Goal: Information Seeking & Learning: Learn about a topic

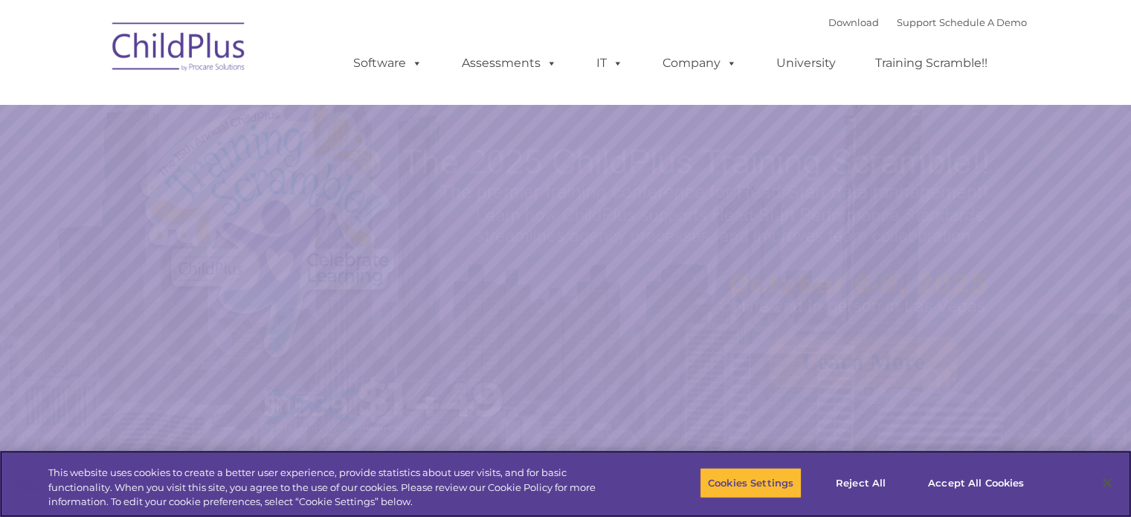
select select "MEDIUM"
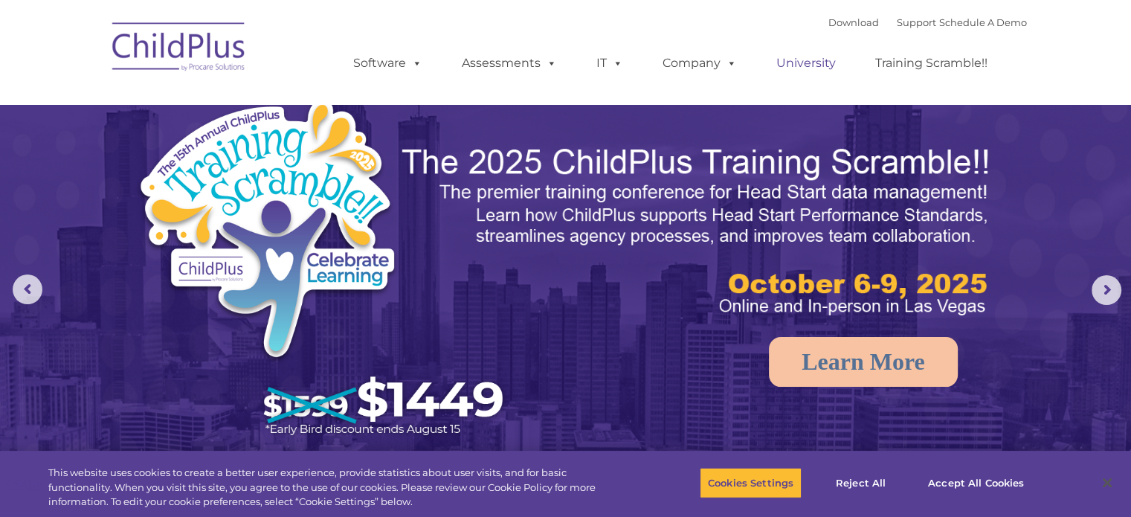
click at [798, 68] on link "University" at bounding box center [806, 63] width 89 height 30
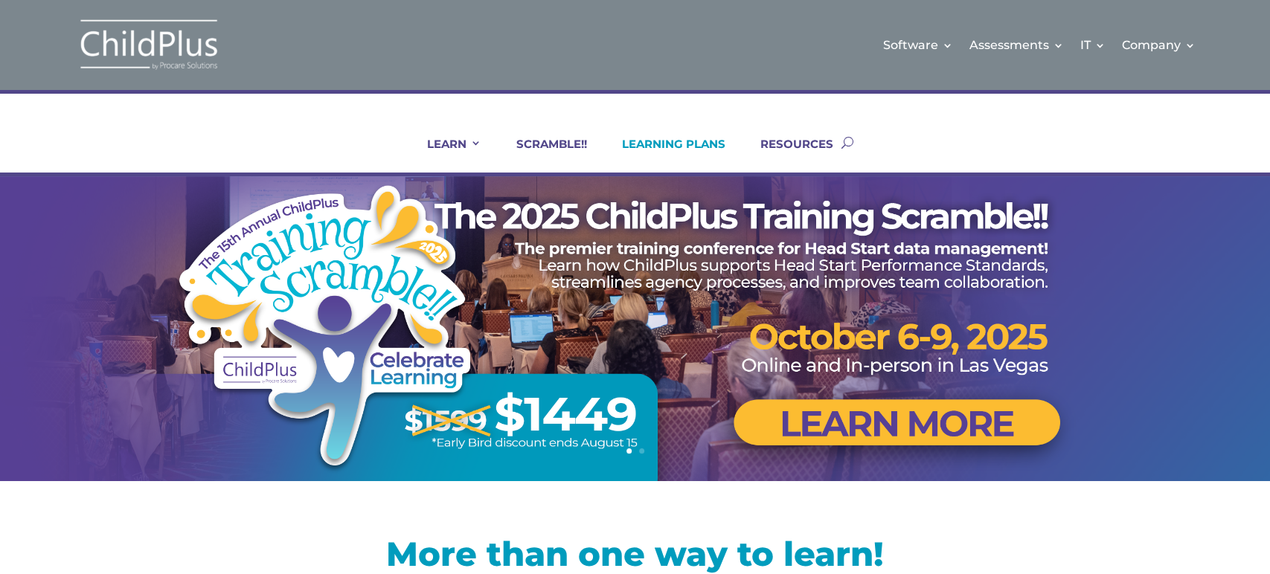
click at [652, 147] on link "LEARNING PLANS" at bounding box center [664, 155] width 122 height 36
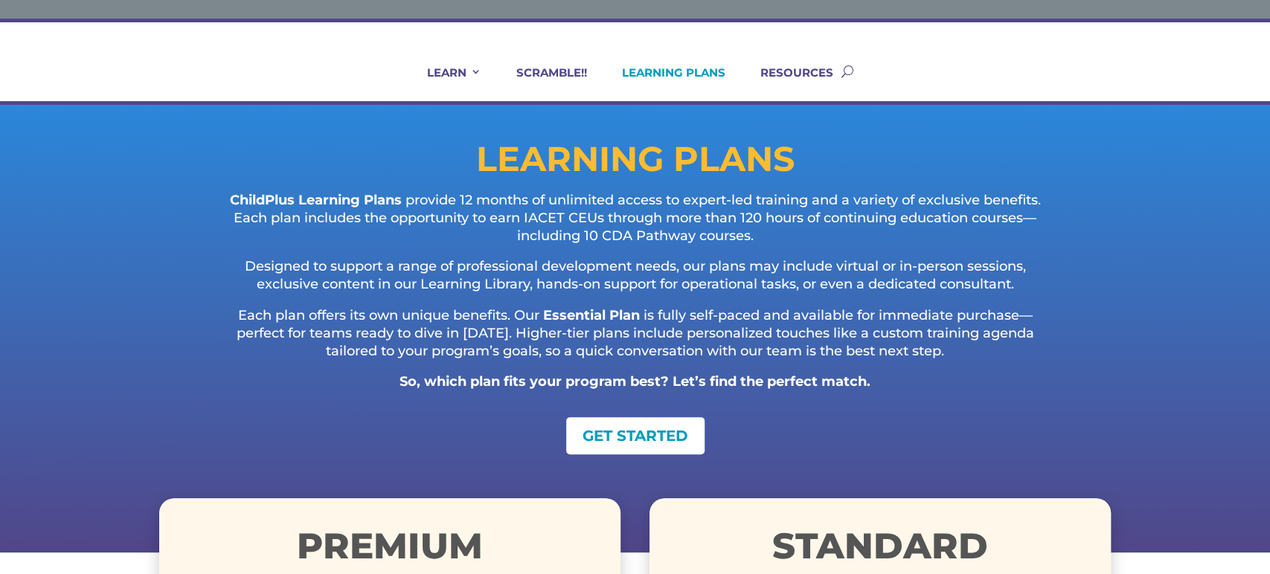
scroll to position [68, 0]
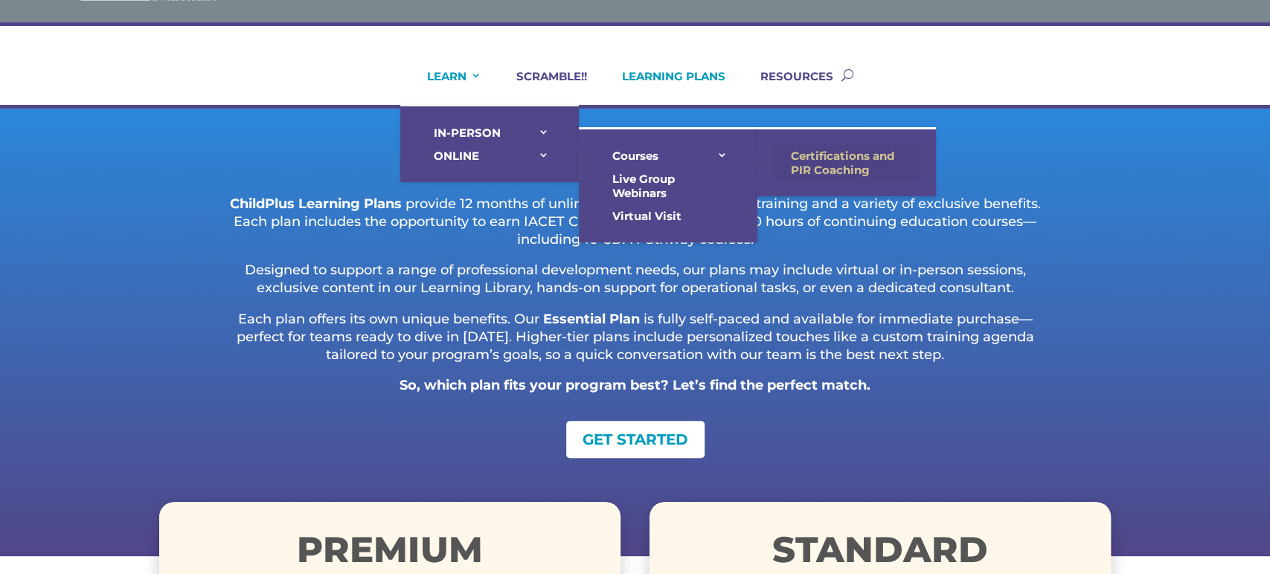
click at [826, 158] on link "Certifications and PIR Coaching" at bounding box center [846, 162] width 149 height 37
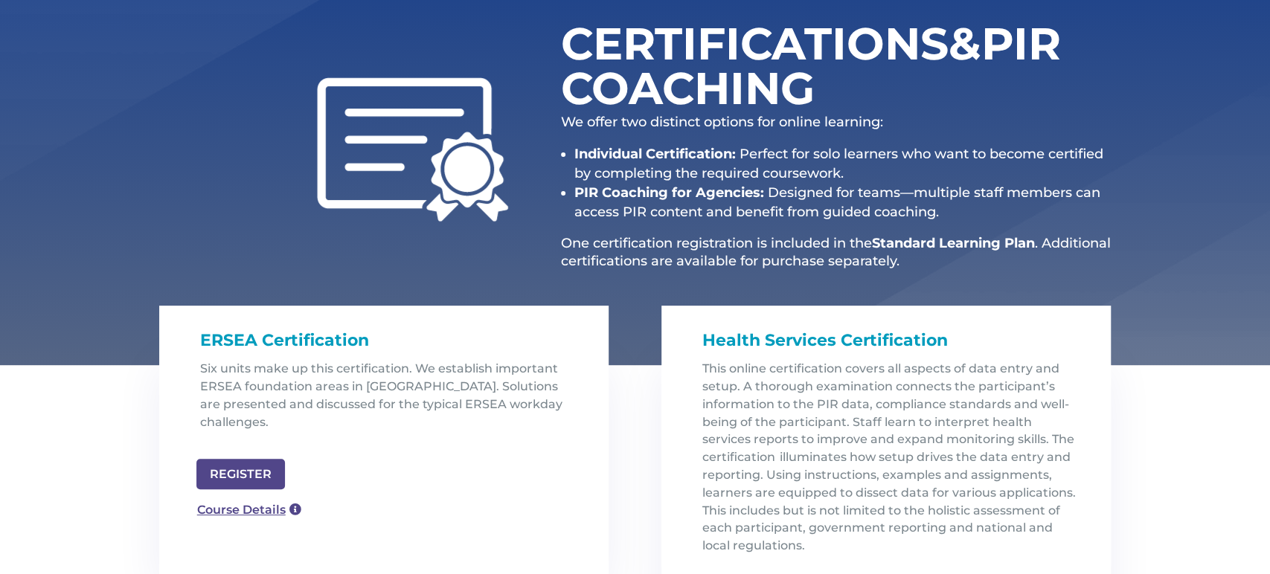
scroll to position [202, 0]
click at [244, 497] on link "Course Details" at bounding box center [242, 509] width 107 height 24
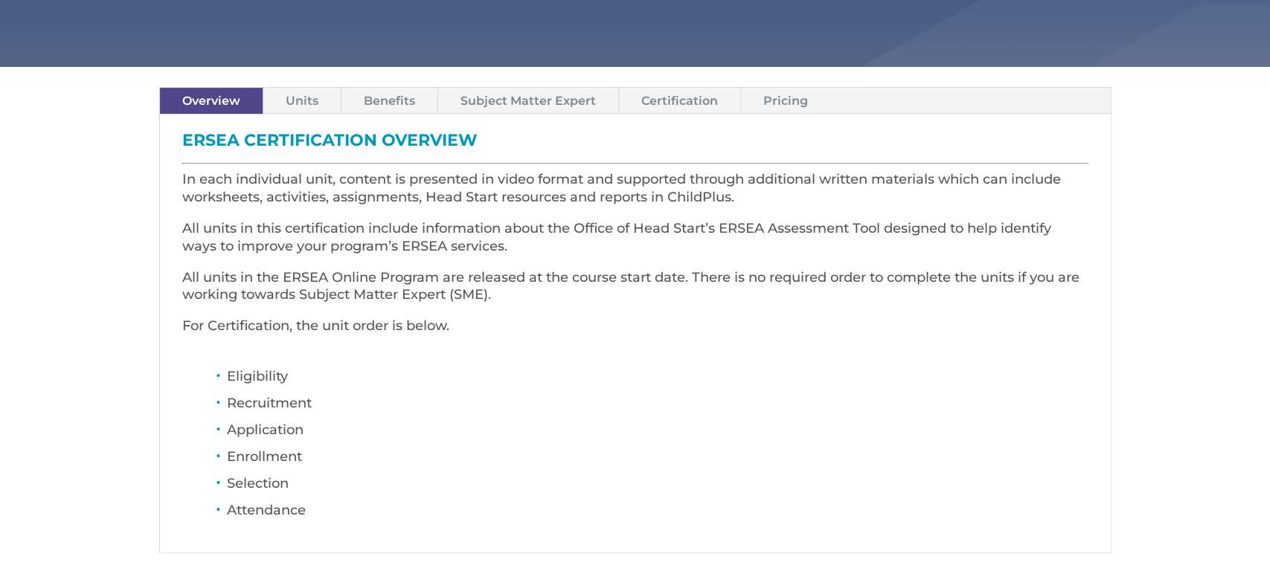
scroll to position [398, 0]
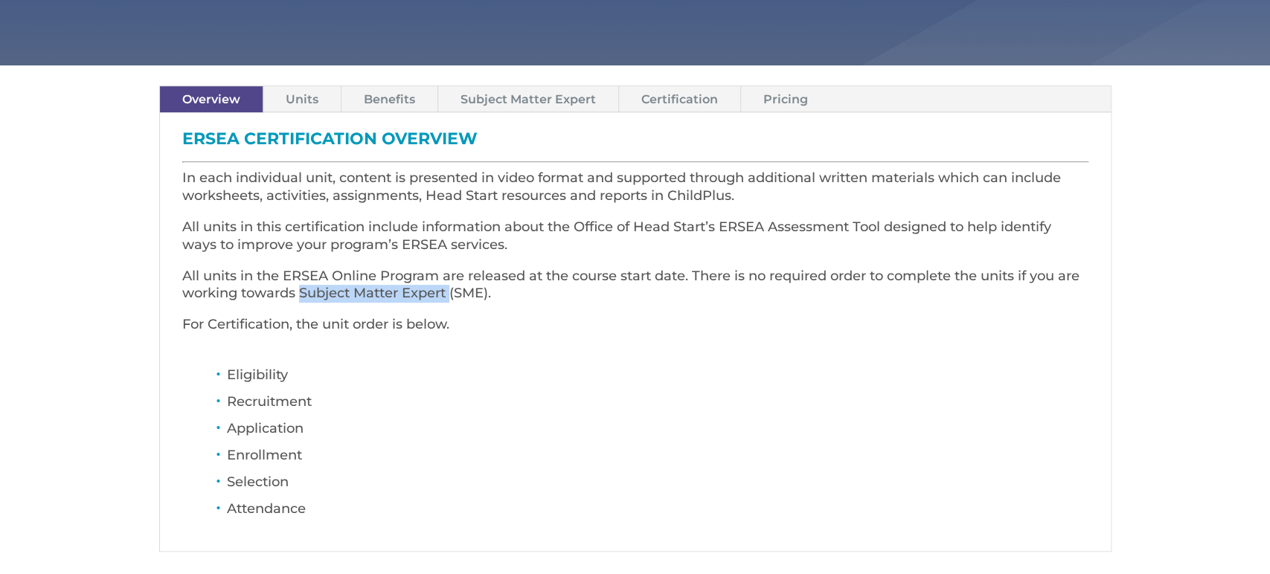
drag, startPoint x: 299, startPoint y: 294, endPoint x: 452, endPoint y: 290, distance: 153.3
click at [452, 290] on span "All units in the ERSEA Online Program are released at the course start date. Th…" at bounding box center [630, 285] width 897 height 34
click at [303, 97] on link "Units" at bounding box center [301, 99] width 77 height 26
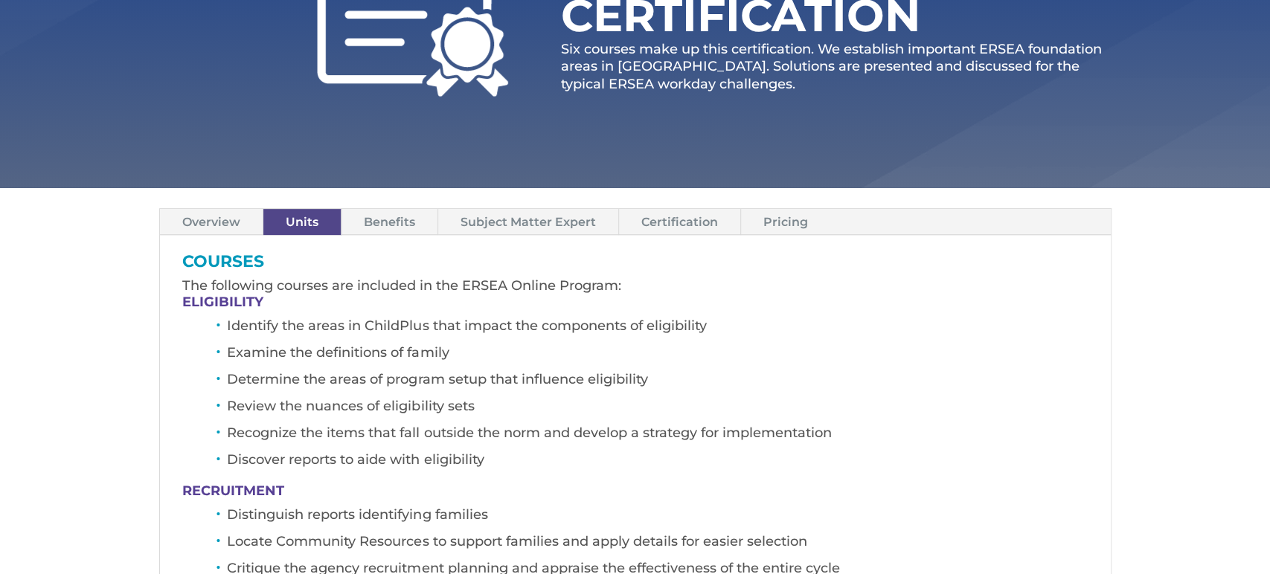
scroll to position [276, 0]
click at [646, 216] on link "Certification" at bounding box center [679, 221] width 121 height 26
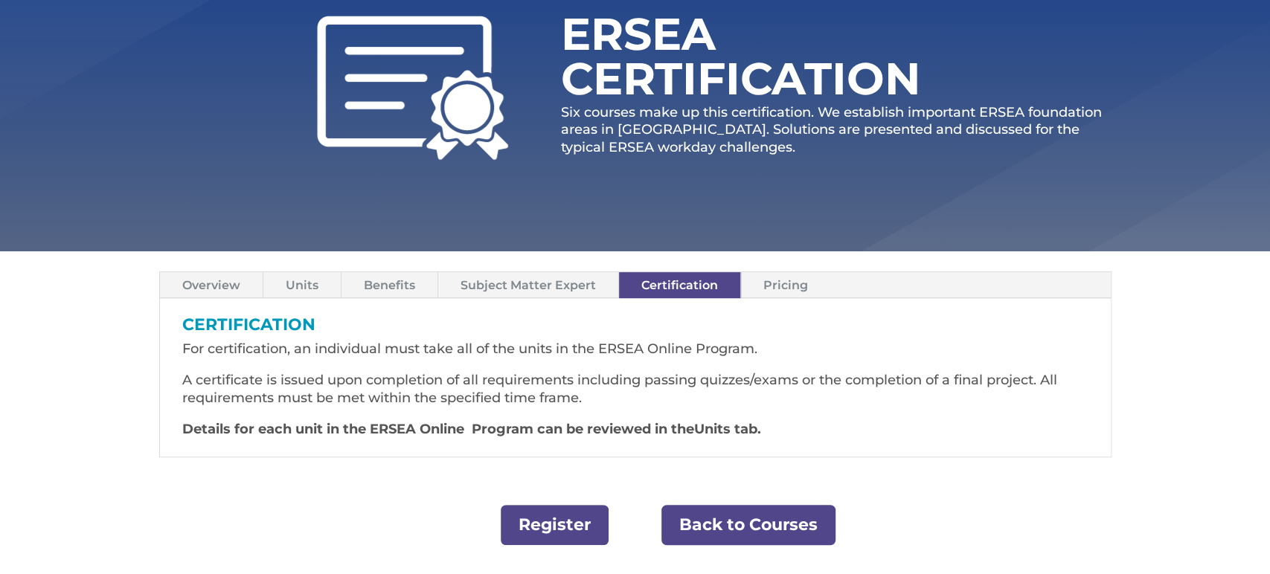
scroll to position [211, 0]
click at [779, 287] on link "Pricing" at bounding box center [785, 286] width 89 height 26
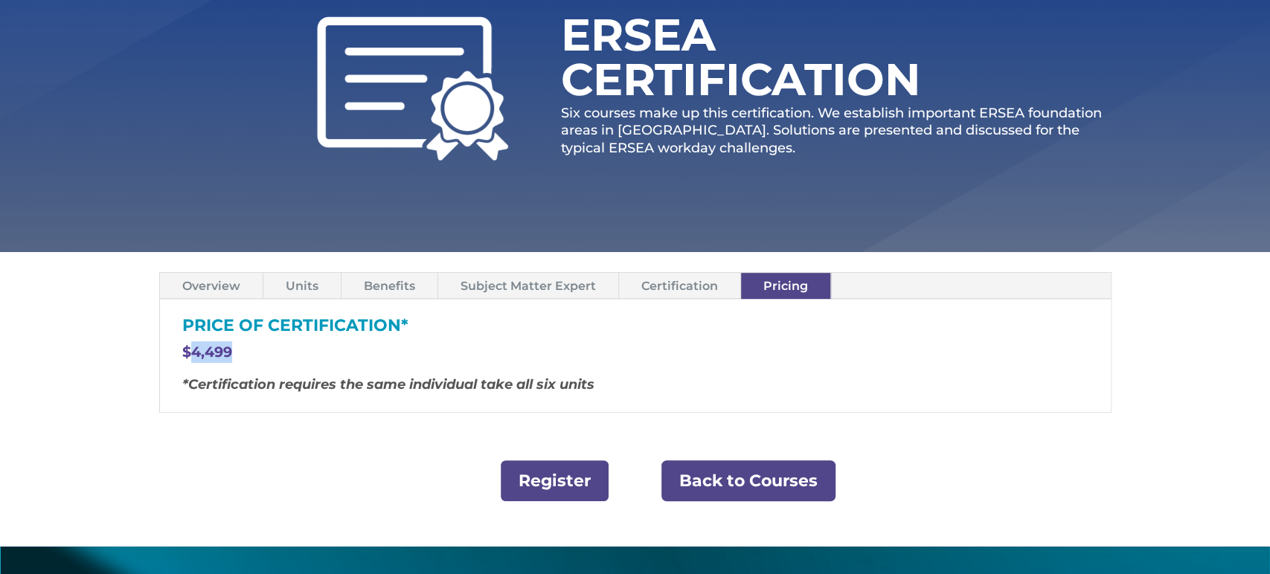
drag, startPoint x: 190, startPoint y: 348, endPoint x: 236, endPoint y: 350, distance: 46.1
click at [236, 350] on p "$4,499" at bounding box center [635, 358] width 906 height 35
click at [382, 285] on link "Benefits" at bounding box center [389, 286] width 96 height 26
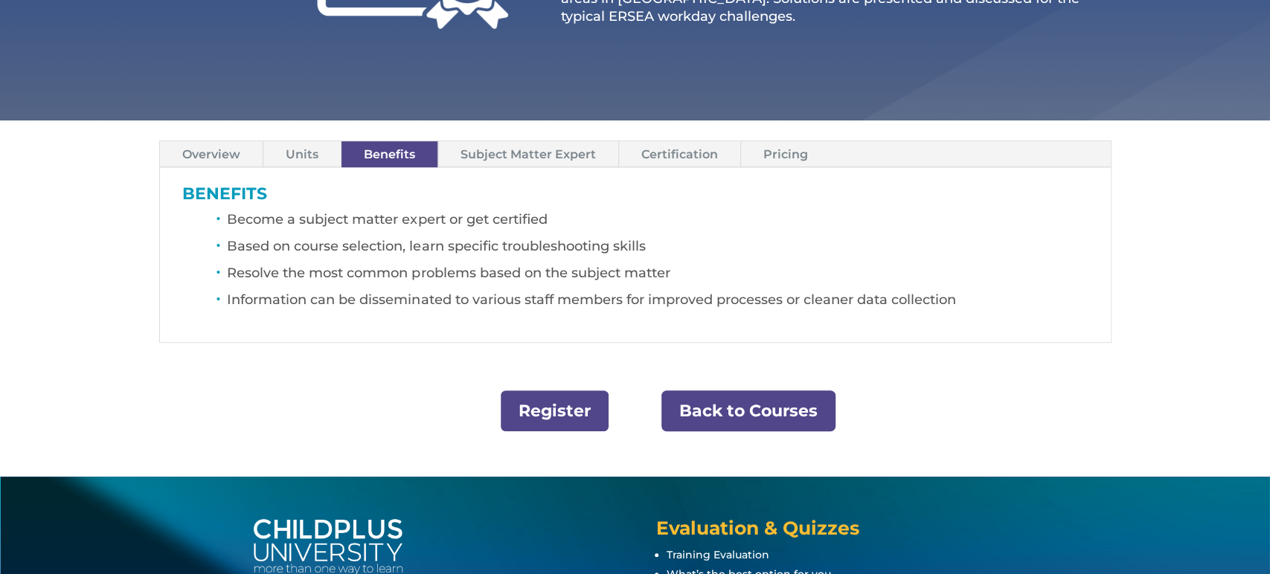
scroll to position [344, 0]
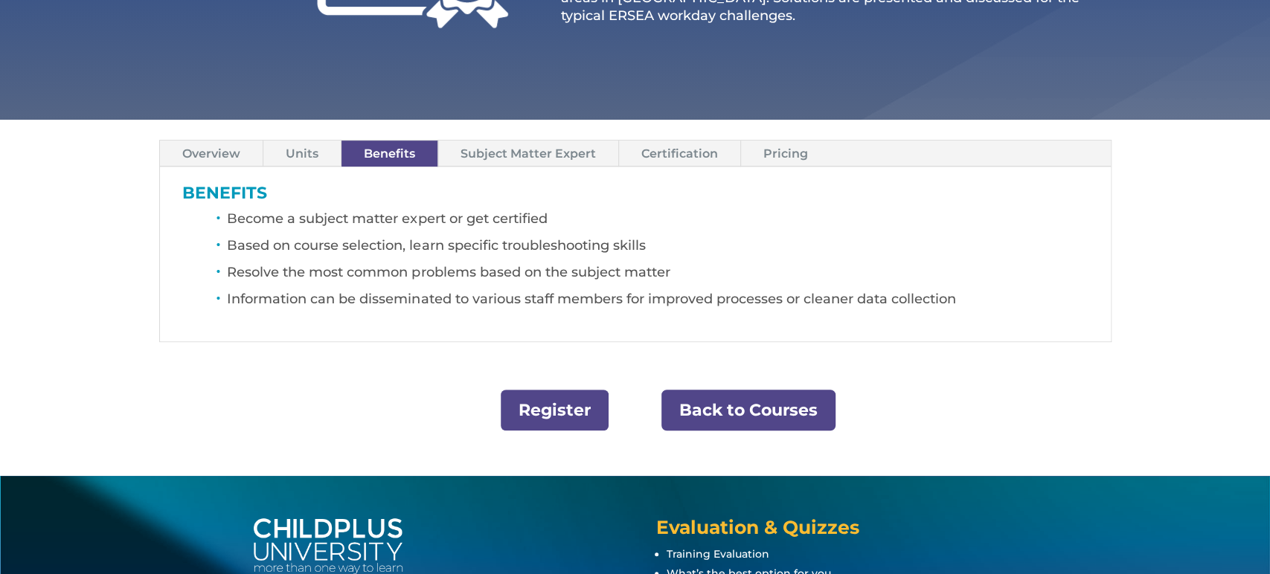
click at [552, 158] on link "Subject Matter Expert" at bounding box center [528, 154] width 180 height 26
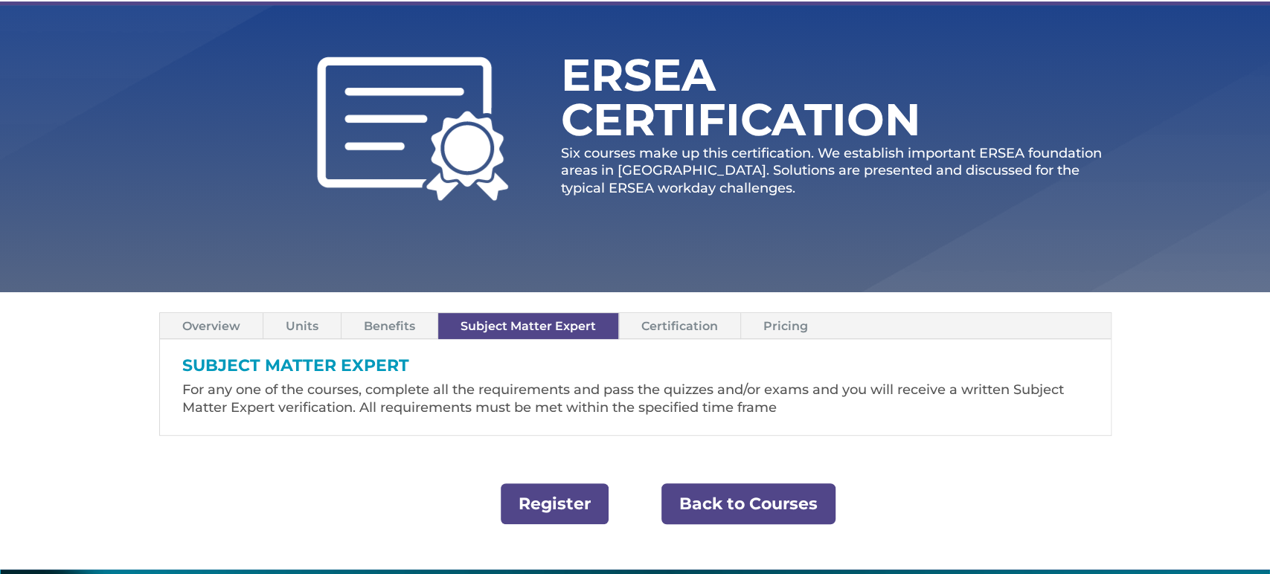
scroll to position [0, 0]
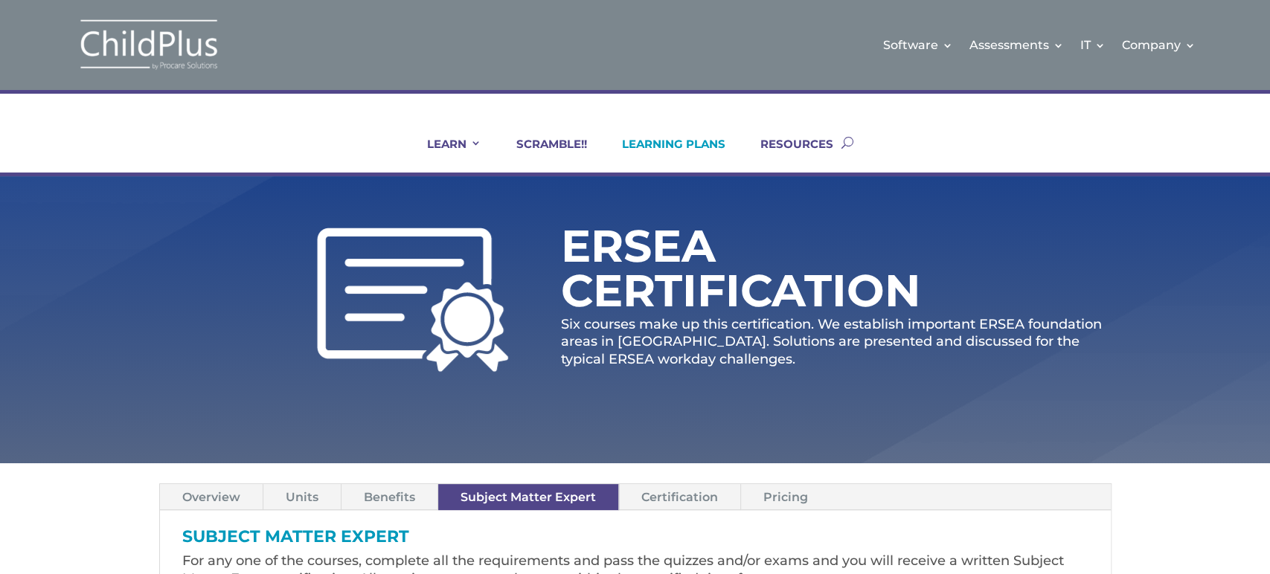
click at [693, 145] on link "LEARNING PLANS" at bounding box center [664, 155] width 122 height 36
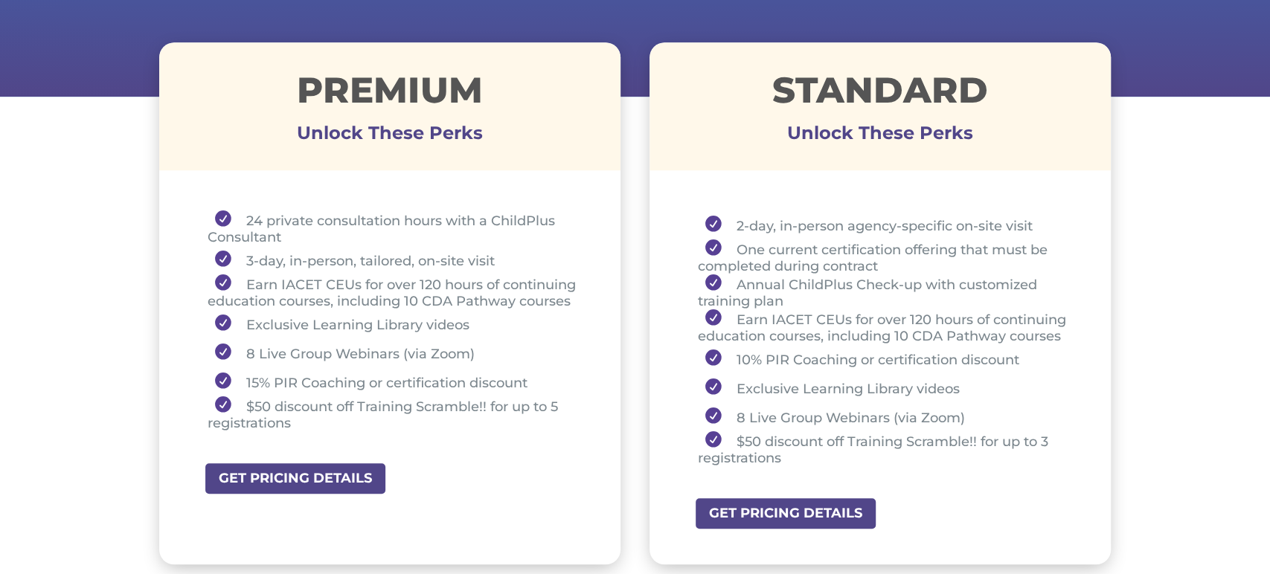
scroll to position [530, 0]
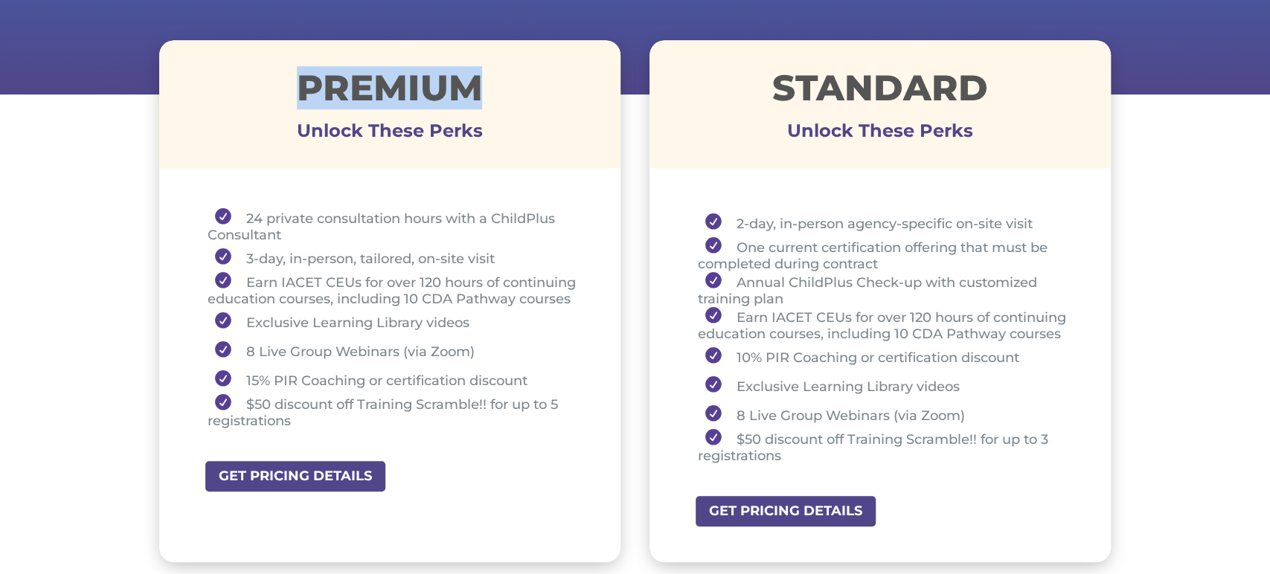
drag, startPoint x: 289, startPoint y: 84, endPoint x: 500, endPoint y: 94, distance: 210.8
click at [500, 94] on h1 "Premium" at bounding box center [390, 91] width 462 height 43
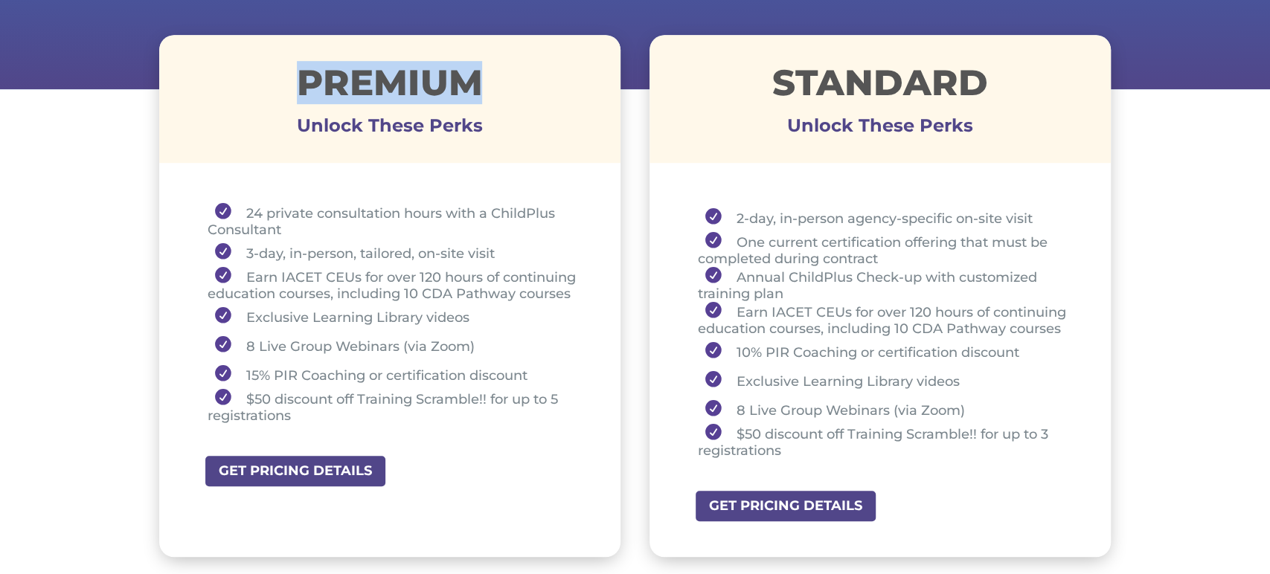
scroll to position [536, 0]
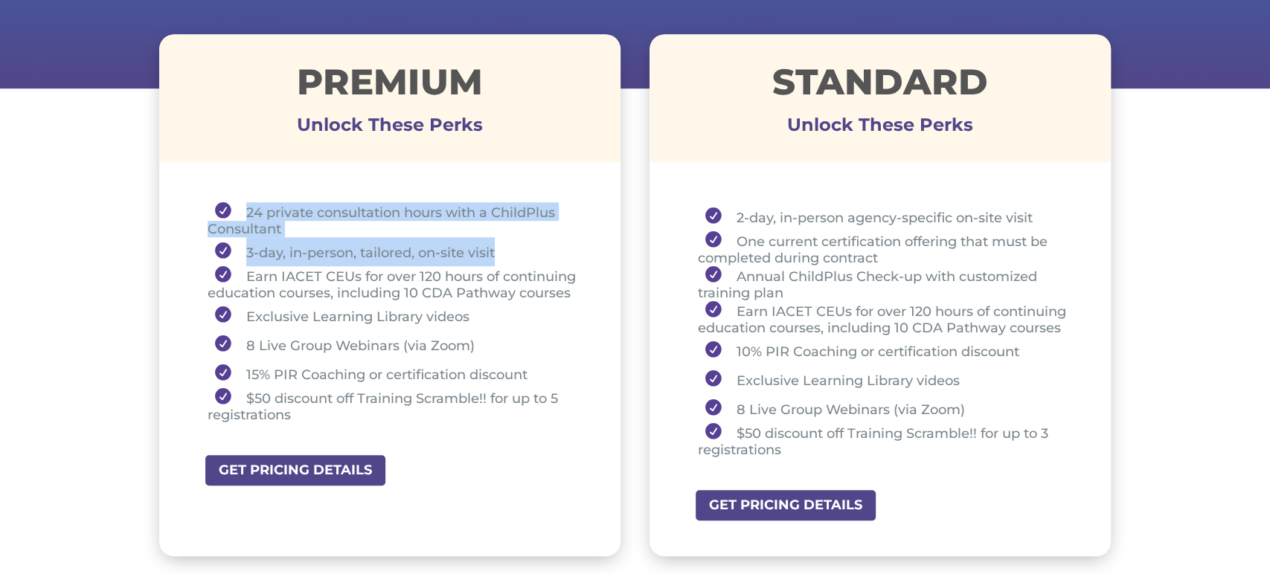
drag, startPoint x: 238, startPoint y: 216, endPoint x: 501, endPoint y: 247, distance: 265.2
click at [501, 247] on ul "24 private consultation hours with a ChildPlus Consultant 3-day, in-person, tai…" at bounding box center [390, 319] width 388 height 234
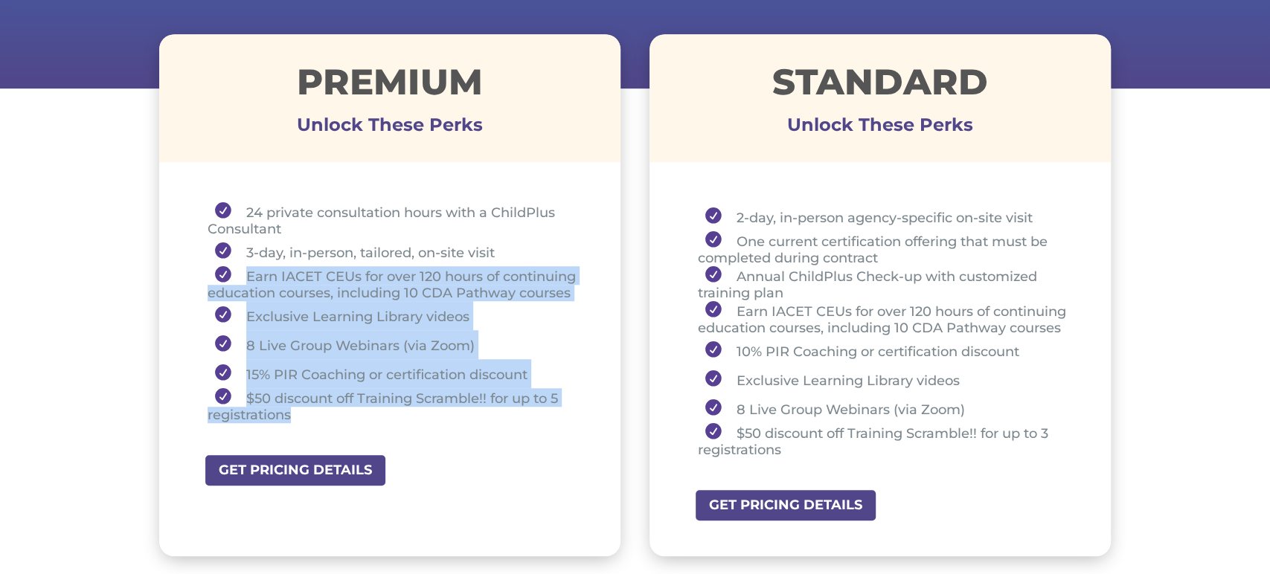
drag, startPoint x: 238, startPoint y: 274, endPoint x: 426, endPoint y: 420, distance: 238.5
click at [422, 421] on ul "24 private consultation hours with a ChildPlus Consultant 3-day, in-person, tai…" at bounding box center [390, 319] width 388 height 234
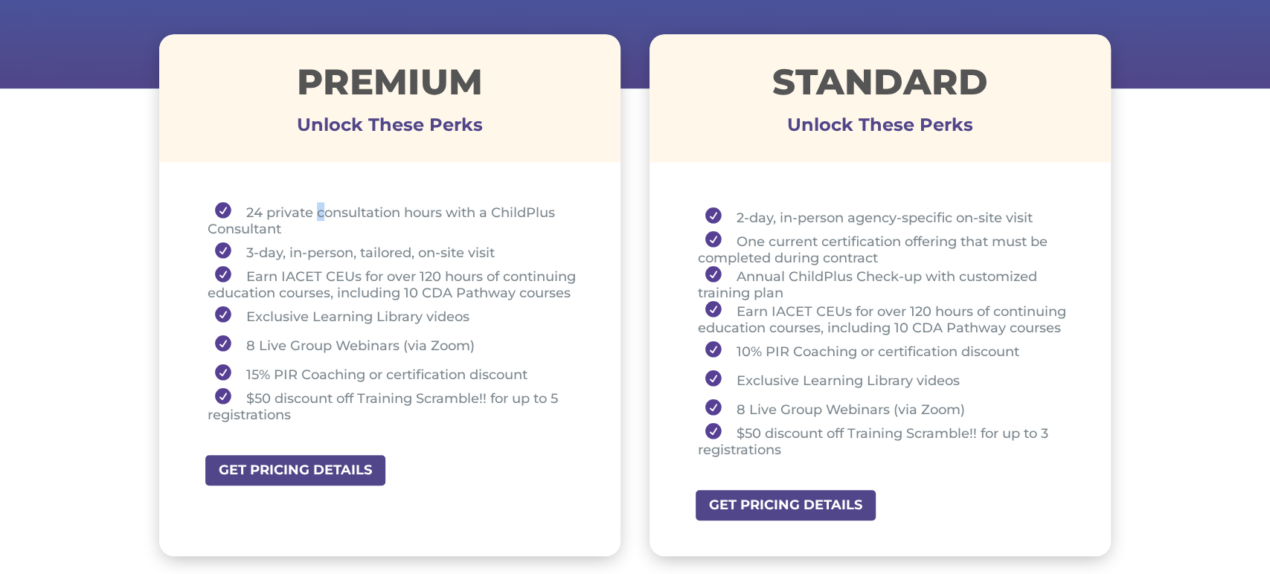
click at [320, 193] on div "24 private consultation hours with a ChildPlus Consultant 3-day, in-person, tai…" at bounding box center [390, 315] width 462 height 279
drag, startPoint x: 244, startPoint y: 249, endPoint x: 517, endPoint y: 248, distance: 273.0
click at [517, 248] on li "3-day, in-person, tailored, on-site visit" at bounding box center [396, 251] width 376 height 29
drag, startPoint x: 245, startPoint y: 209, endPoint x: 280, endPoint y: 228, distance: 38.9
click at [280, 228] on li "24 private consultation hours with a ChildPlus Consultant" at bounding box center [396, 219] width 376 height 35
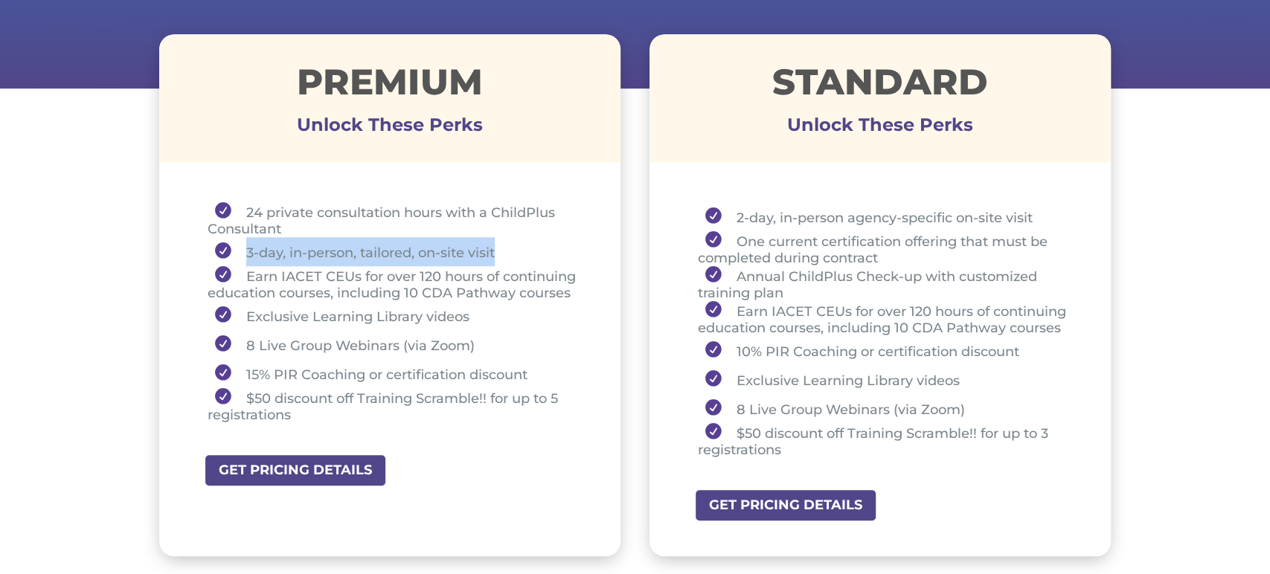
drag, startPoint x: 240, startPoint y: 248, endPoint x: 507, endPoint y: 237, distance: 266.6
click at [507, 237] on li "3-day, in-person, tailored, on-site visit" at bounding box center [396, 251] width 376 height 29
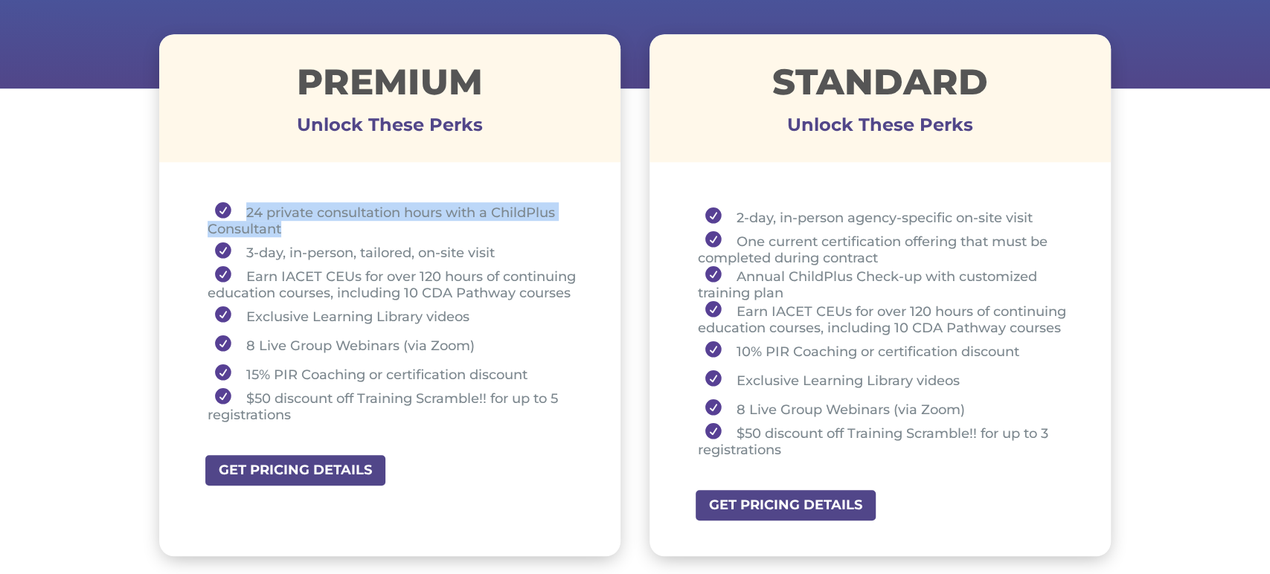
drag, startPoint x: 241, startPoint y: 206, endPoint x: 297, endPoint y: 228, distance: 59.8
click at [297, 228] on li "24 private consultation hours with a ChildPlus Consultant" at bounding box center [396, 219] width 376 height 35
click at [262, 312] on li "Exclusive Learning Library videos" at bounding box center [396, 315] width 376 height 29
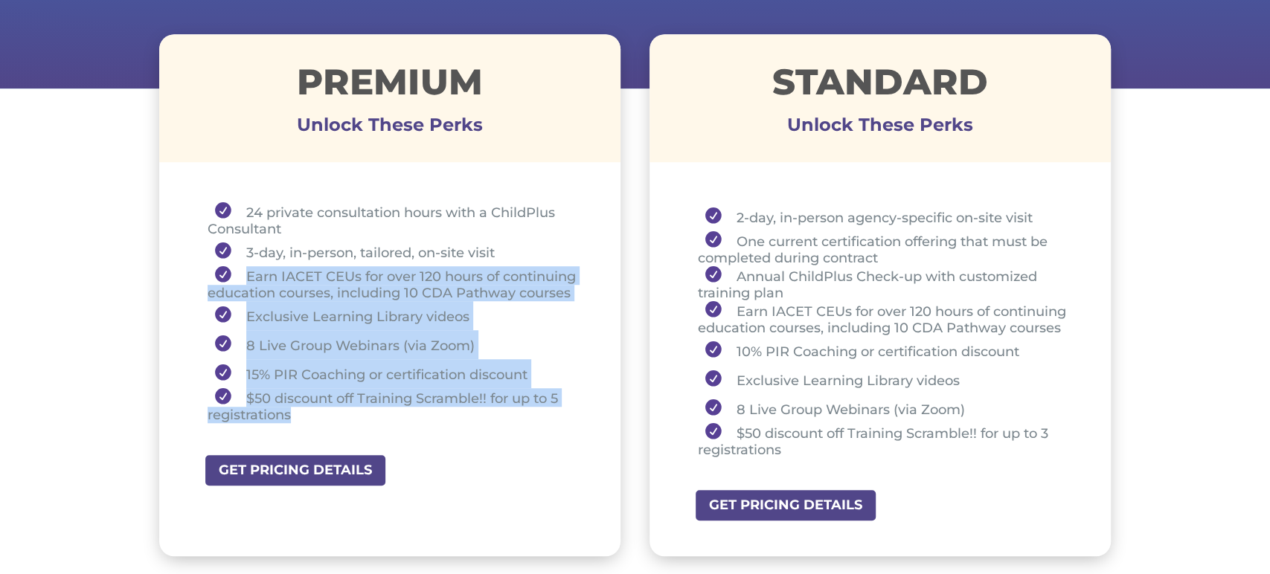
drag, startPoint x: 242, startPoint y: 276, endPoint x: 309, endPoint y: 417, distance: 156.7
click at [309, 417] on ul "24 private consultation hours with a ChildPlus Consultant 3-day, in-person, tai…" at bounding box center [390, 319] width 388 height 234
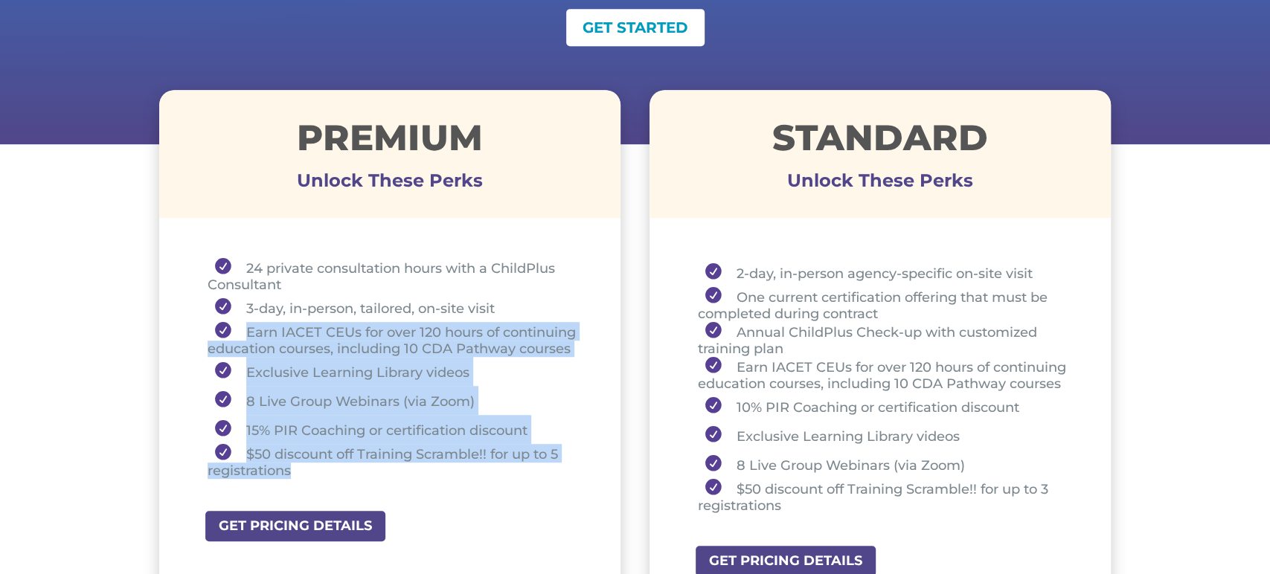
scroll to position [477, 0]
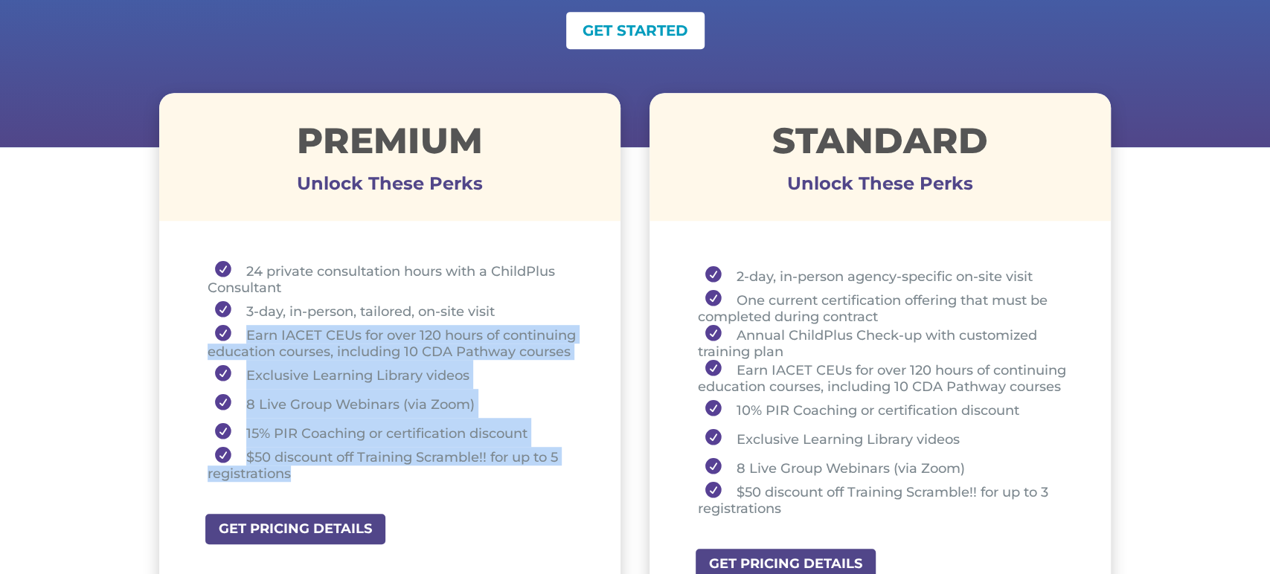
click at [374, 370] on li "Exclusive Learning Library videos" at bounding box center [396, 374] width 376 height 29
click at [256, 339] on li "Earn IACET CEUs for over 120 hours of continuing education courses, including 1…" at bounding box center [396, 342] width 376 height 35
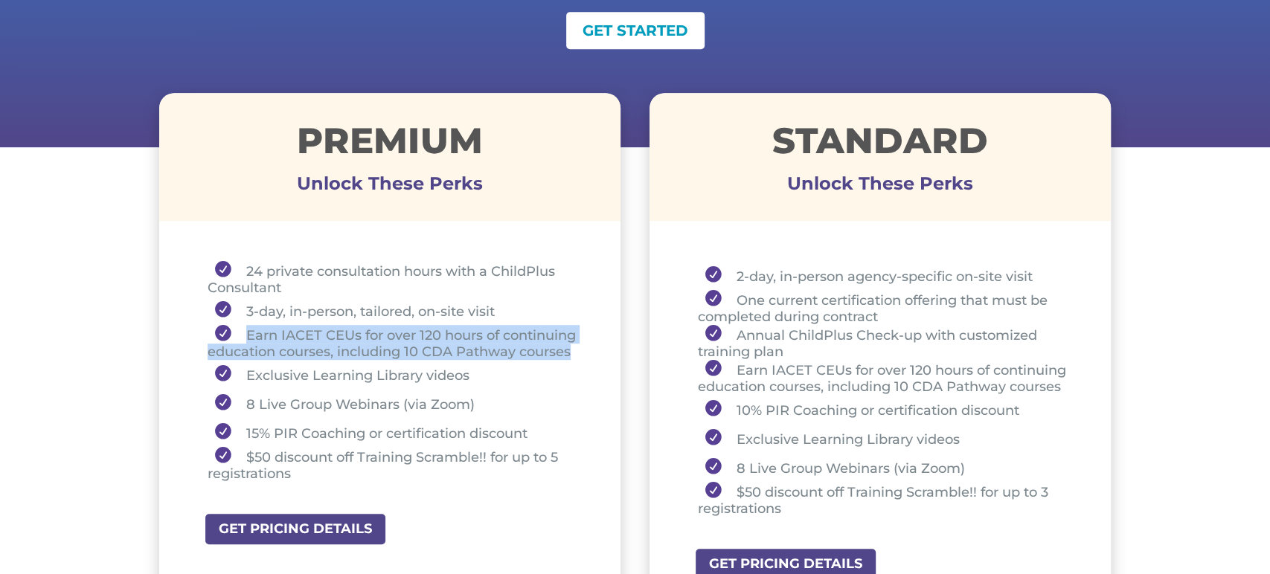
drag, startPoint x: 242, startPoint y: 335, endPoint x: 582, endPoint y: 350, distance: 340.2
click at [582, 350] on li "Earn IACET CEUs for over 120 hours of continuing education courses, including 1…" at bounding box center [396, 342] width 376 height 35
drag, startPoint x: 356, startPoint y: 356, endPoint x: 350, endPoint y: 362, distance: 8.4
click at [356, 356] on li "Earn IACET CEUs for over 120 hours of continuing education courses, including 1…" at bounding box center [396, 342] width 376 height 35
click at [340, 353] on li "Earn IACET CEUs for over 120 hours of continuing education courses, including 1…" at bounding box center [396, 342] width 376 height 35
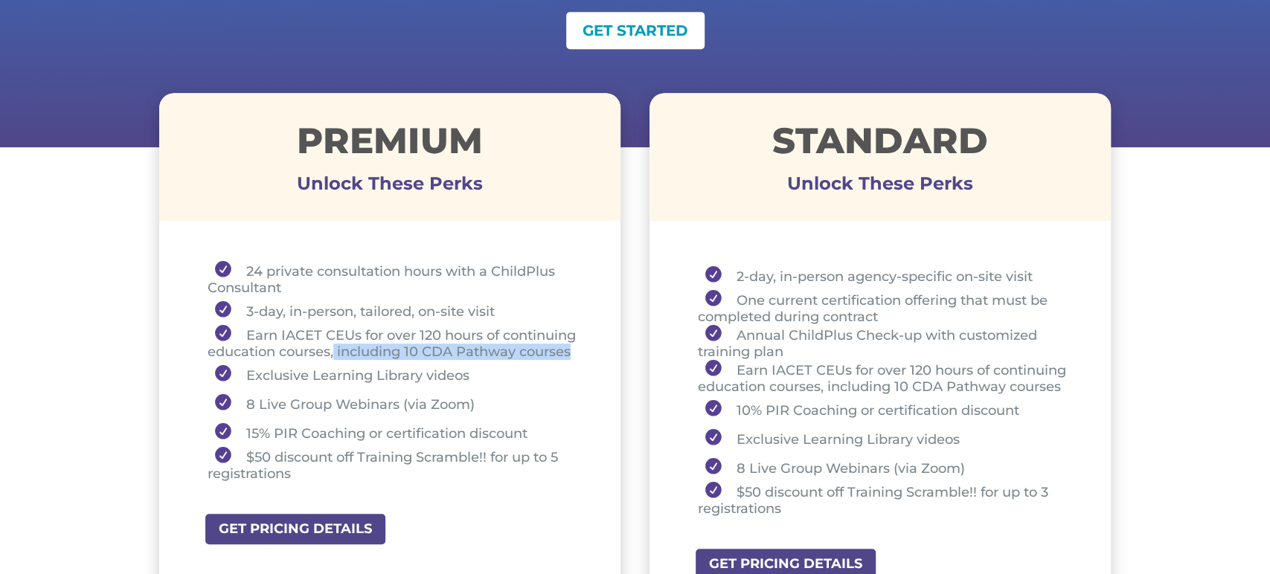
drag, startPoint x: 335, startPoint y: 347, endPoint x: 588, endPoint y: 350, distance: 252.9
click at [588, 350] on div "24 private consultation hours with a ChildPlus Consultant 3-day, in-person, tai…" at bounding box center [390, 374] width 462 height 279
click at [530, 409] on li "8 Live Group Webinars (via Zoom)" at bounding box center [396, 403] width 376 height 29
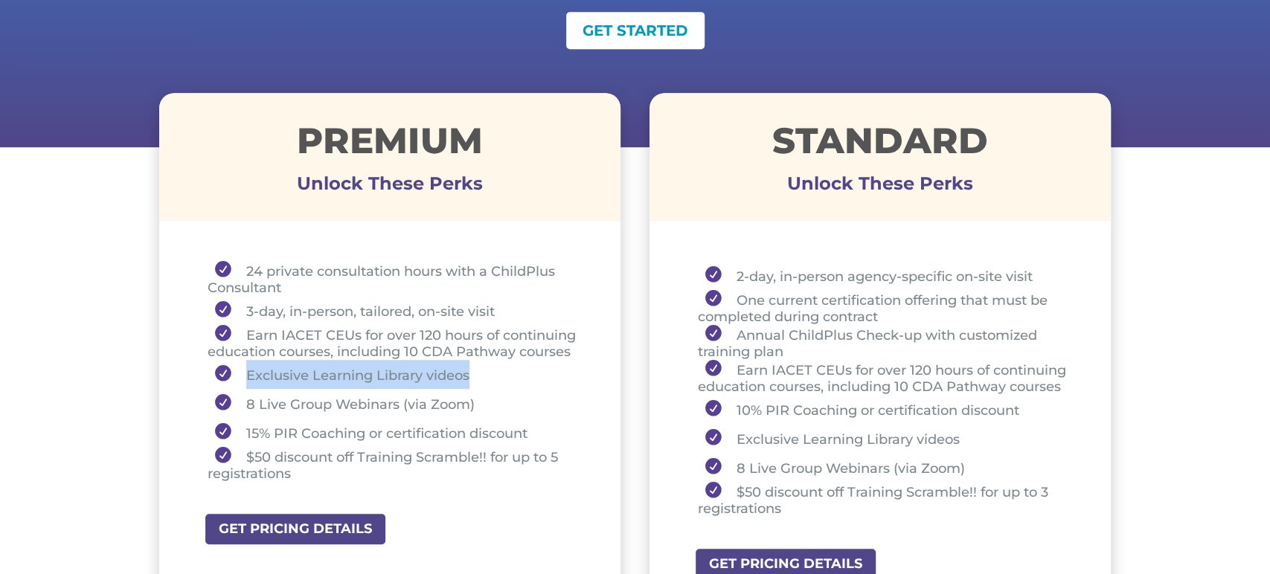
drag, startPoint x: 248, startPoint y: 375, endPoint x: 472, endPoint y: 379, distance: 223.9
click at [472, 379] on li "Exclusive Learning Library videos" at bounding box center [396, 374] width 376 height 29
click at [330, 373] on li "Exclusive Learning Library videos" at bounding box center [396, 374] width 376 height 29
drag, startPoint x: 246, startPoint y: 375, endPoint x: 476, endPoint y: 370, distance: 229.9
click at [473, 370] on li "Exclusive Learning Library videos" at bounding box center [396, 374] width 376 height 29
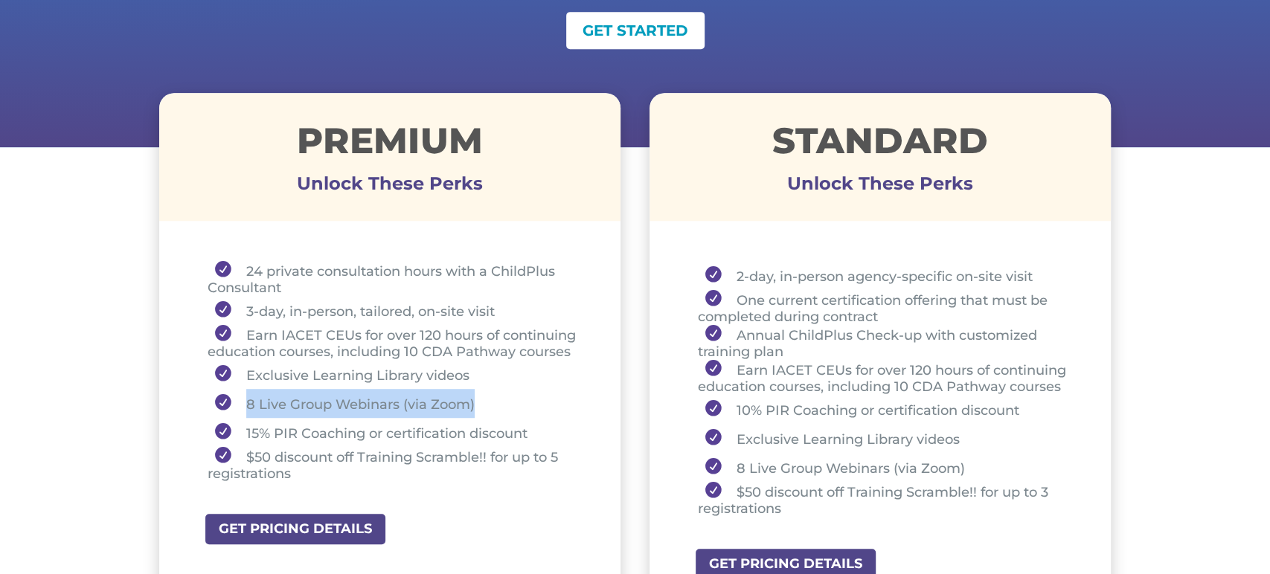
drag, startPoint x: 242, startPoint y: 401, endPoint x: 477, endPoint y: 400, distance: 235.1
click at [477, 400] on li "8 Live Group Webinars (via Zoom)" at bounding box center [396, 403] width 376 height 29
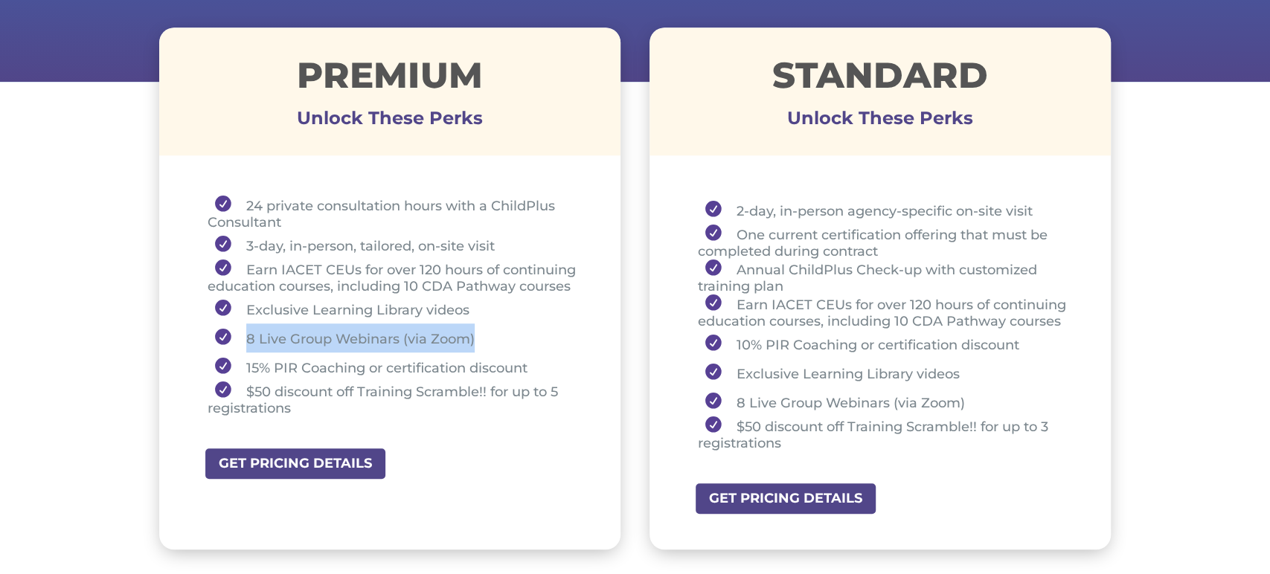
scroll to position [543, 0]
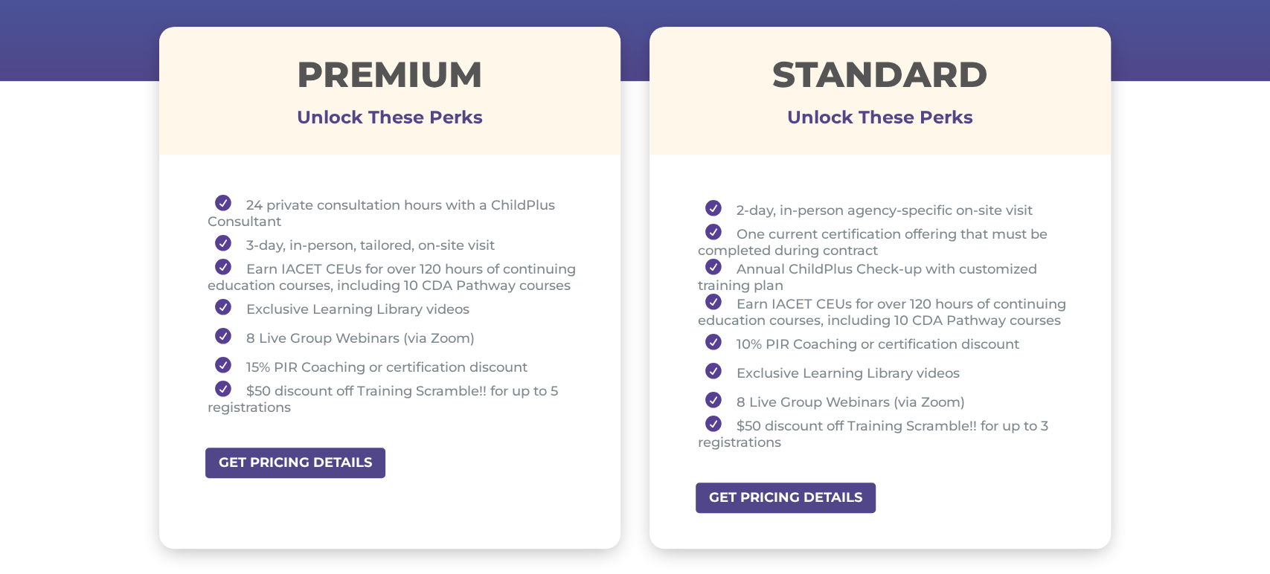
click at [480, 323] on li "8 Live Group Webinars (via Zoom)" at bounding box center [396, 337] width 376 height 29
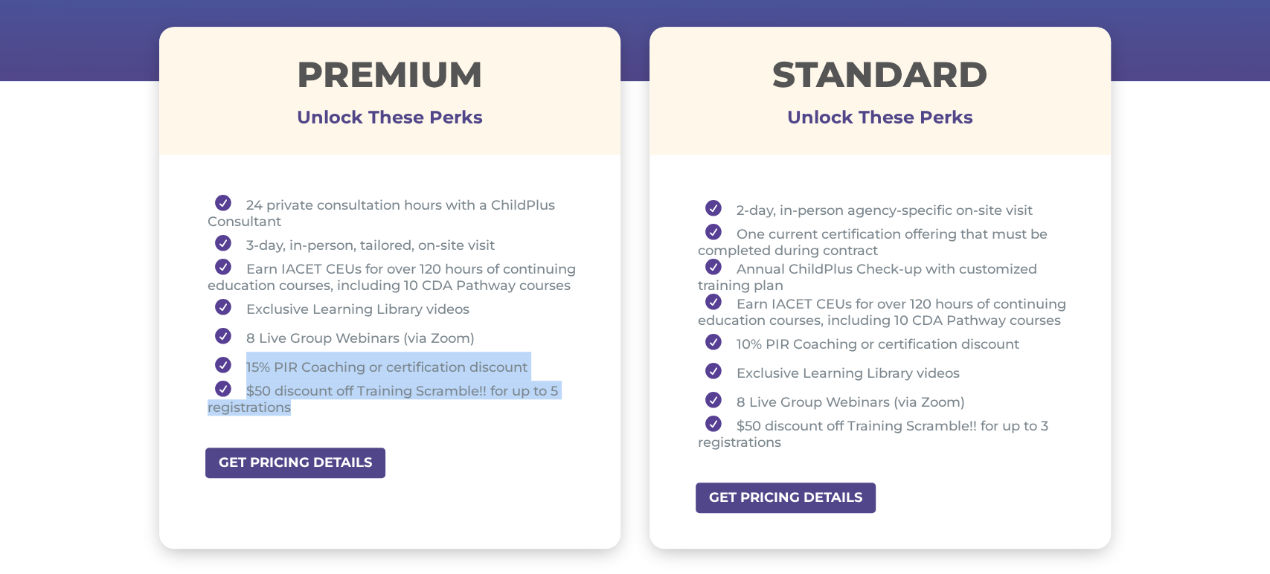
drag, startPoint x: 241, startPoint y: 364, endPoint x: 309, endPoint y: 396, distance: 75.9
click at [295, 403] on ul "24 private consultation hours with a ChildPlus Consultant 3-day, in-person, tai…" at bounding box center [390, 312] width 388 height 234
click at [427, 398] on li "$50 discount off Training Scramble!! for up to 5 registrations" at bounding box center [396, 398] width 376 height 35
click at [466, 367] on li "15% PIR Coaching or certification discount" at bounding box center [396, 366] width 376 height 29
drag, startPoint x: 237, startPoint y: 362, endPoint x: 341, endPoint y: 388, distance: 107.3
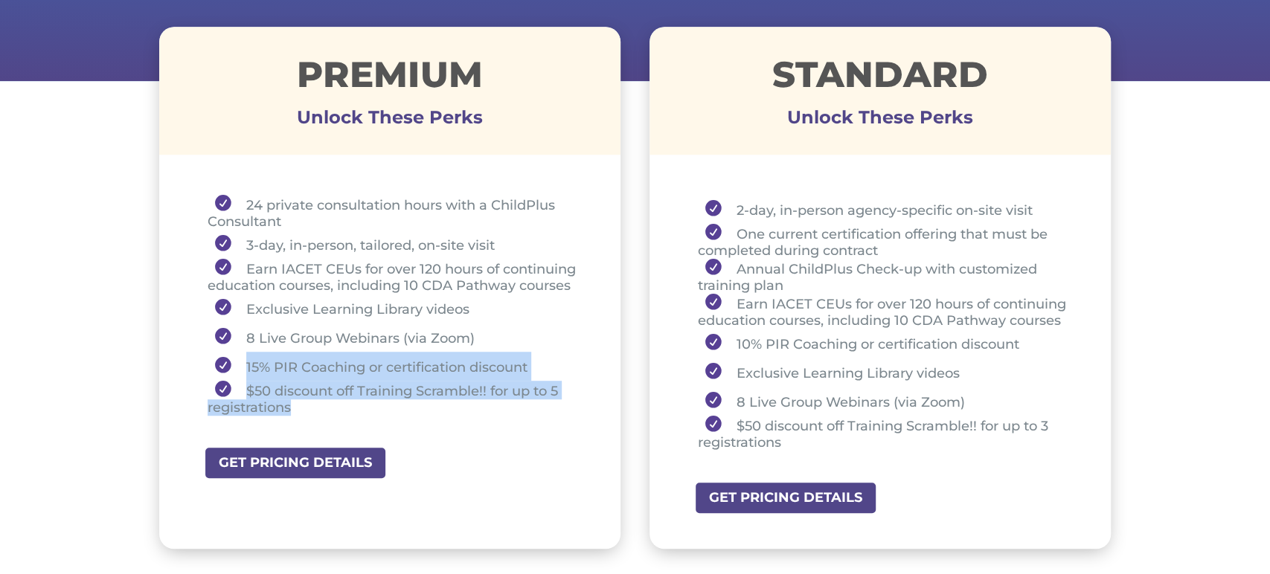
click at [295, 402] on ul "24 private consultation hours with a ChildPlus Consultant 3-day, in-person, tai…" at bounding box center [390, 312] width 388 height 234
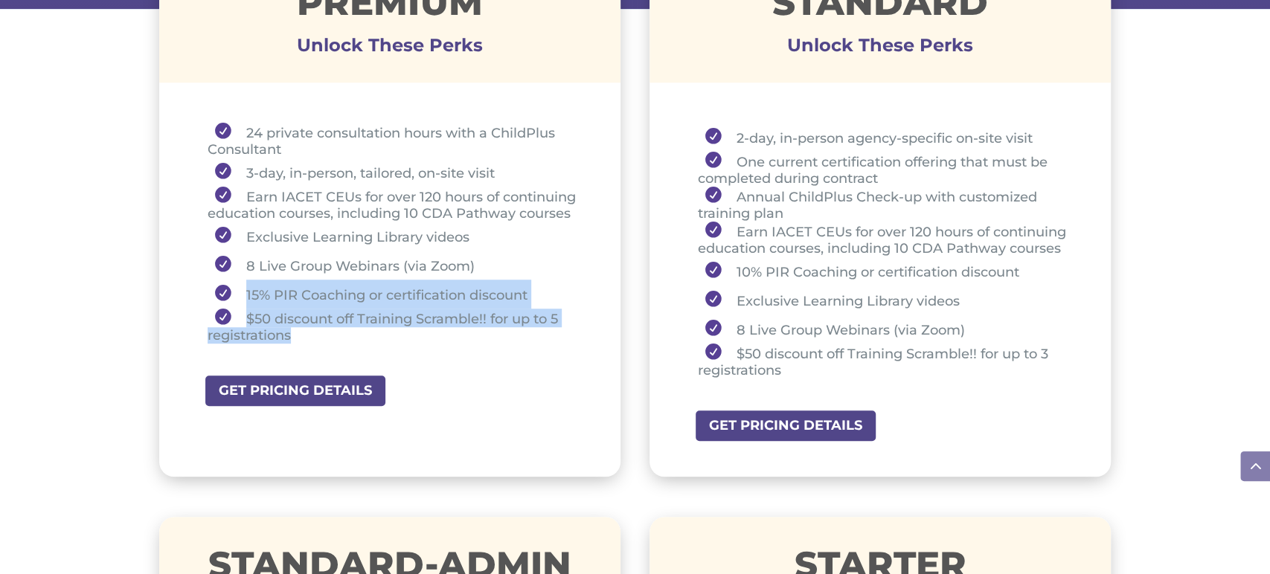
scroll to position [613, 0]
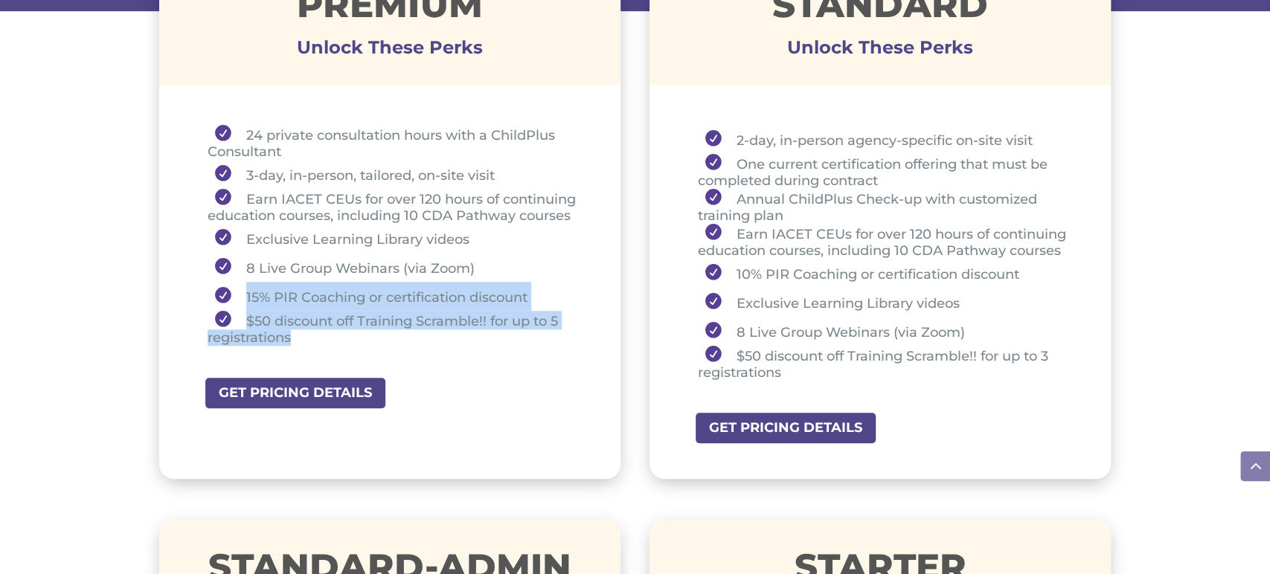
click at [269, 295] on li "15% PIR Coaching or certification discount" at bounding box center [396, 296] width 376 height 29
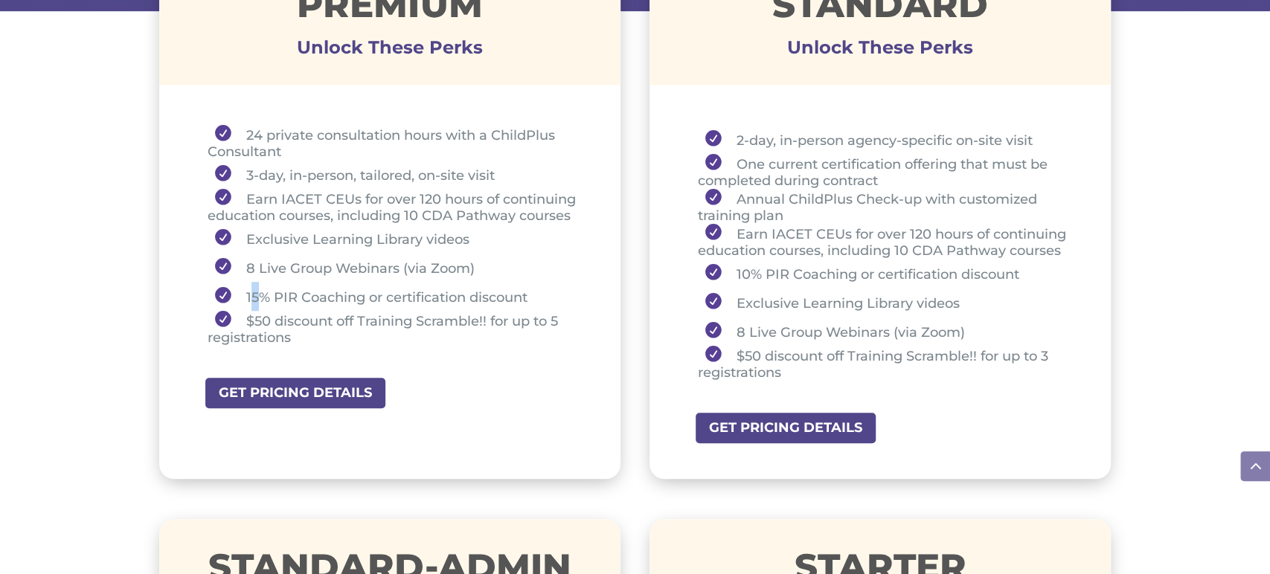
click at [255, 293] on li "15% PIR Coaching or certification discount" at bounding box center [396, 296] width 376 height 29
drag, startPoint x: 247, startPoint y: 293, endPoint x: 263, endPoint y: 289, distance: 16.1
click at [263, 289] on li "15% PIR Coaching or certification discount" at bounding box center [396, 296] width 376 height 29
drag, startPoint x: 251, startPoint y: 318, endPoint x: 527, endPoint y: 335, distance: 275.8
click at [357, 322] on li "$50 discount off Training Scramble!! for up to 5 registrations" at bounding box center [396, 328] width 376 height 35
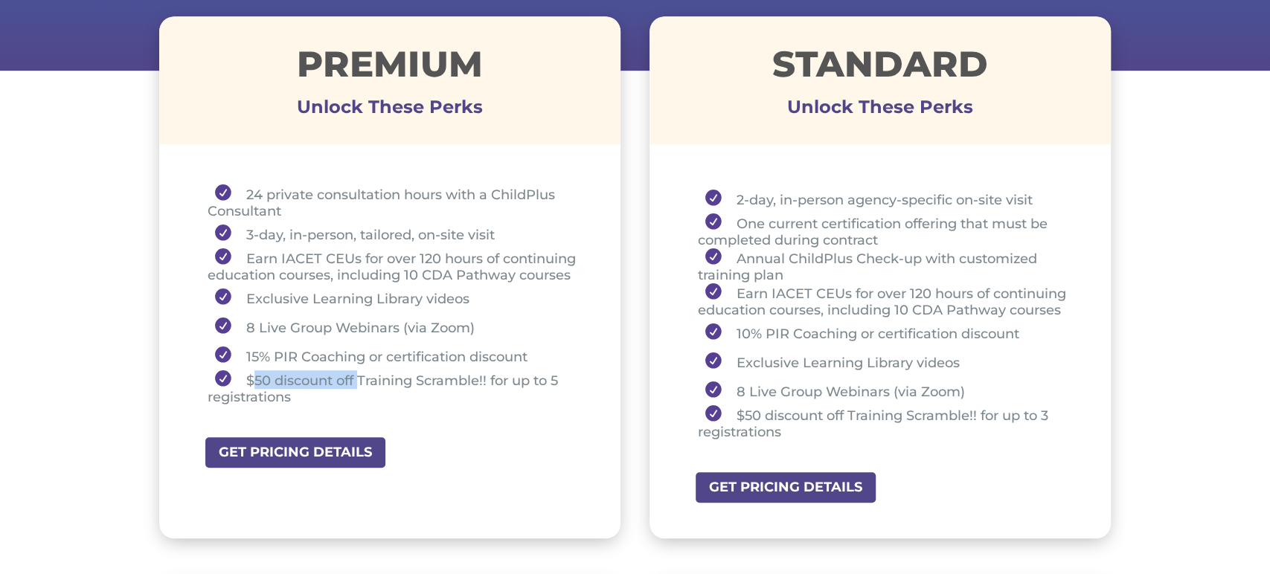
scroll to position [550, 0]
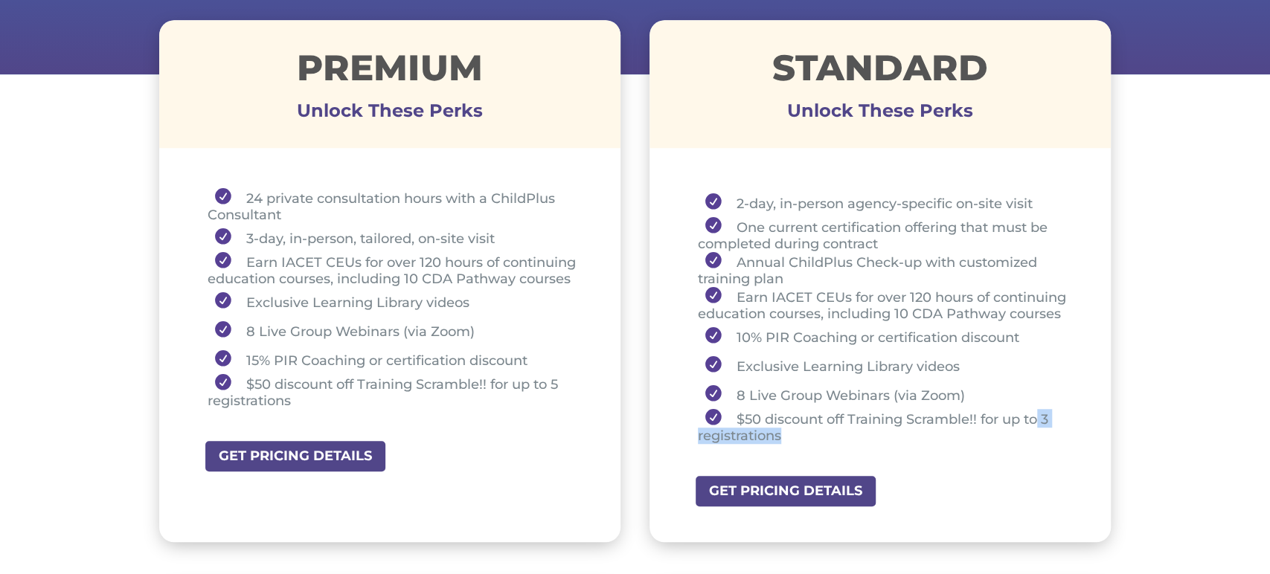
drag, startPoint x: 1041, startPoint y: 415, endPoint x: 1047, endPoint y: 428, distance: 14.0
click at [1047, 428] on li "$50 discount off Training Scramble!! for up to 3 registrations" at bounding box center [886, 426] width 376 height 35
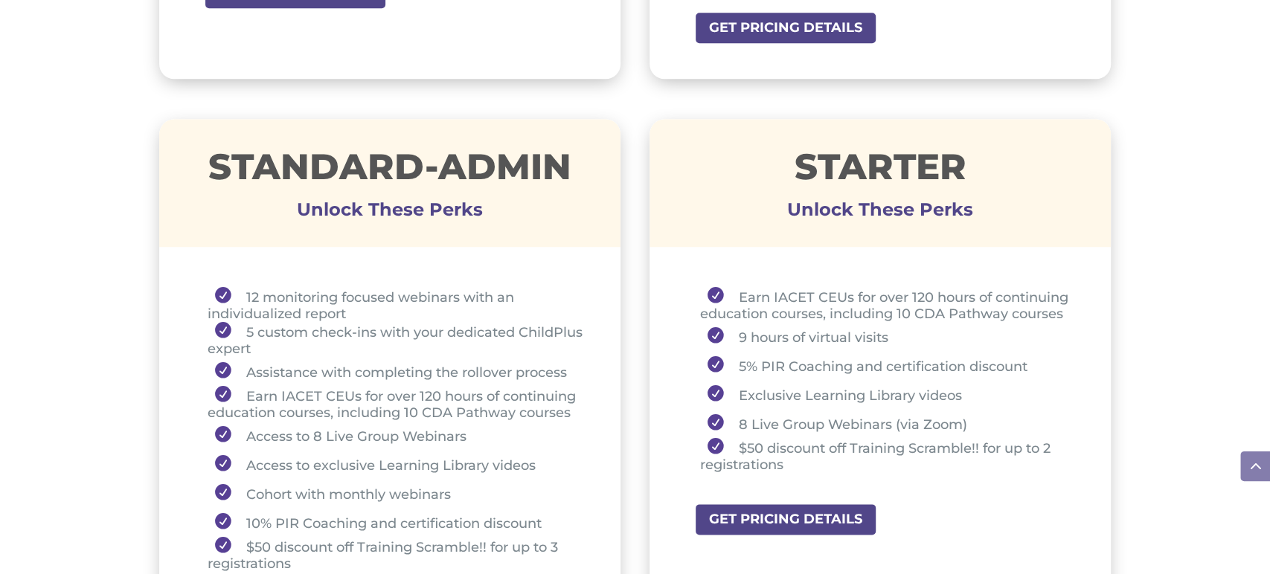
scroll to position [1014, 0]
drag, startPoint x: 1046, startPoint y: 444, endPoint x: 1047, endPoint y: 455, distance: 11.2
click at [1047, 455] on li "$50 discount off Training Scramble!! for up to 2 registrations" at bounding box center [887, 454] width 374 height 35
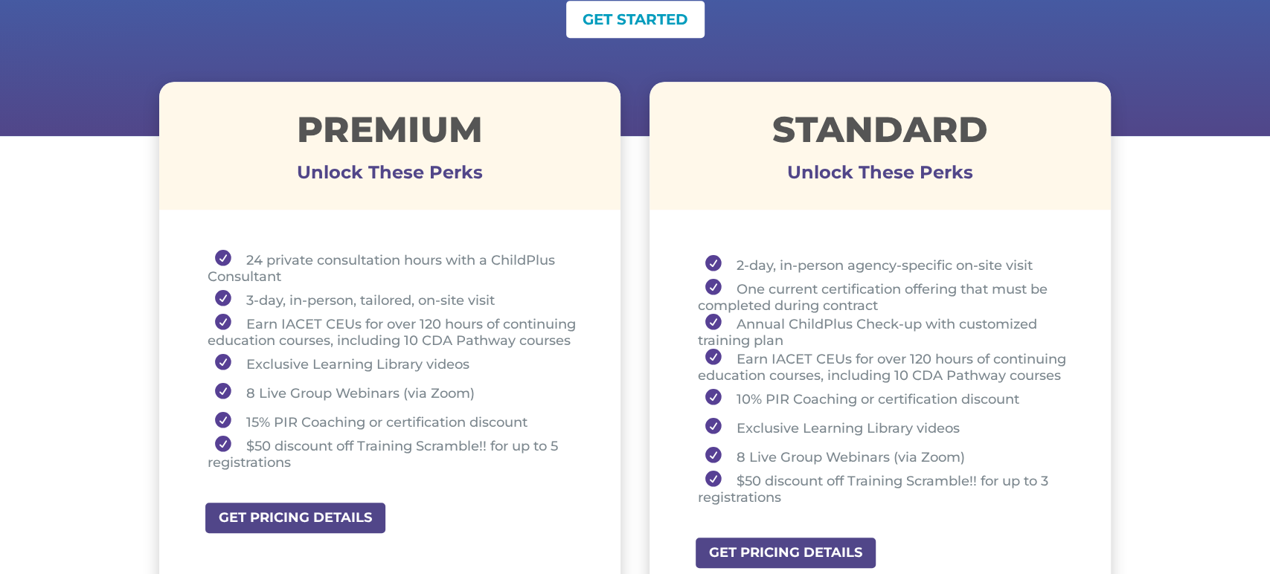
scroll to position [486, 0]
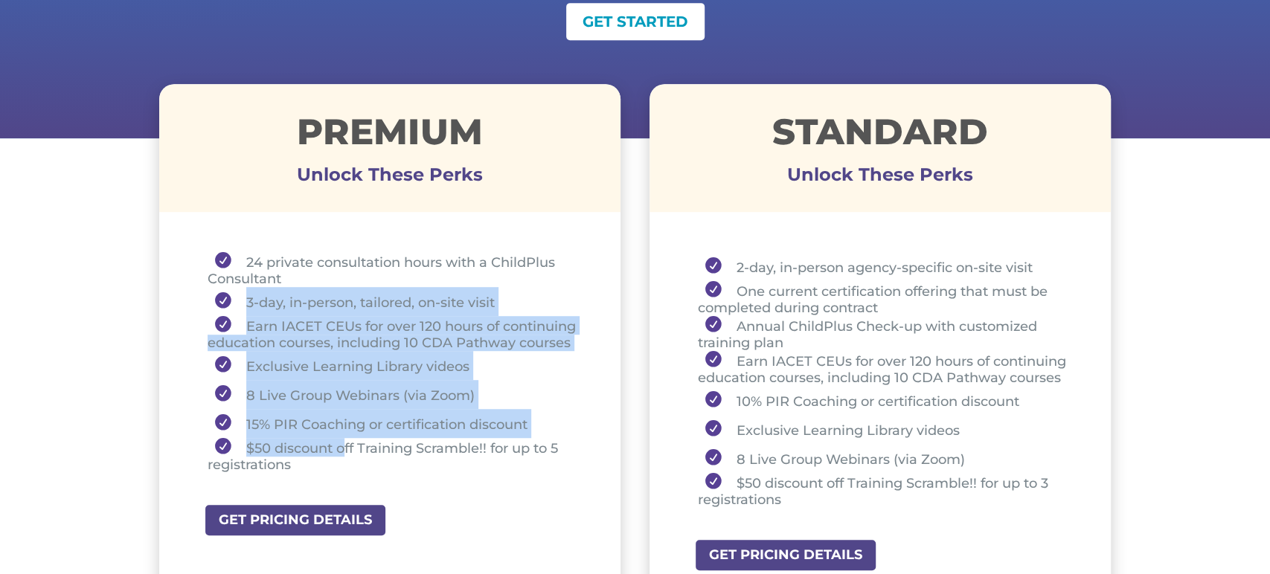
drag, startPoint x: 244, startPoint y: 312, endPoint x: 352, endPoint y: 469, distance: 190.4
click at [342, 454] on ul "24 private consultation hours with a ChildPlus Consultant 3-day, in-person, tai…" at bounding box center [390, 369] width 388 height 234
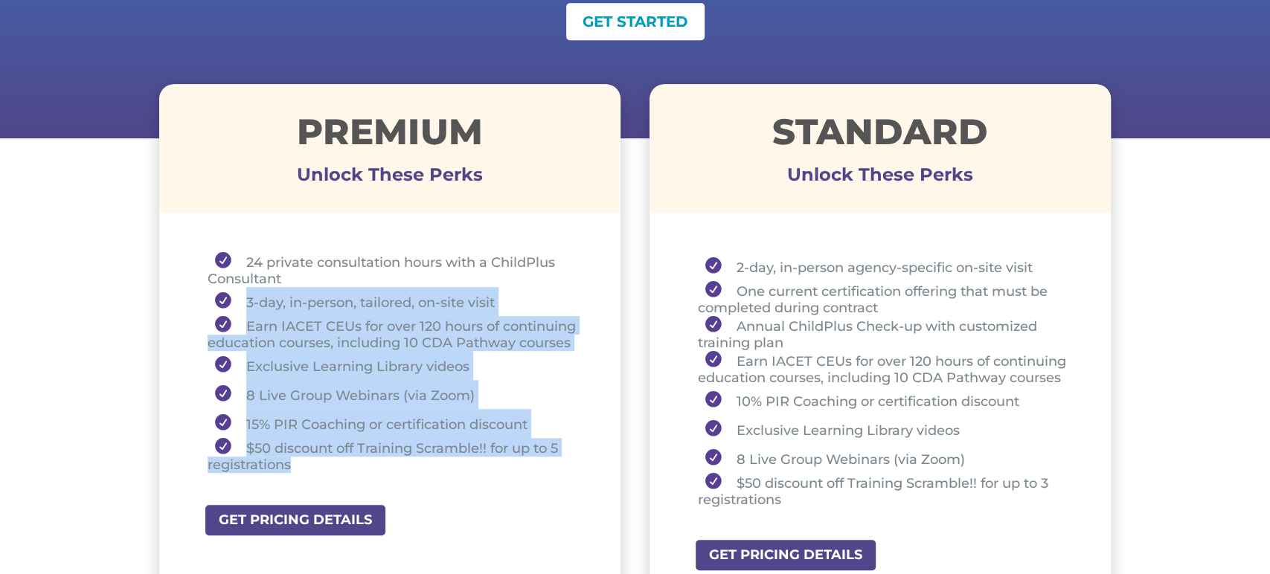
drag, startPoint x: 253, startPoint y: 338, endPoint x: 246, endPoint y: 330, distance: 10.6
click at [253, 338] on li "Earn IACET CEUs for over 120 hours of continuing education courses, including 1…" at bounding box center [396, 333] width 376 height 35
click at [243, 324] on li "Earn IACET CEUs for over 120 hours of continuing education courses, including 1…" at bounding box center [396, 333] width 376 height 35
drag, startPoint x: 241, startPoint y: 324, endPoint x: 315, endPoint y: 463, distance: 157.1
click at [315, 463] on ul "24 private consultation hours with a ChildPlus Consultant 3-day, in-person, tai…" at bounding box center [390, 369] width 388 height 234
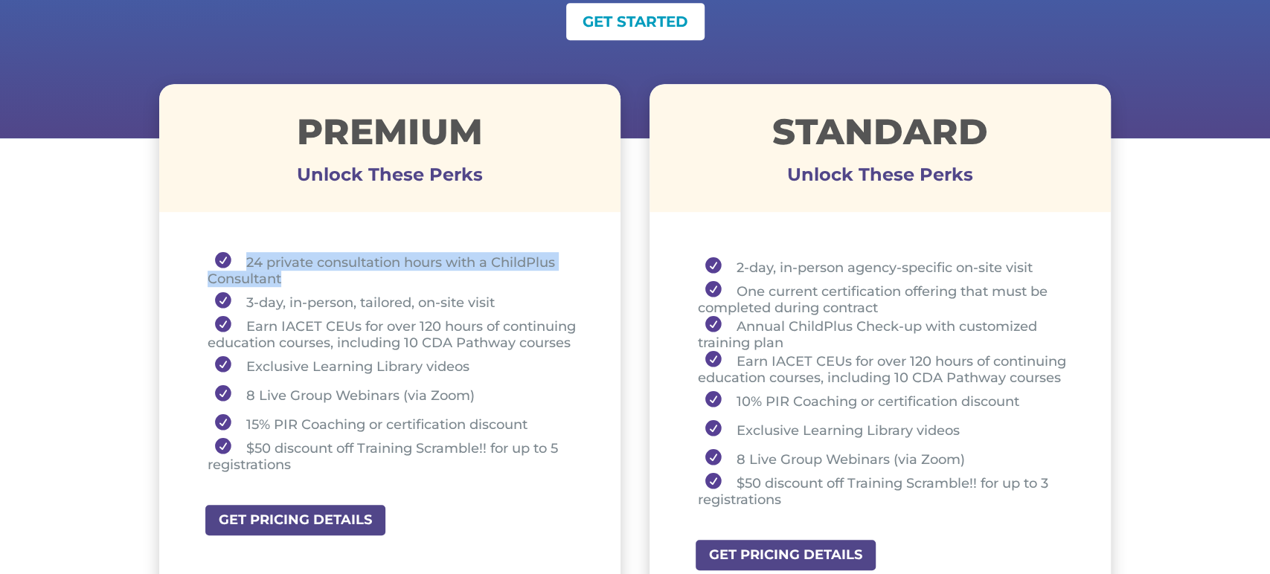
drag, startPoint x: 244, startPoint y: 260, endPoint x: 283, endPoint y: 280, distance: 43.2
click at [281, 280] on li "24 private consultation hours with a ChildPlus Consultant" at bounding box center [396, 269] width 376 height 35
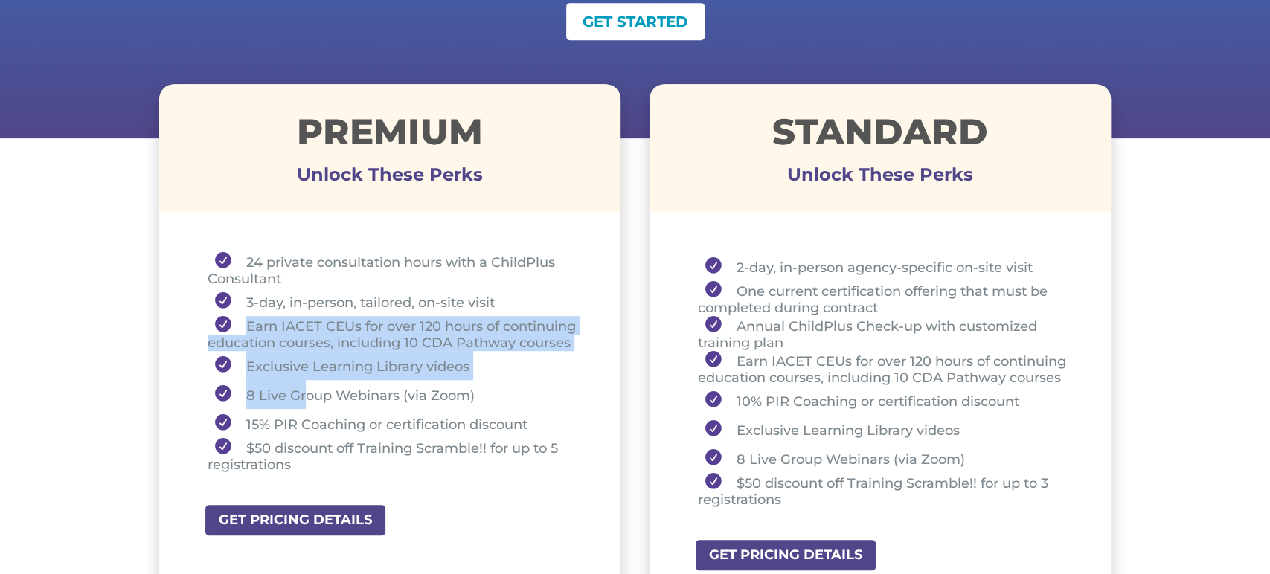
drag, startPoint x: 246, startPoint y: 327, endPoint x: 521, endPoint y: 403, distance: 285.0
click at [324, 402] on ul "24 private consultation hours with a ChildPlus Consultant 3-day, in-person, tai…" at bounding box center [390, 369] width 388 height 234
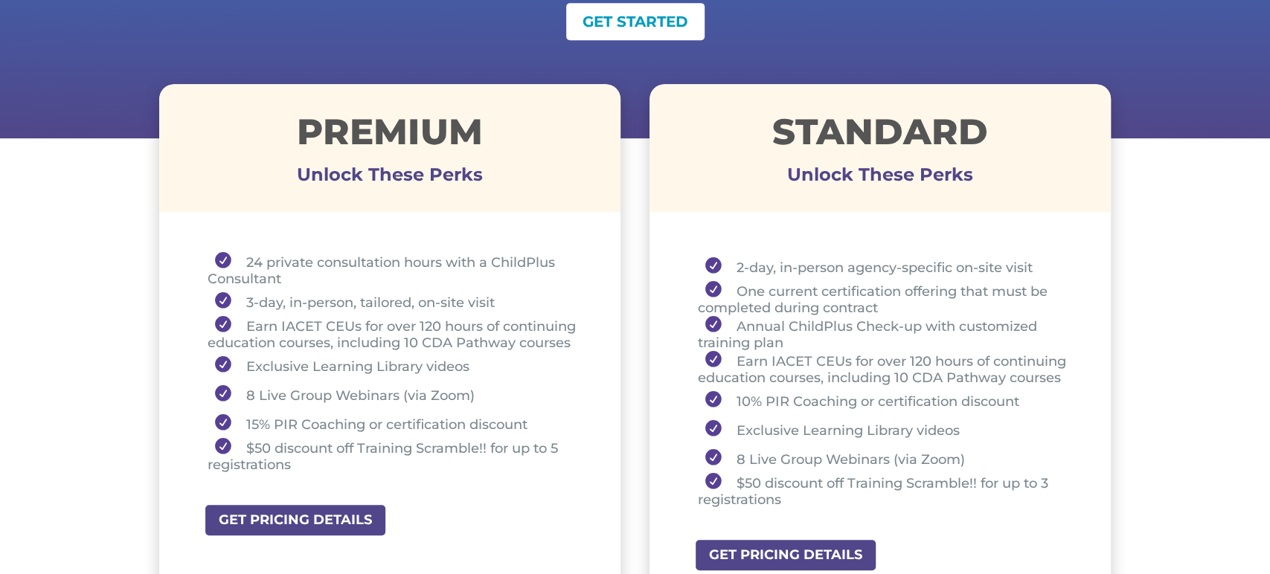
click at [872, 248] on div "2-day, in-person agency-specific on-site visit One current certification offeri…" at bounding box center [880, 383] width 462 height 314
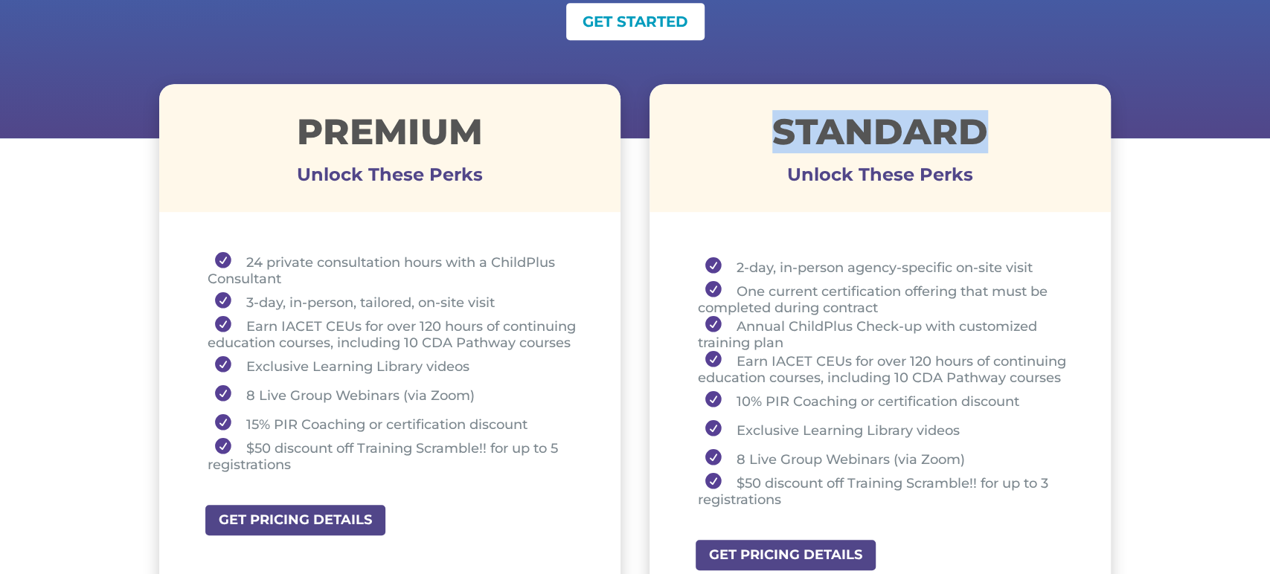
drag, startPoint x: 765, startPoint y: 128, endPoint x: 983, endPoint y: 123, distance: 217.2
click at [983, 123] on h1 "STANDARD" at bounding box center [880, 135] width 462 height 43
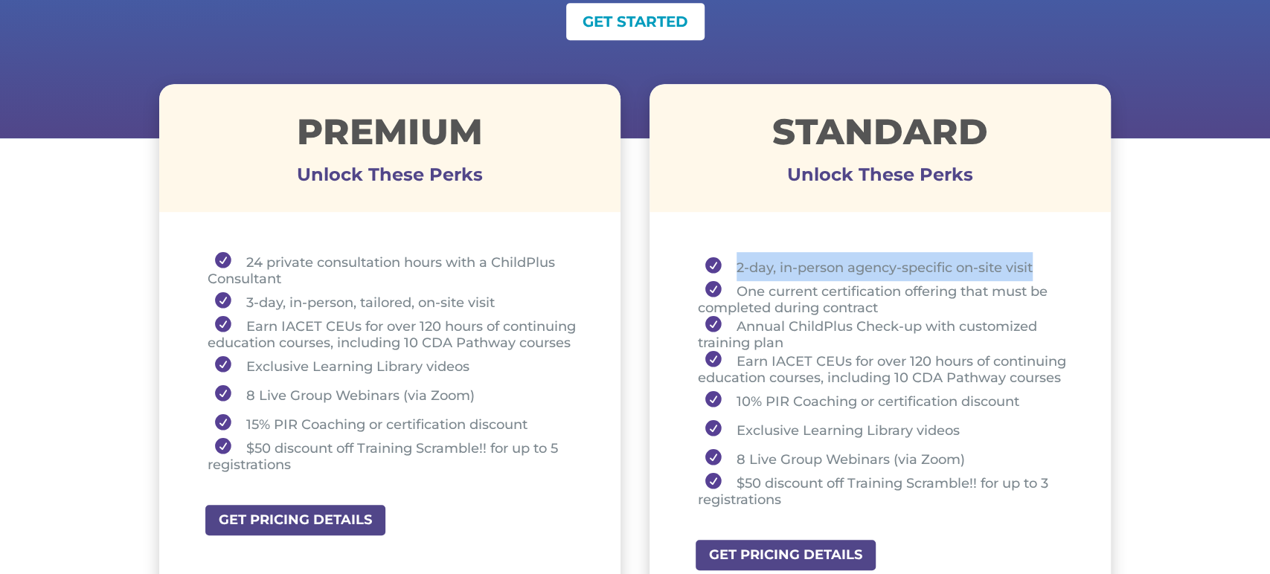
drag, startPoint x: 734, startPoint y: 265, endPoint x: 1047, endPoint y: 254, distance: 312.6
click at [1047, 252] on li "2-day, in-person agency-specific on-site visit" at bounding box center [886, 266] width 376 height 29
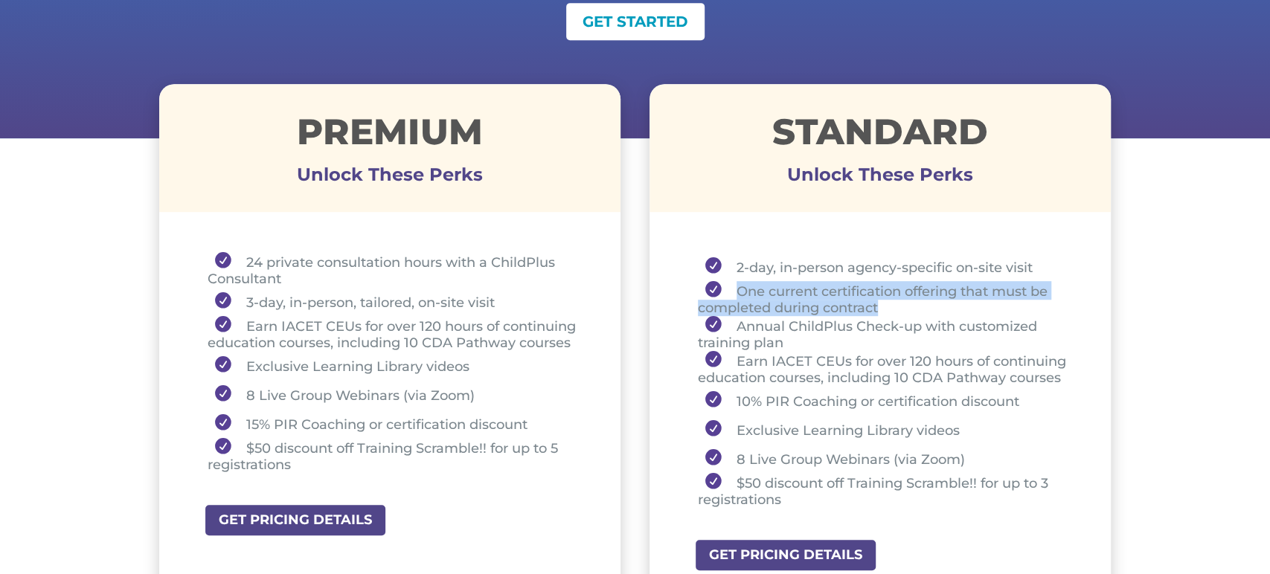
drag, startPoint x: 736, startPoint y: 291, endPoint x: 890, endPoint y: 308, distance: 154.2
click at [890, 308] on li "One current certification offering that must be completed during contract" at bounding box center [886, 298] width 376 height 35
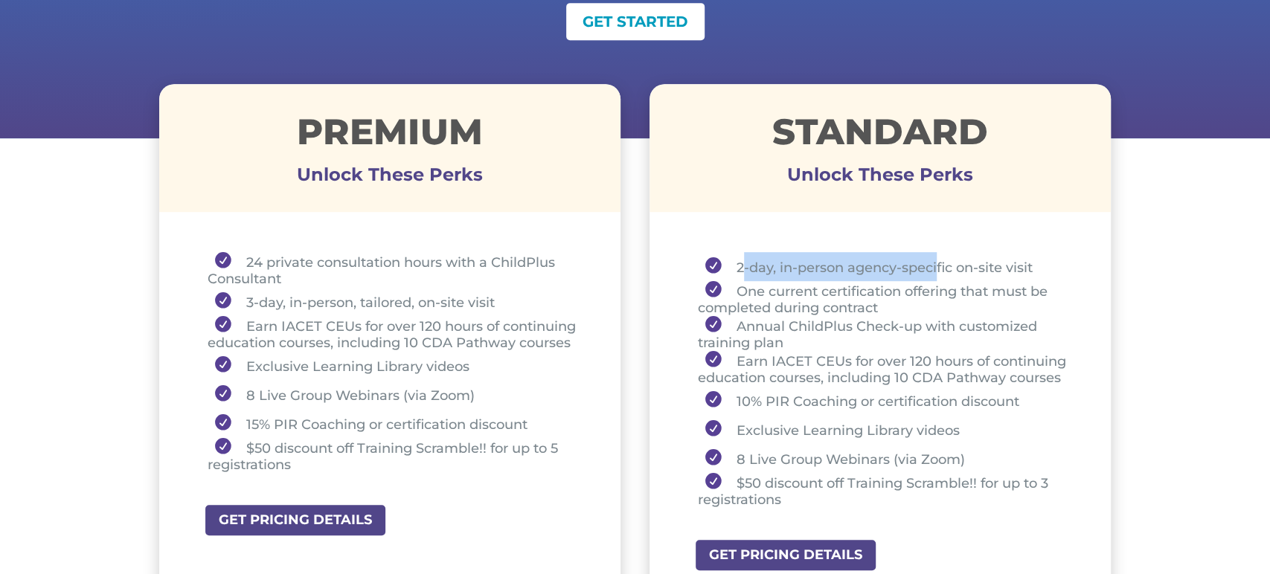
drag, startPoint x: 741, startPoint y: 266, endPoint x: 936, endPoint y: 260, distance: 195.7
click at [936, 260] on li "2-day, in-person agency-specific on-site visit" at bounding box center [886, 266] width 376 height 29
click at [881, 237] on div "2-day, in-person agency-specific on-site visit One current certification offeri…" at bounding box center [880, 383] width 462 height 314
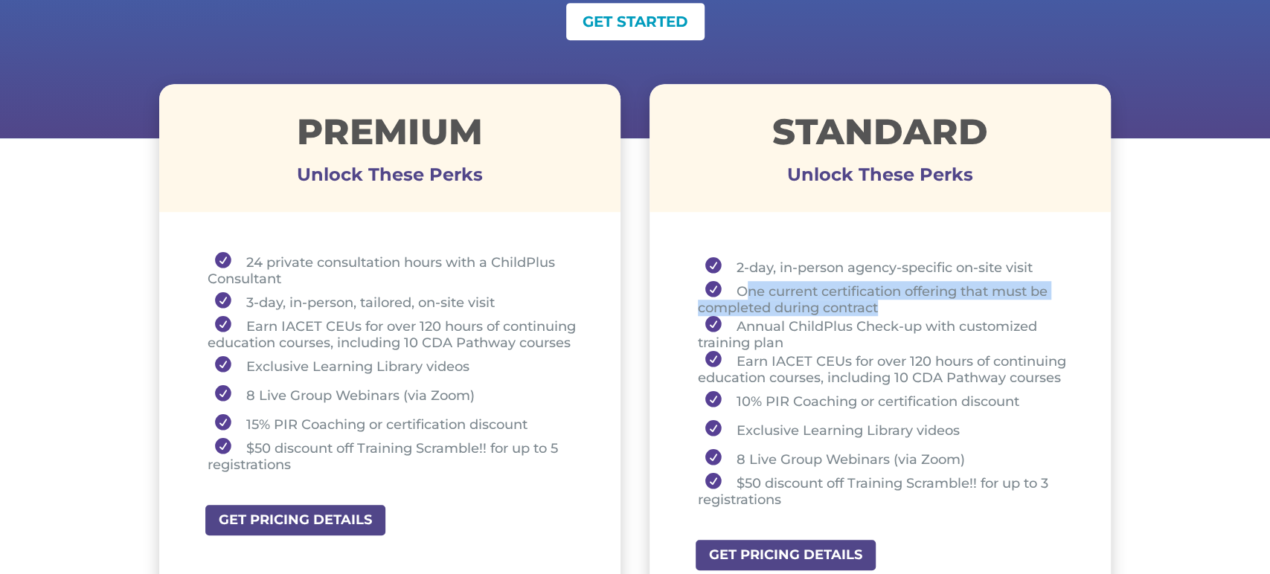
drag, startPoint x: 742, startPoint y: 290, endPoint x: 892, endPoint y: 308, distance: 151.3
click at [892, 308] on li "One current certification offering that must be completed during contract" at bounding box center [886, 298] width 376 height 35
click at [901, 312] on li "One current certification offering that must be completed during contract" at bounding box center [886, 298] width 376 height 35
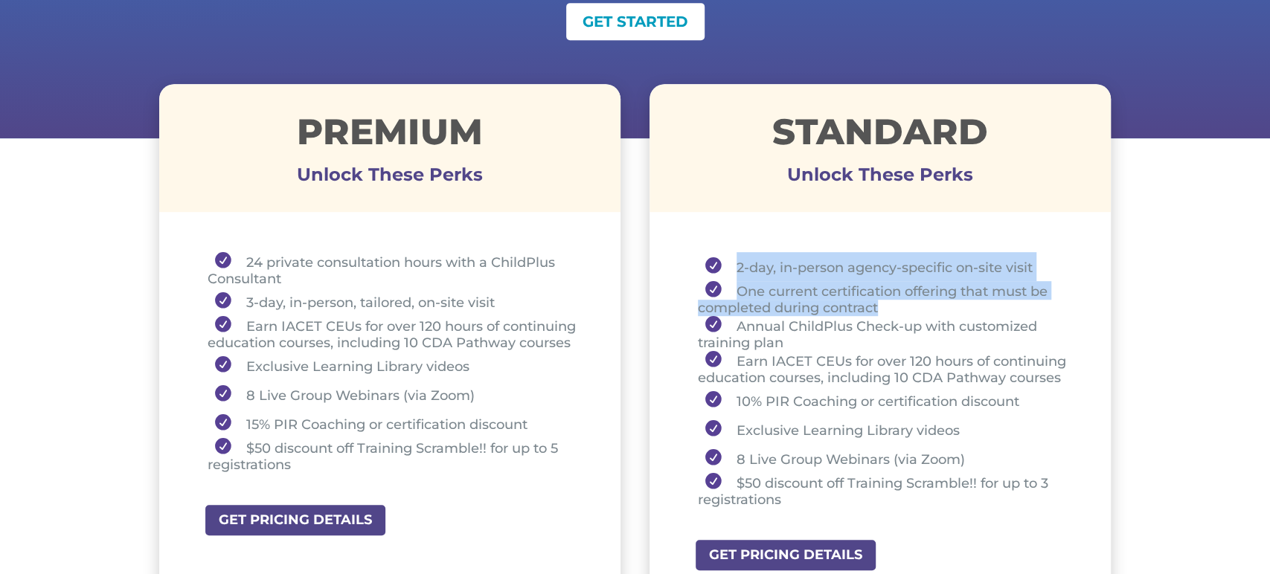
drag, startPoint x: 734, startPoint y: 266, endPoint x: 914, endPoint y: 310, distance: 185.3
click at [914, 310] on ul "2-day, in-person agency-specific on-site visit One current certification offeri…" at bounding box center [881, 386] width 388 height 269
click at [789, 290] on li "One current certification offering that must be completed during contract" at bounding box center [886, 298] width 376 height 35
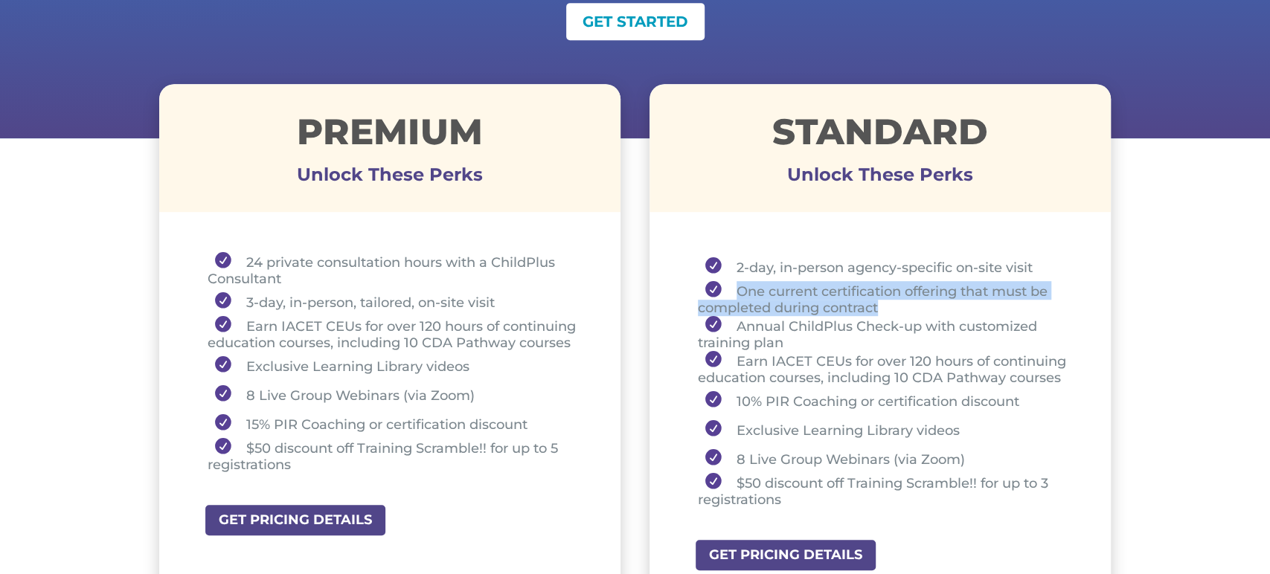
drag, startPoint x: 738, startPoint y: 292, endPoint x: 882, endPoint y: 304, distance: 144.9
click at [882, 304] on li "One current certification offering that must be completed during contract" at bounding box center [886, 298] width 376 height 35
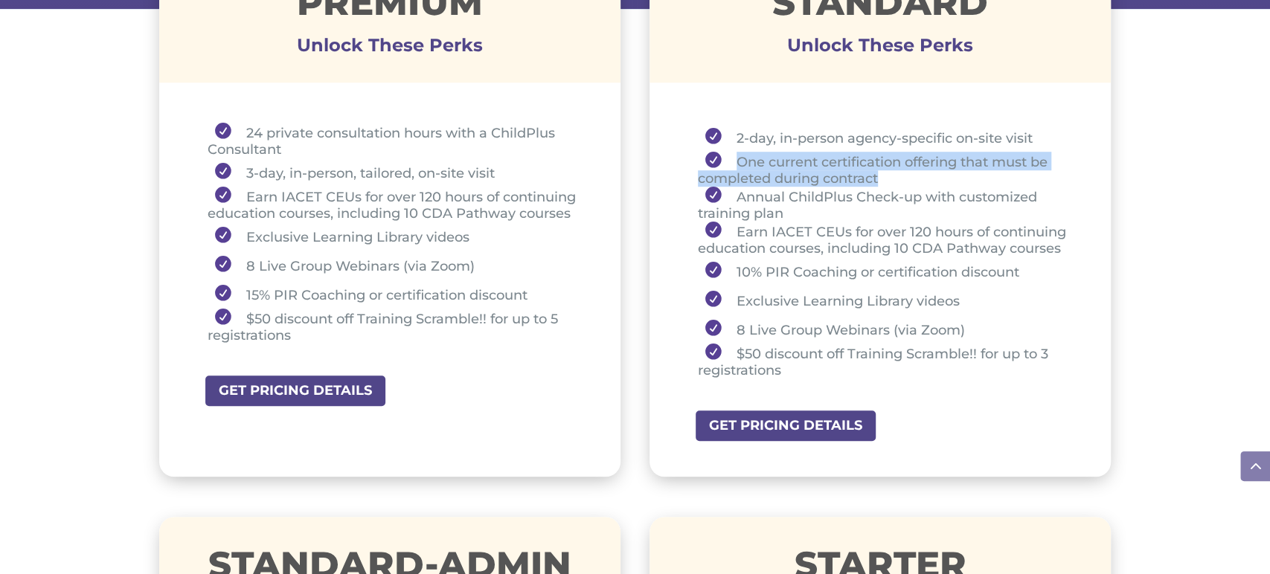
scroll to position [619, 0]
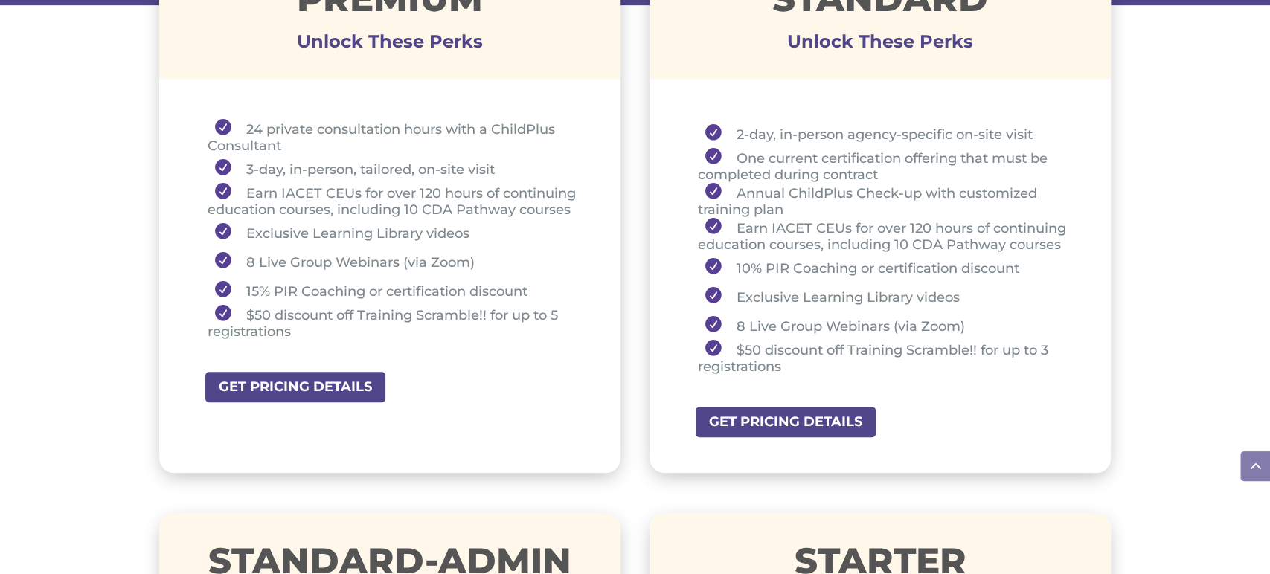
click at [733, 192] on li "Annual ChildPlus Check-up with customized training plan" at bounding box center [886, 200] width 376 height 35
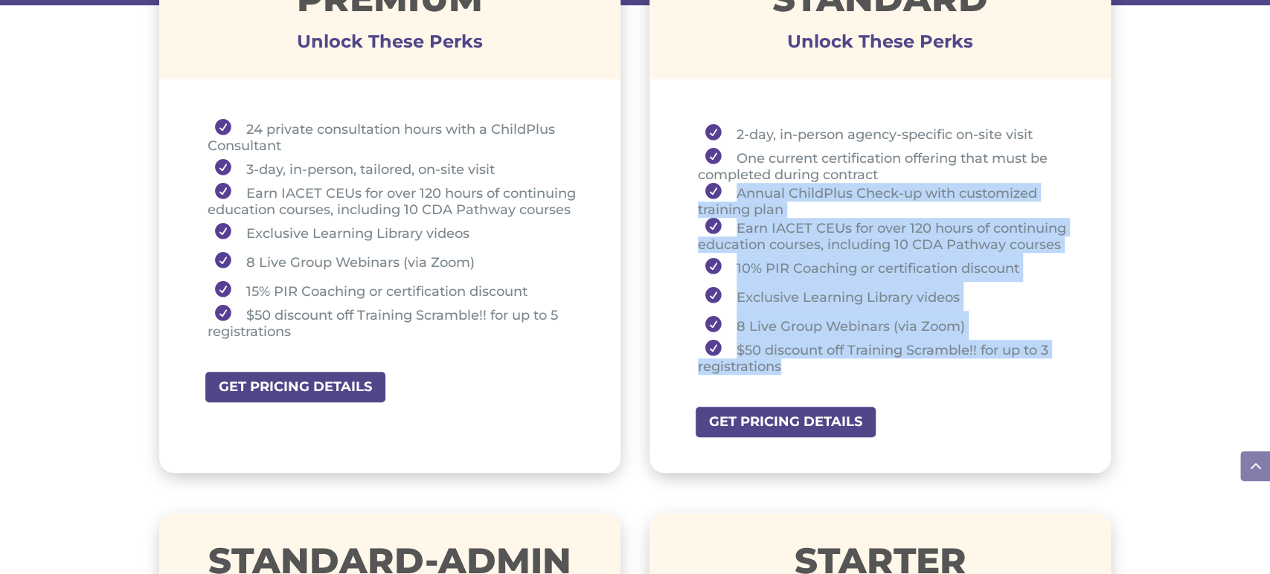
drag, startPoint x: 733, startPoint y: 192, endPoint x: 791, endPoint y: 362, distance: 179.2
click at [791, 362] on ul "2-day, in-person agency-specific on-site visit One current certification offeri…" at bounding box center [881, 253] width 388 height 269
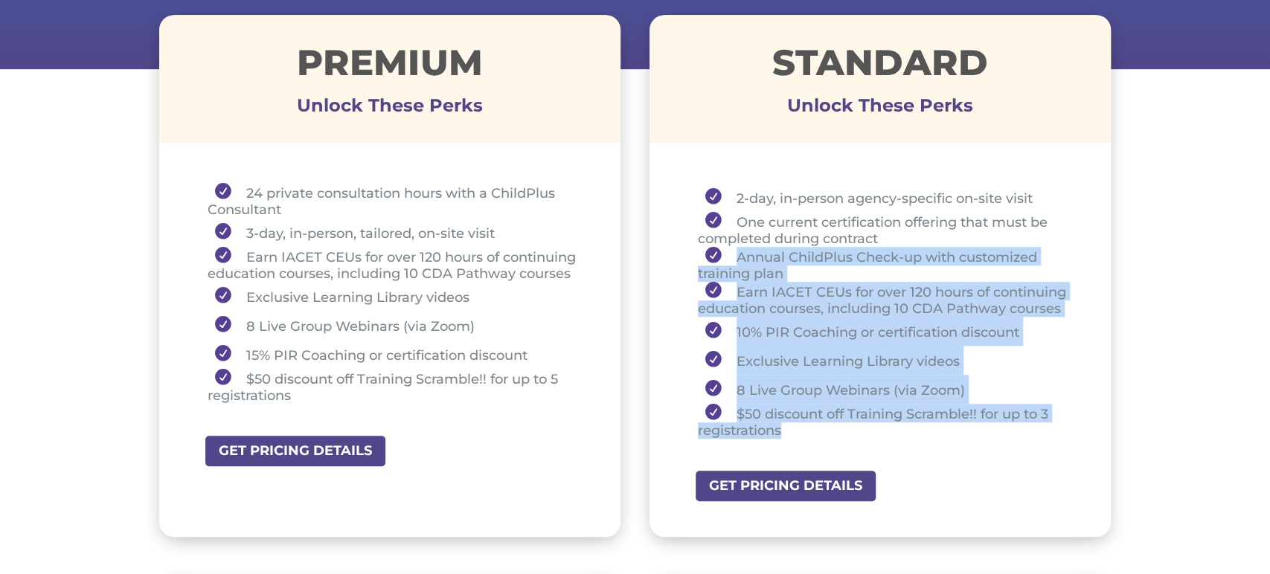
scroll to position [554, 0]
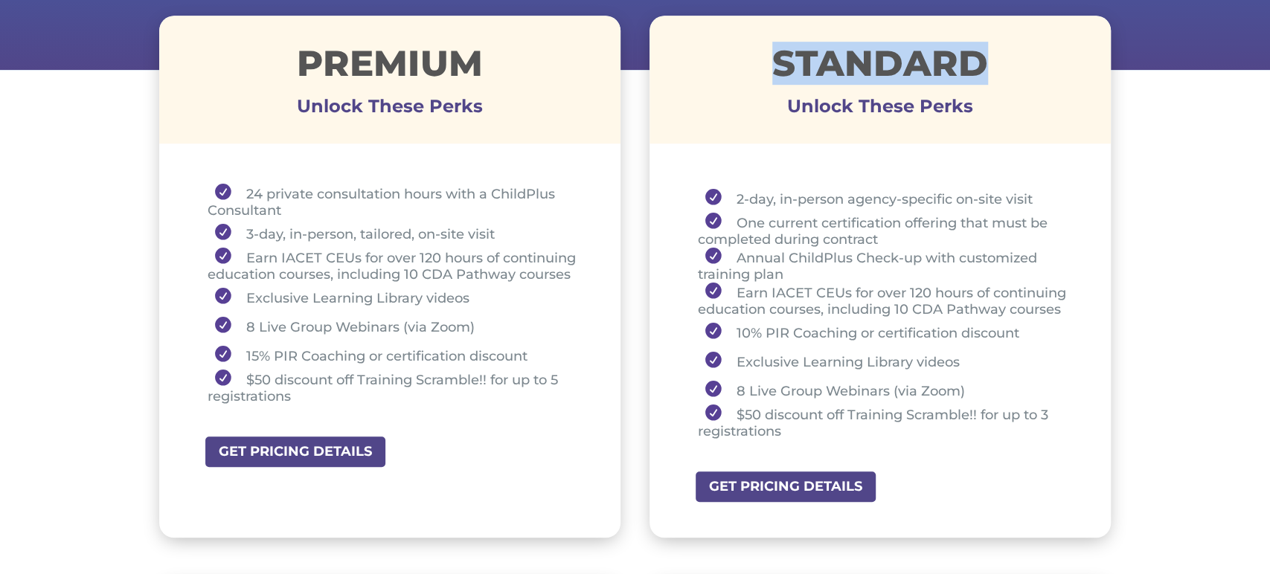
drag, startPoint x: 770, startPoint y: 58, endPoint x: 983, endPoint y: 65, distance: 213.6
click at [983, 64] on h1 "STANDARD" at bounding box center [880, 66] width 462 height 43
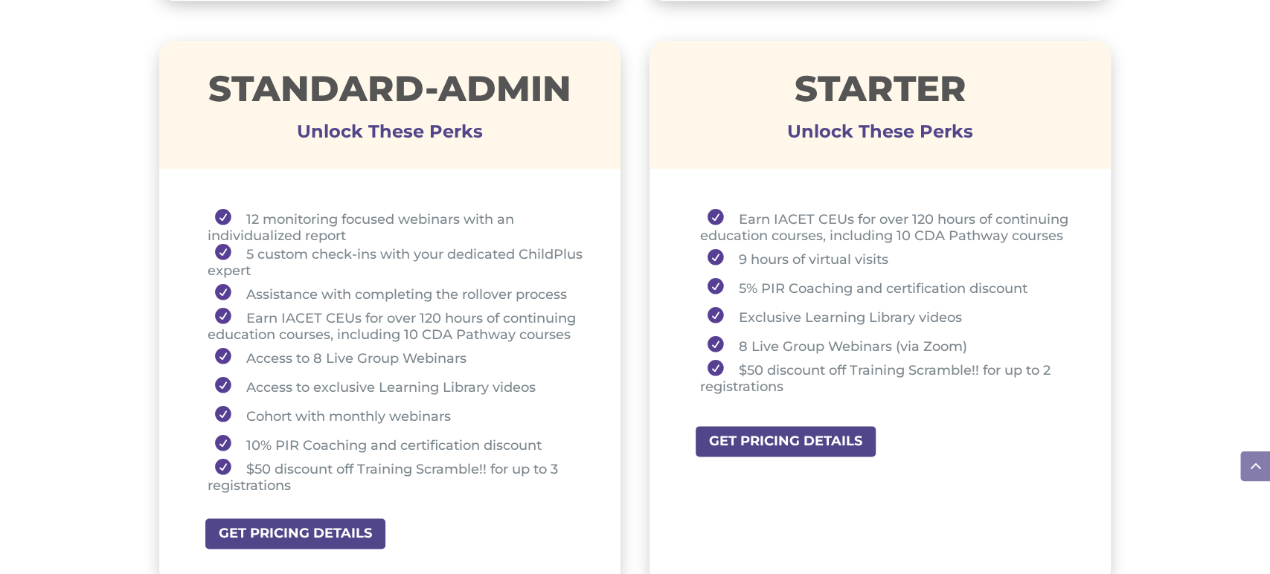
scroll to position [1092, 0]
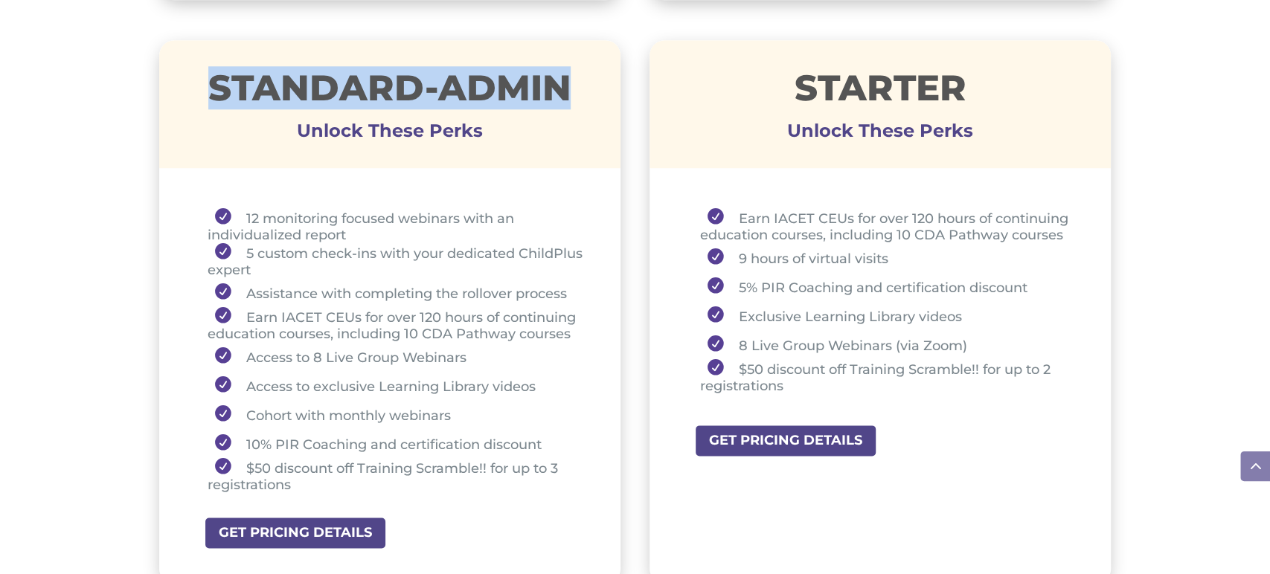
drag, startPoint x: 210, startPoint y: 89, endPoint x: 575, endPoint y: 86, distance: 365.2
click at [575, 86] on h1 "STANDARD-ADMIN" at bounding box center [390, 91] width 462 height 43
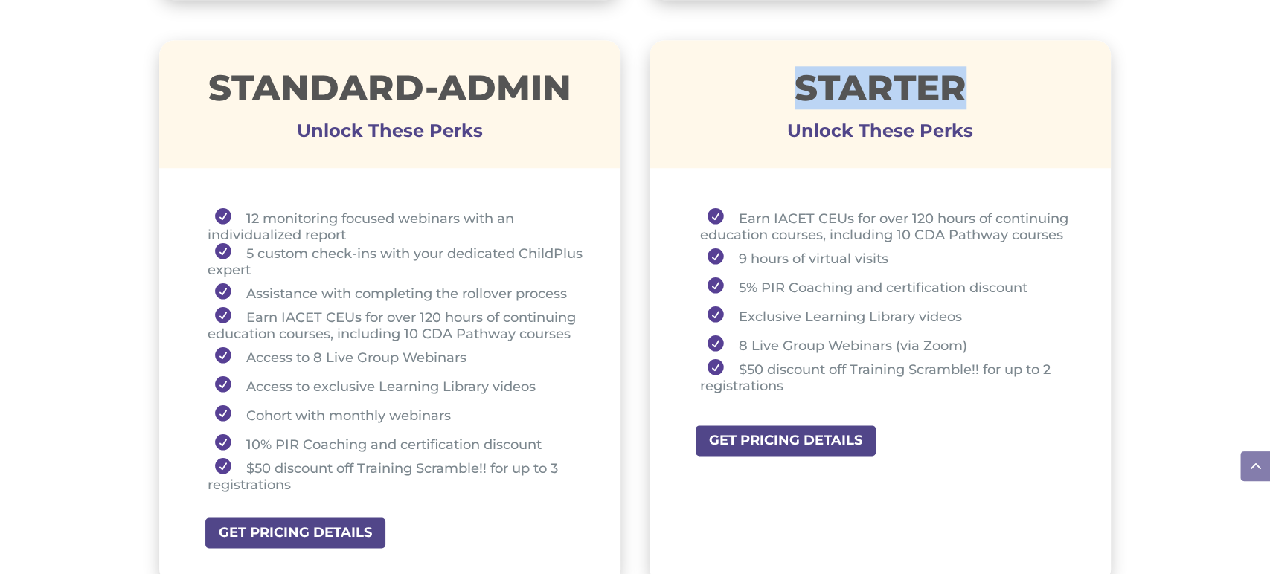
drag, startPoint x: 780, startPoint y: 79, endPoint x: 965, endPoint y: 82, distance: 185.2
click at [965, 82] on h1 "STARTER" at bounding box center [880, 91] width 462 height 43
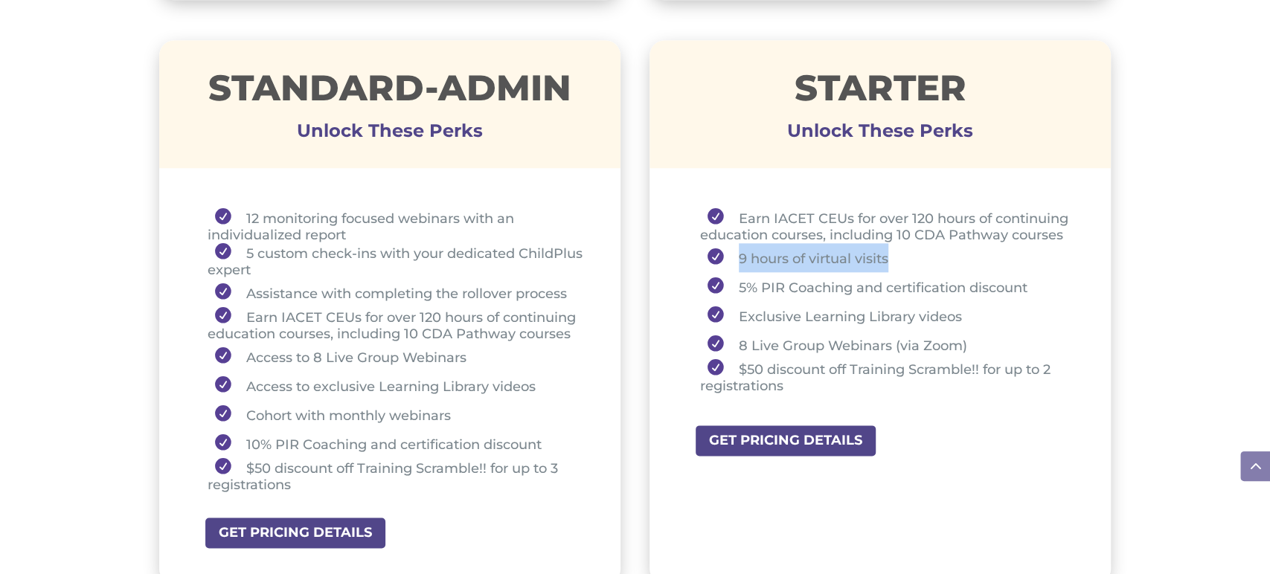
drag, startPoint x: 738, startPoint y: 255, endPoint x: 889, endPoint y: 252, distance: 151.0
click at [889, 252] on li "9 hours of virtual visits" at bounding box center [887, 257] width 374 height 29
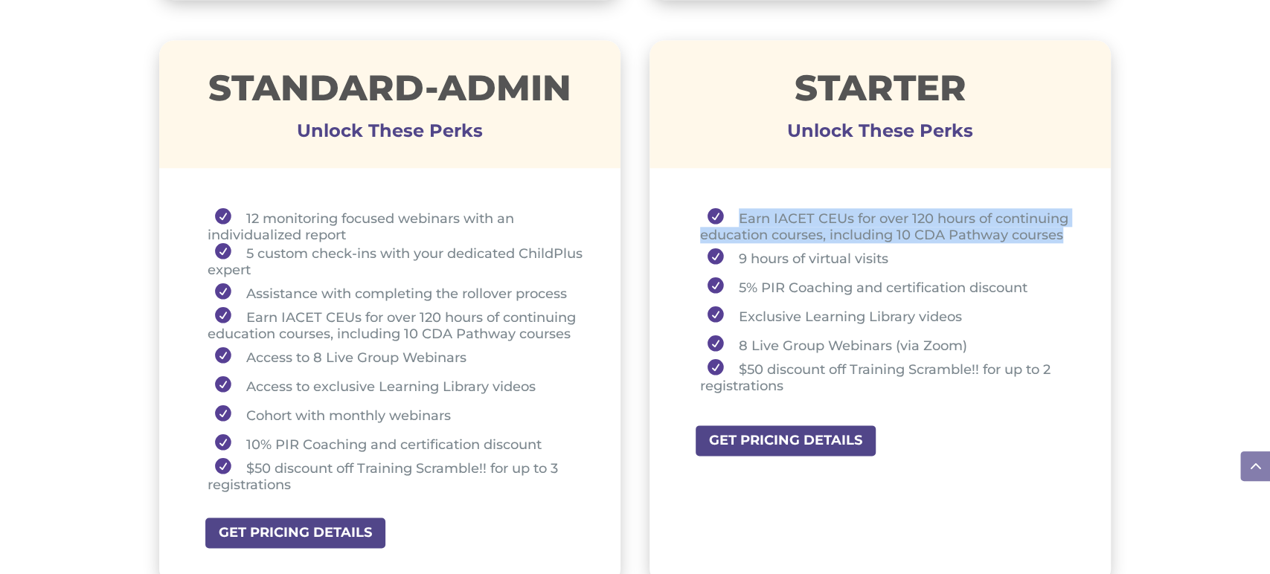
drag, startPoint x: 735, startPoint y: 212, endPoint x: 995, endPoint y: 242, distance: 261.4
click at [1074, 233] on div "Earn IACET CEUs for over 120 hours of continuing education courses, including 1…" at bounding box center [880, 304] width 462 height 244
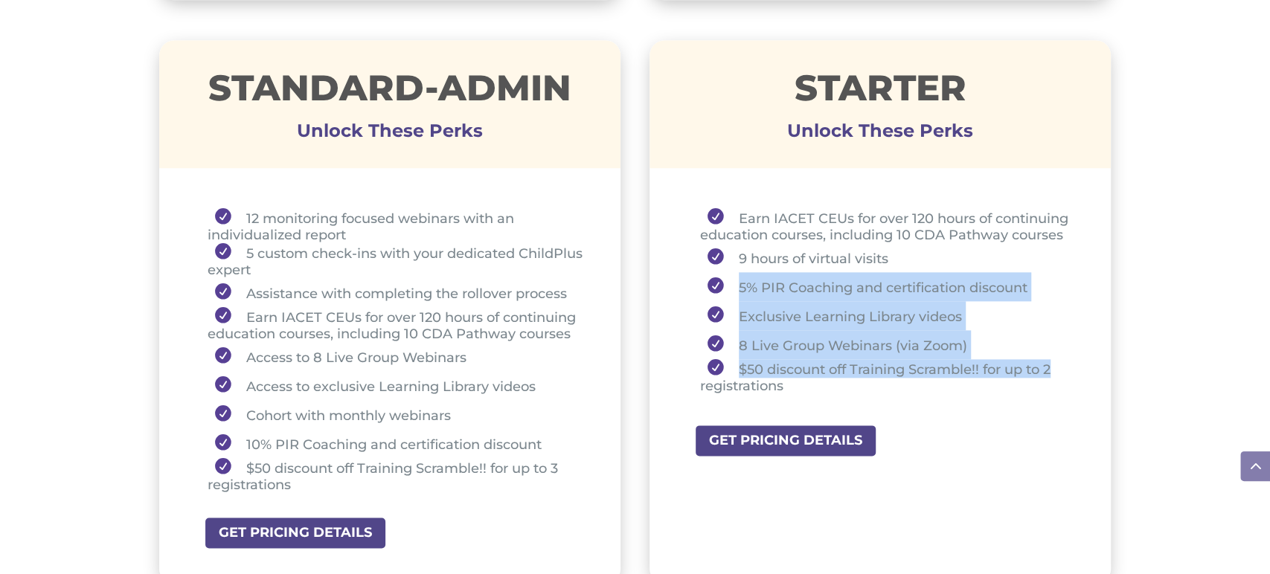
drag, startPoint x: 733, startPoint y: 282, endPoint x: 1043, endPoint y: 367, distance: 321.8
click at [1060, 367] on ul "Earn IACET CEUs for over 120 hours of continuing education courses, including 1…" at bounding box center [881, 307] width 388 height 199
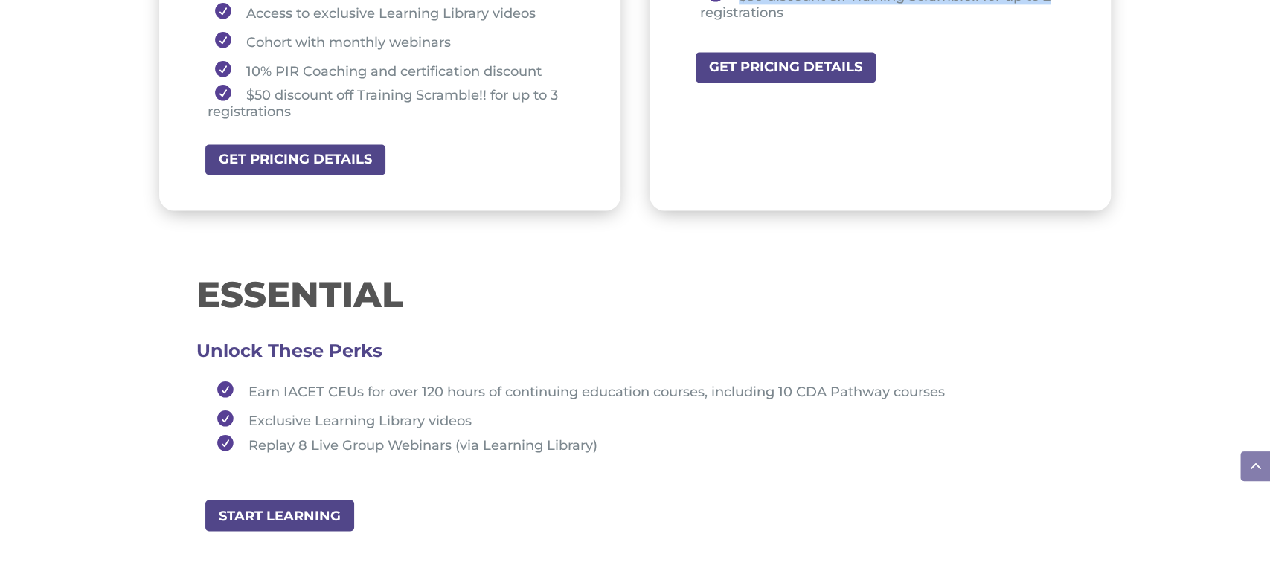
scroll to position [1466, 0]
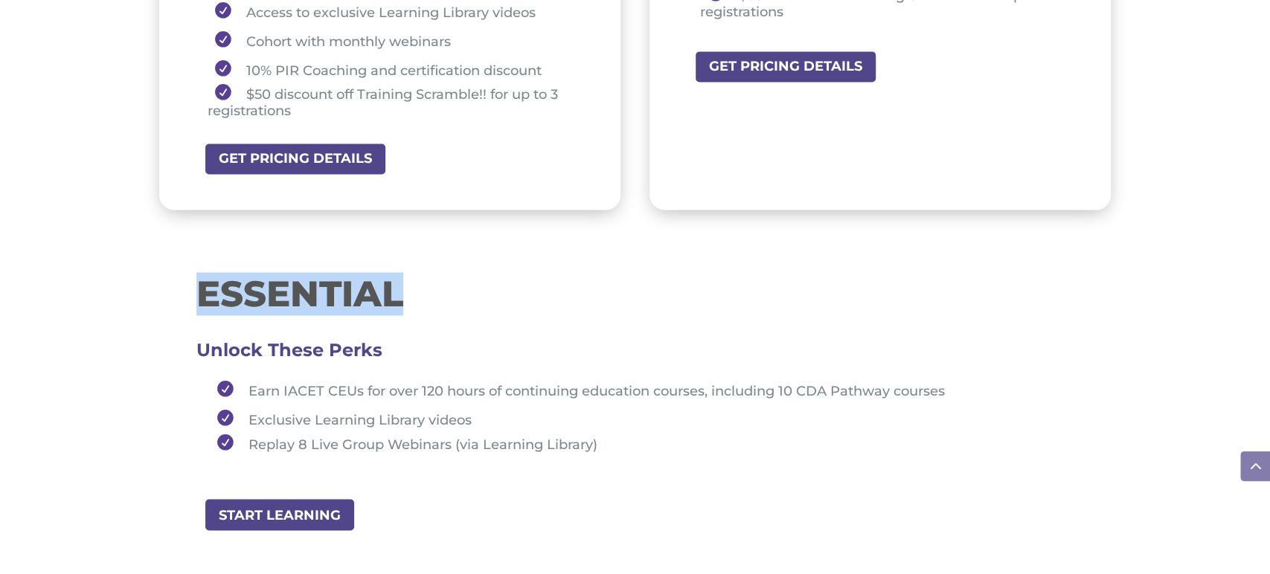
drag, startPoint x: 199, startPoint y: 290, endPoint x: 422, endPoint y: 294, distance: 223.2
click at [422, 294] on div "ESSENTIAL Unlock These Perks Earn IACET CEUs for over 120 hours of continuing e…" at bounding box center [635, 374] width 952 height 248
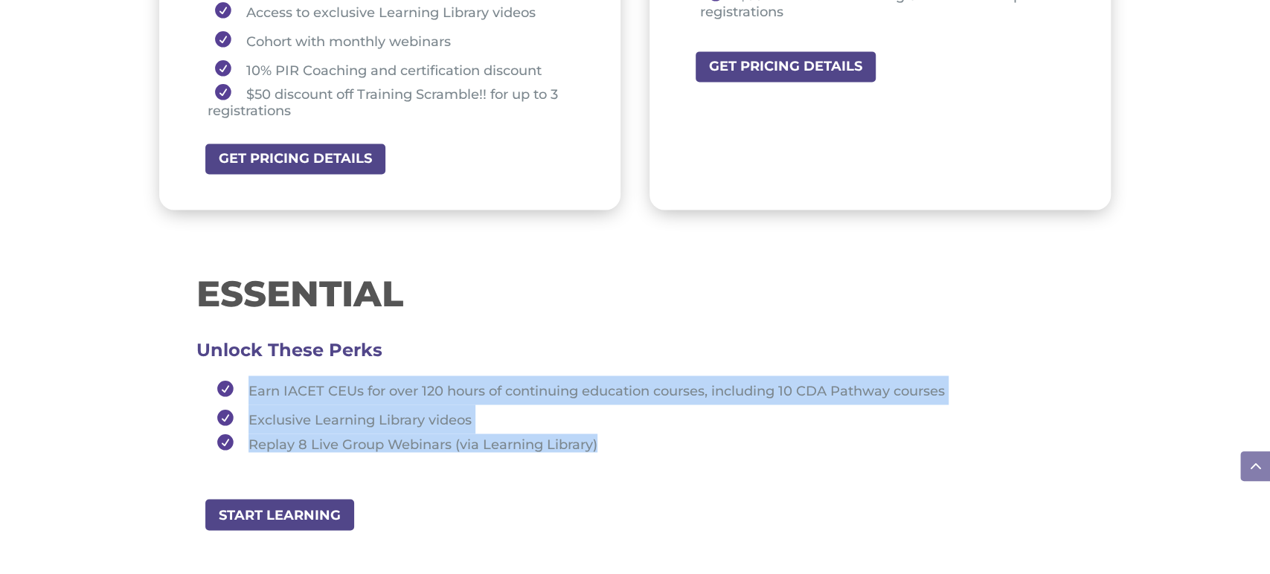
drag, startPoint x: 245, startPoint y: 381, endPoint x: 617, endPoint y: 439, distance: 376.4
click at [617, 439] on ul "Earn IACET CEUs for over 120 hours of continuing education courses, including 1…" at bounding box center [635, 421] width 878 height 90
click at [246, 441] on li "Replay 8 Live Group Webinars (via Learning Library)" at bounding box center [642, 443] width 864 height 19
click at [569, 452] on ul "Earn IACET CEUs for over 120 hours of continuing education courses, including 1…" at bounding box center [635, 421] width 878 height 90
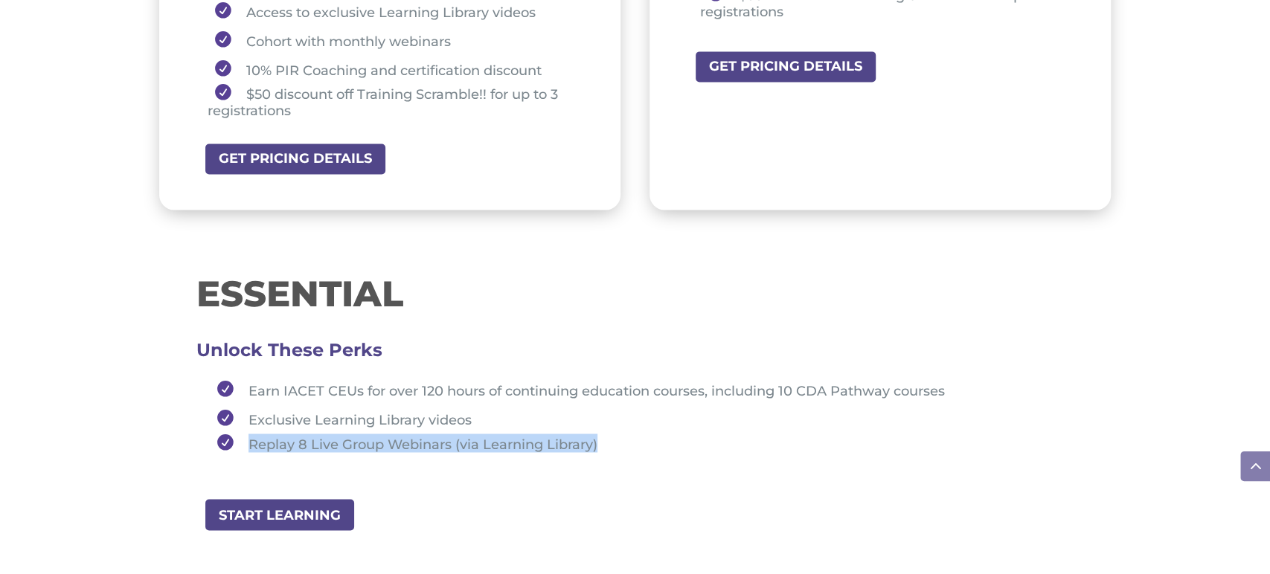
drag, startPoint x: 564, startPoint y: 440, endPoint x: 248, endPoint y: 445, distance: 316.2
click at [248, 445] on li "Replay 8 Live Group Webinars (via Learning Library)" at bounding box center [642, 443] width 864 height 19
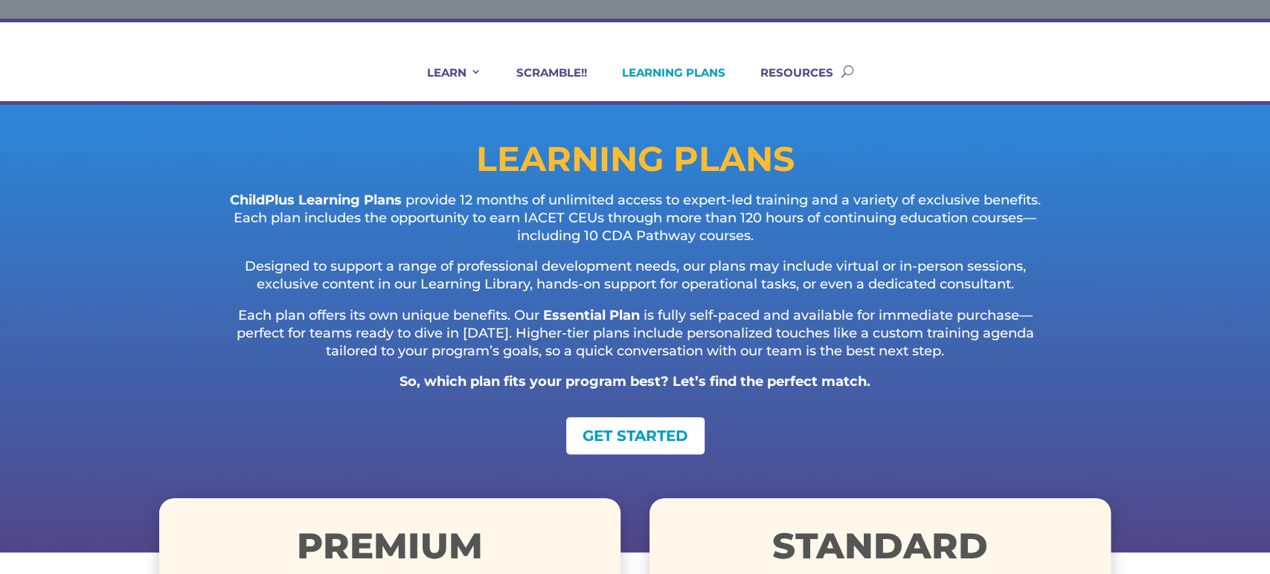
scroll to position [0, 0]
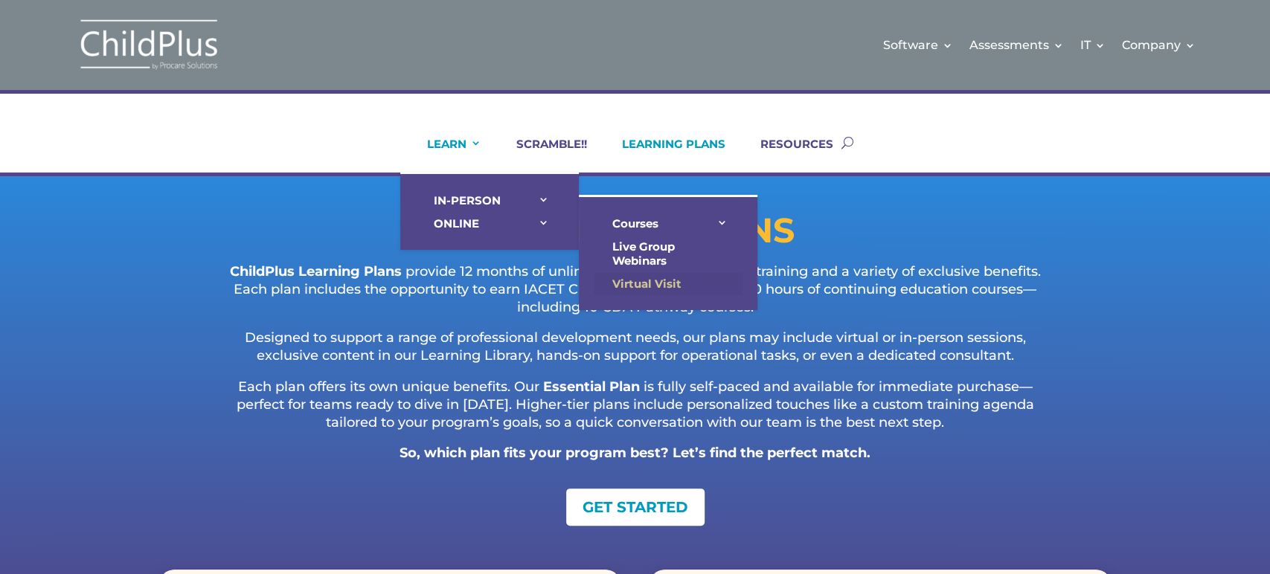
click at [636, 279] on link "Virtual Visit" at bounding box center [668, 283] width 149 height 23
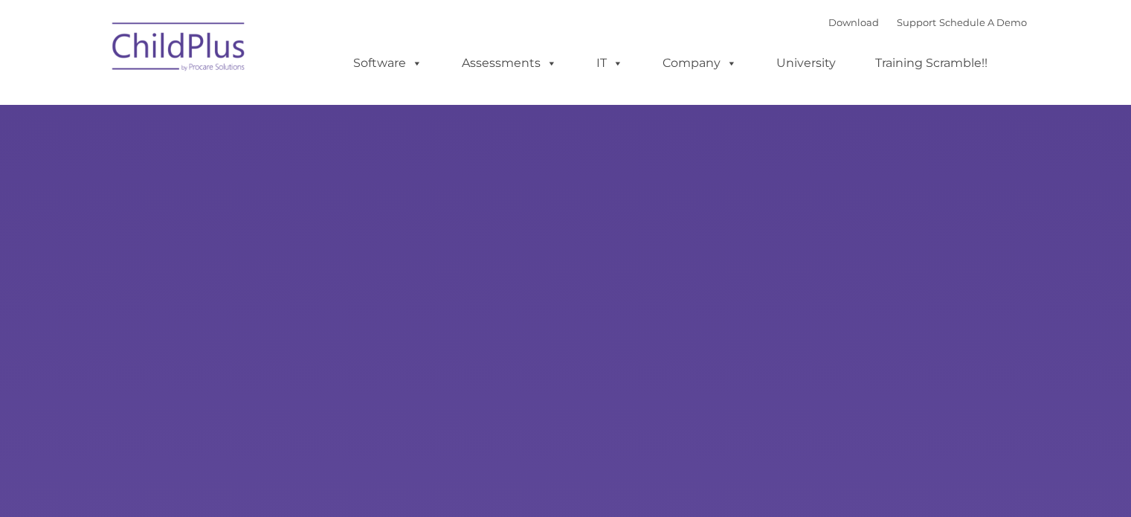
type input ""
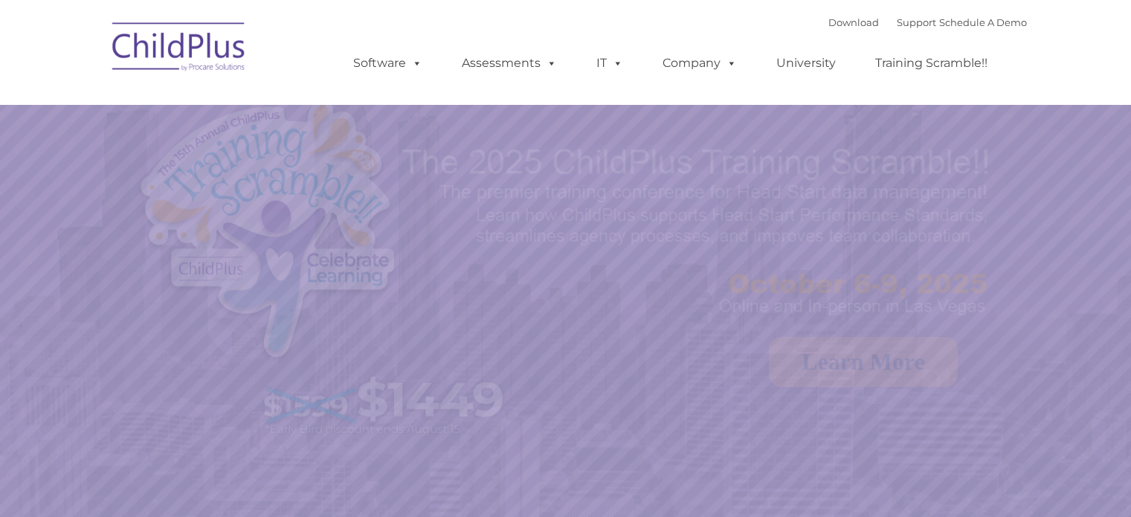
select select "MEDIUM"
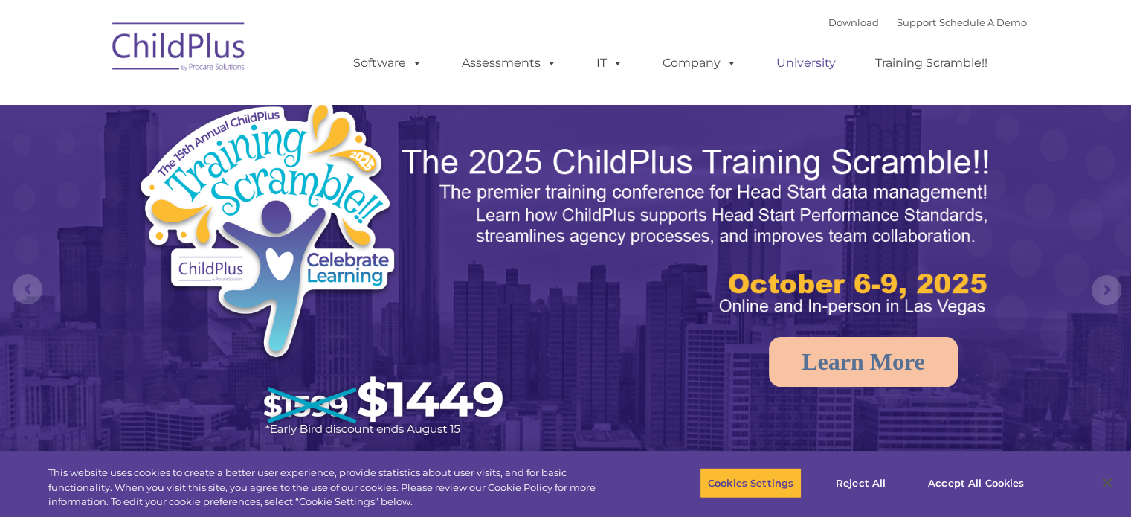
click at [796, 57] on link "University" at bounding box center [806, 63] width 89 height 30
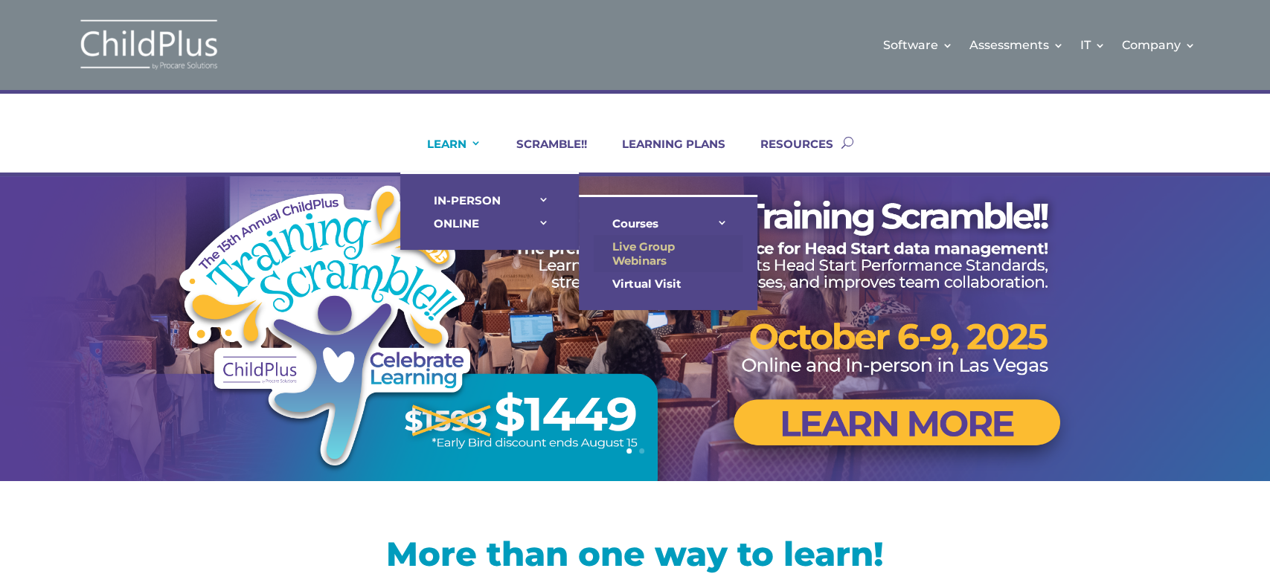
click at [652, 257] on link "Live Group Webinars" at bounding box center [668, 253] width 149 height 37
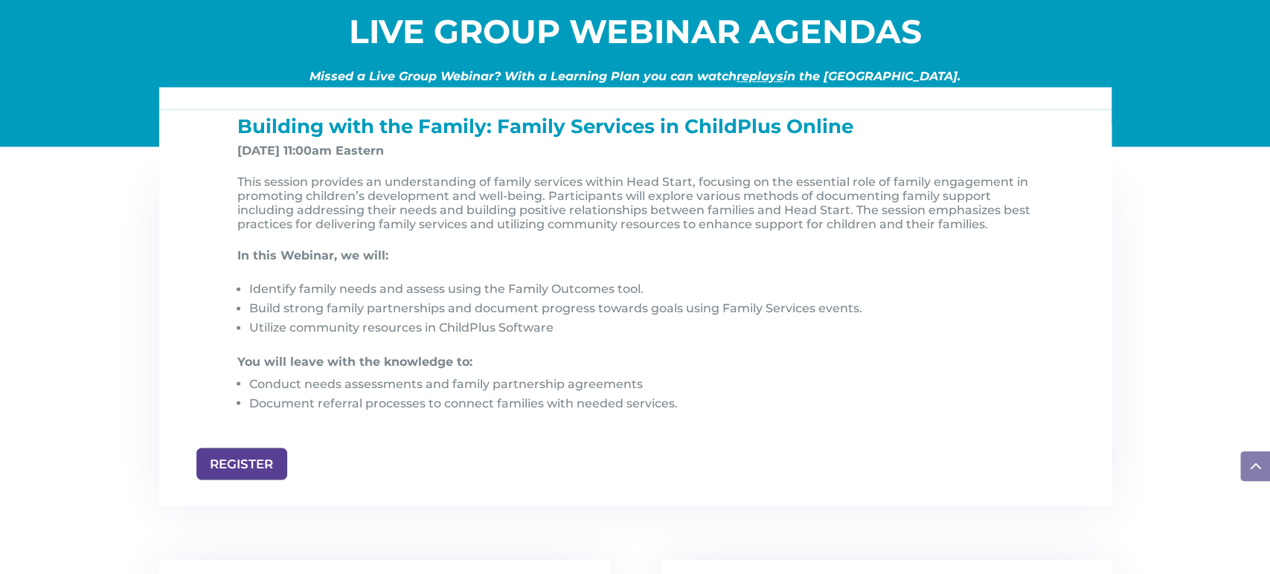
scroll to position [1524, 0]
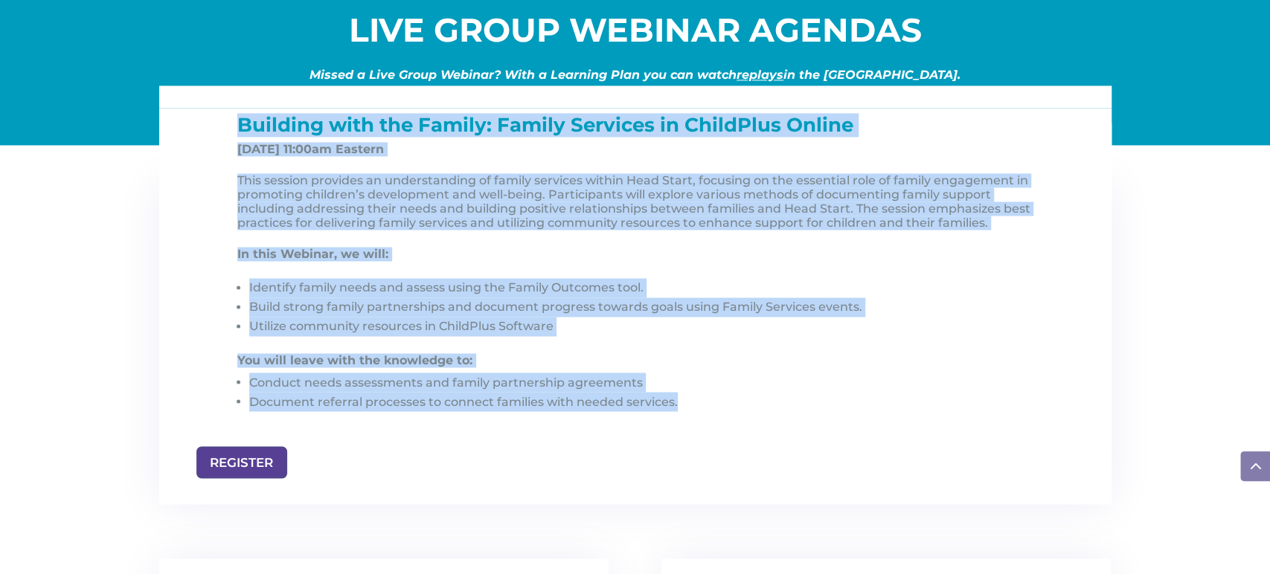
drag, startPoint x: 244, startPoint y: 129, endPoint x: 864, endPoint y: 109, distance: 620.7
click at [864, 109] on div "Building with the Family: Family Services in ChildPlus Online Nov 7, 2025, at 1…" at bounding box center [635, 277] width 952 height 338
click at [869, 129] on h1 "Building with the Family: Family Services in ChildPlus Online" at bounding box center [640, 128] width 807 height 27
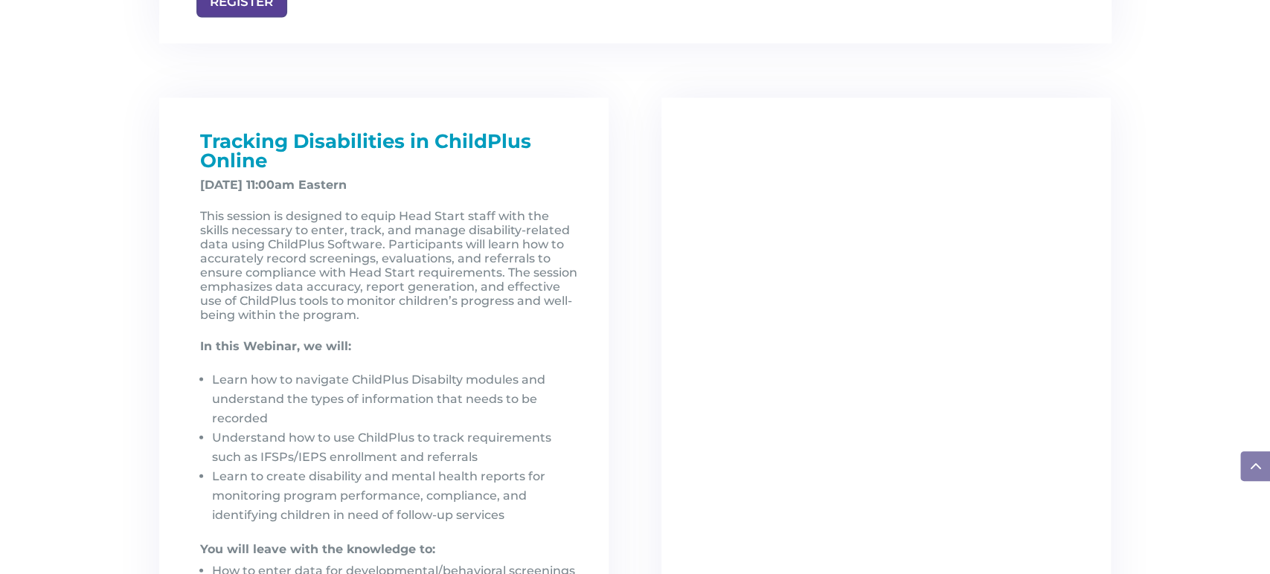
scroll to position [1991, 0]
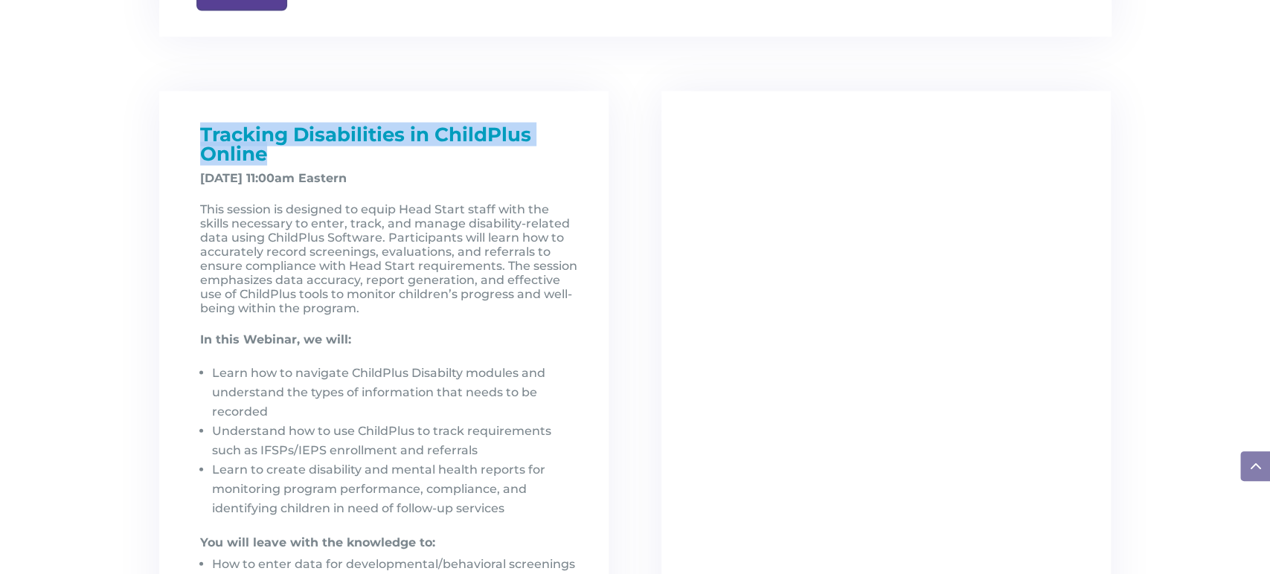
drag, startPoint x: 199, startPoint y: 134, endPoint x: 287, endPoint y: 161, distance: 91.8
click at [287, 161] on h1 "Tracking Disabilities in ChildPlus Online" at bounding box center [389, 148] width 379 height 46
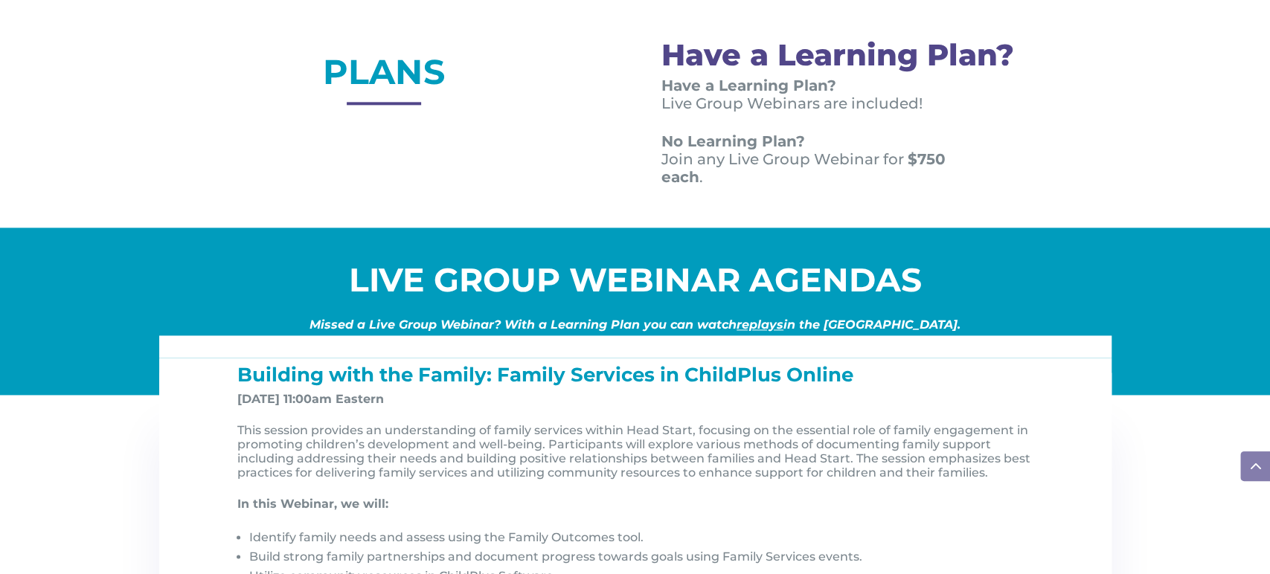
scroll to position [1276, 0]
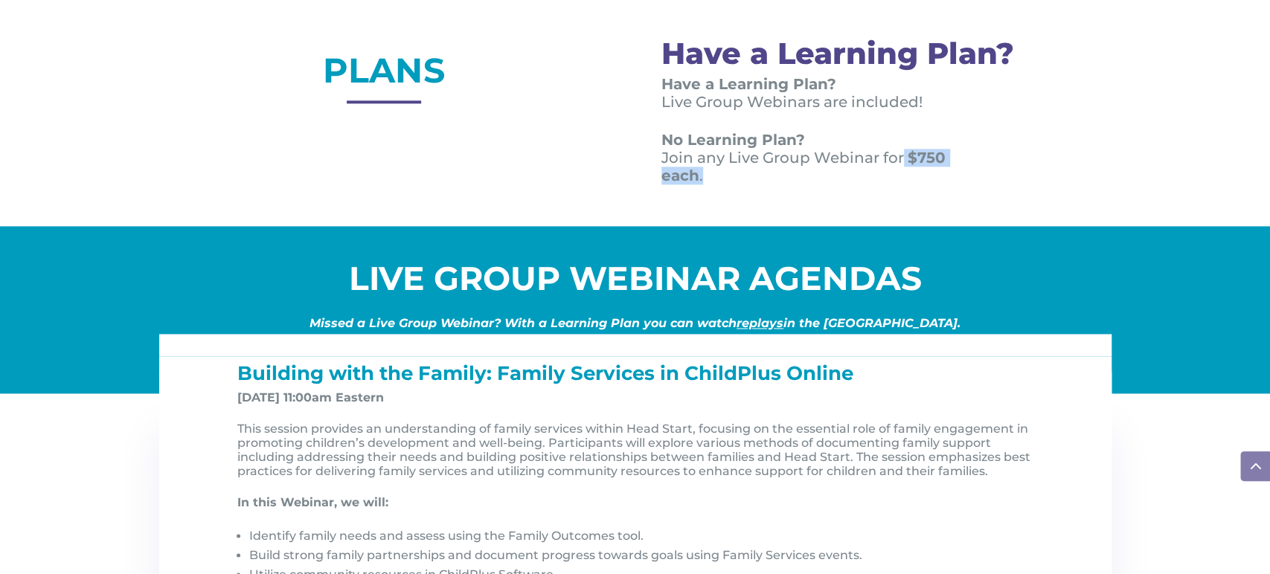
drag, startPoint x: 899, startPoint y: 157, endPoint x: 903, endPoint y: 170, distance: 13.2
click at [903, 170] on p "No Learning Plan? Join any Live Group Webinar for $750 each ." at bounding box center [823, 158] width 324 height 54
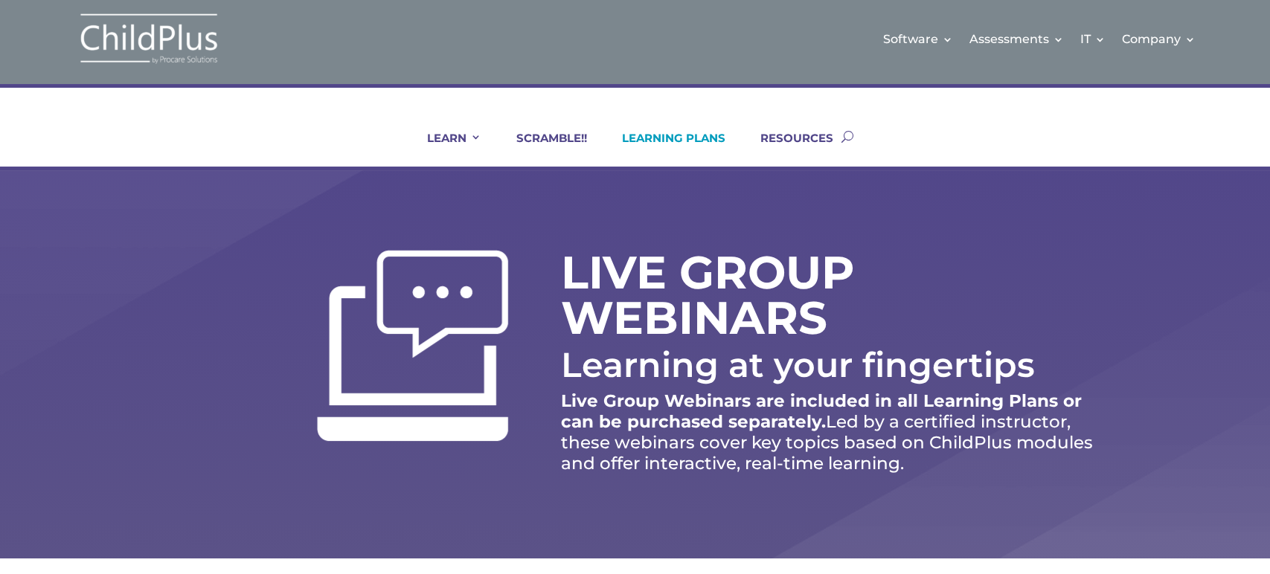
scroll to position [0, 0]
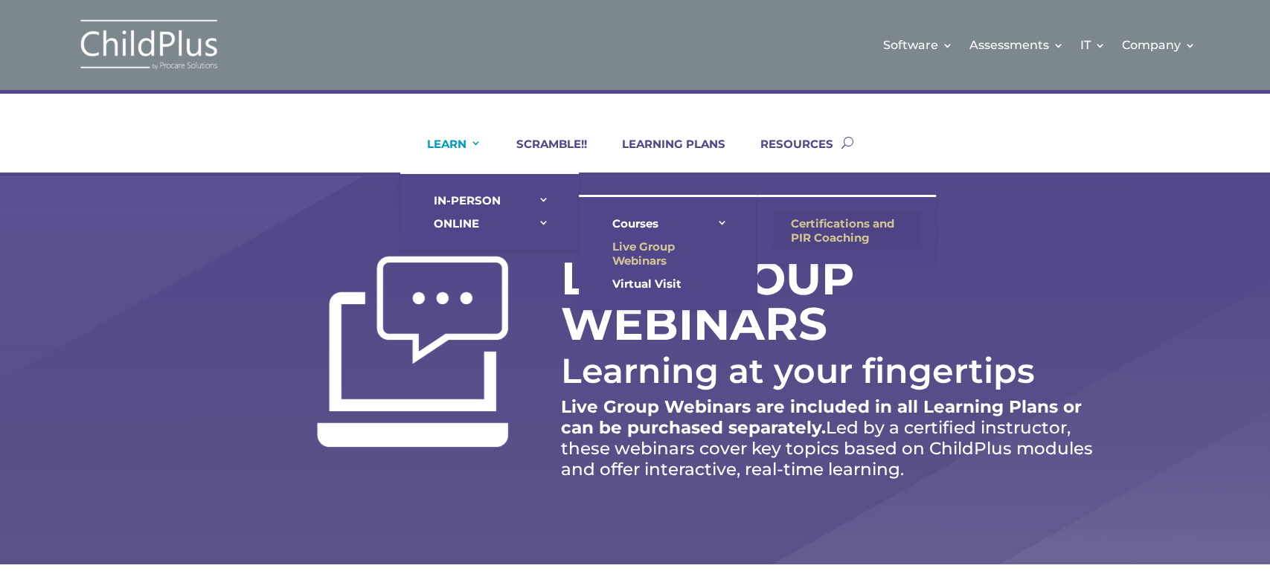
click at [823, 213] on link "Certifications and PIR Coaching" at bounding box center [846, 230] width 149 height 37
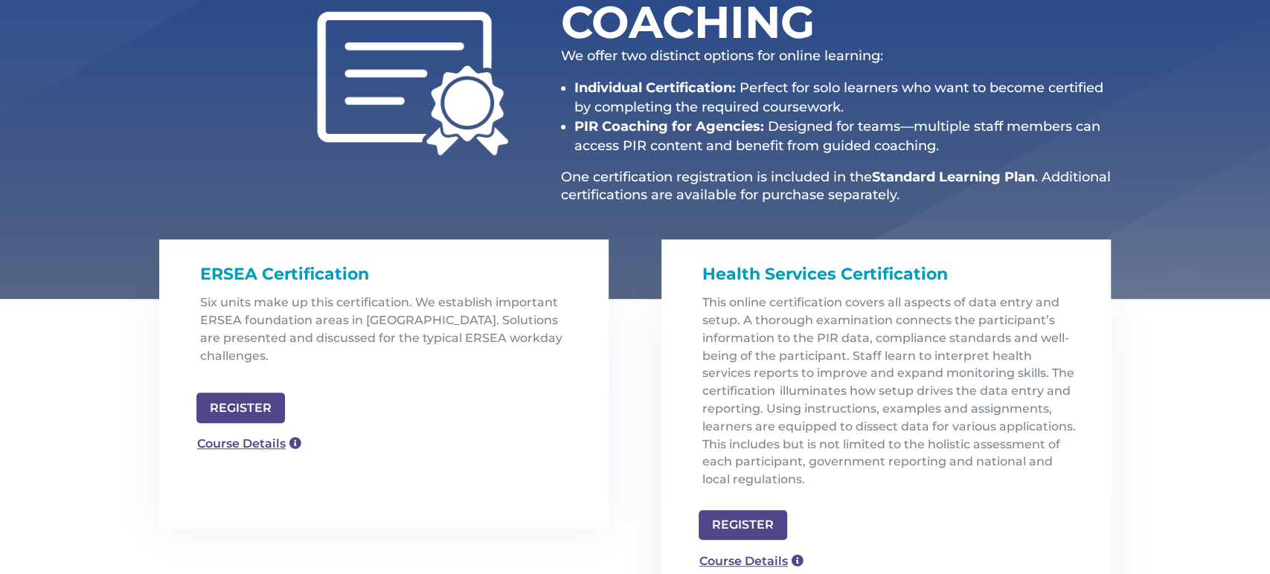
scroll to position [332, 0]
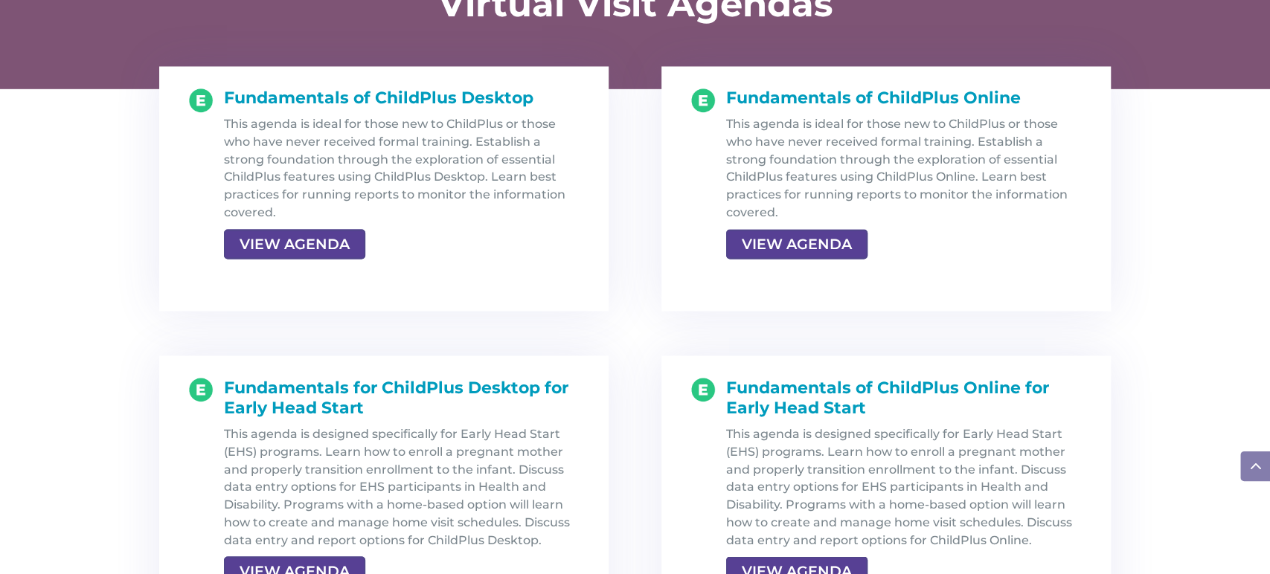
scroll to position [1591, 0]
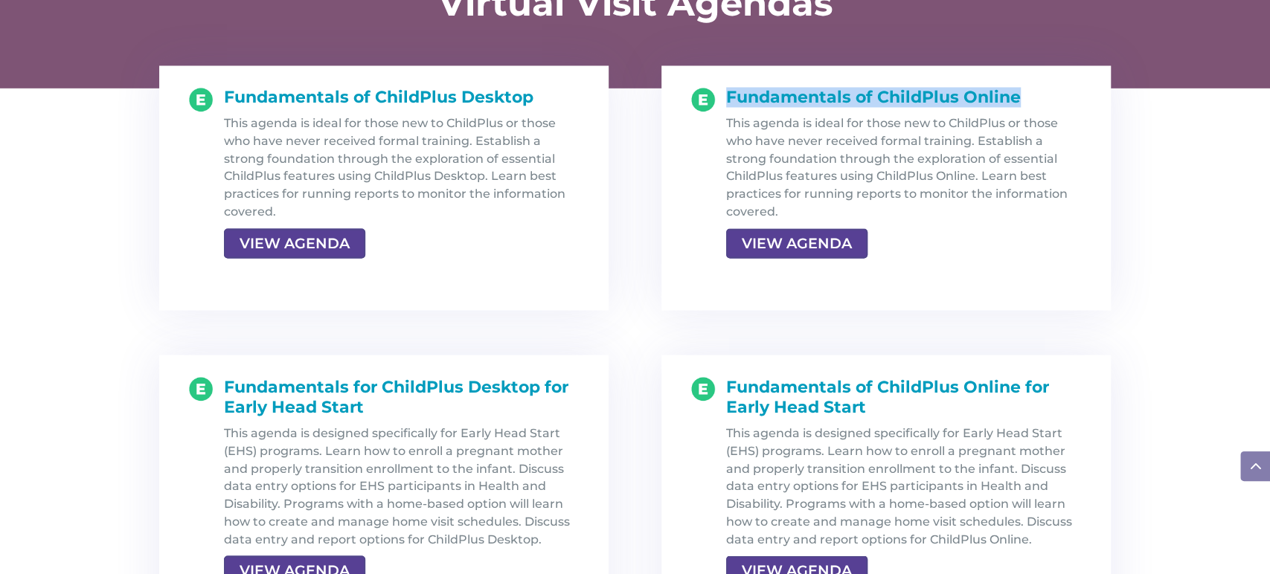
drag, startPoint x: 727, startPoint y: 94, endPoint x: 1021, endPoint y: 94, distance: 293.8
click at [1021, 94] on h1 "Fundamentals of ChildPlus Online" at bounding box center [904, 101] width 356 height 27
click at [832, 242] on link "VIEW AGENDA" at bounding box center [795, 243] width 138 height 27
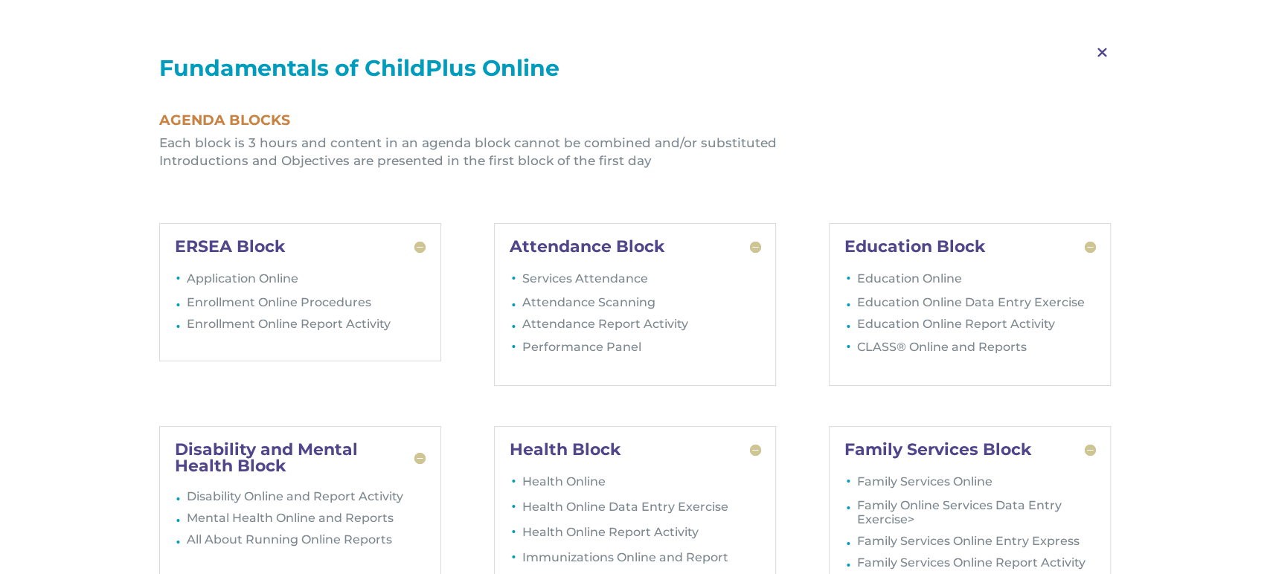
scroll to position [1724, 0]
drag, startPoint x: 375, startPoint y: 67, endPoint x: 606, endPoint y: 68, distance: 231.3
click at [606, 68] on h1 "Fundamentals of ChildPlus Online" at bounding box center [635, 72] width 952 height 30
click at [1101, 51] on span "M" at bounding box center [1102, 52] width 44 height 43
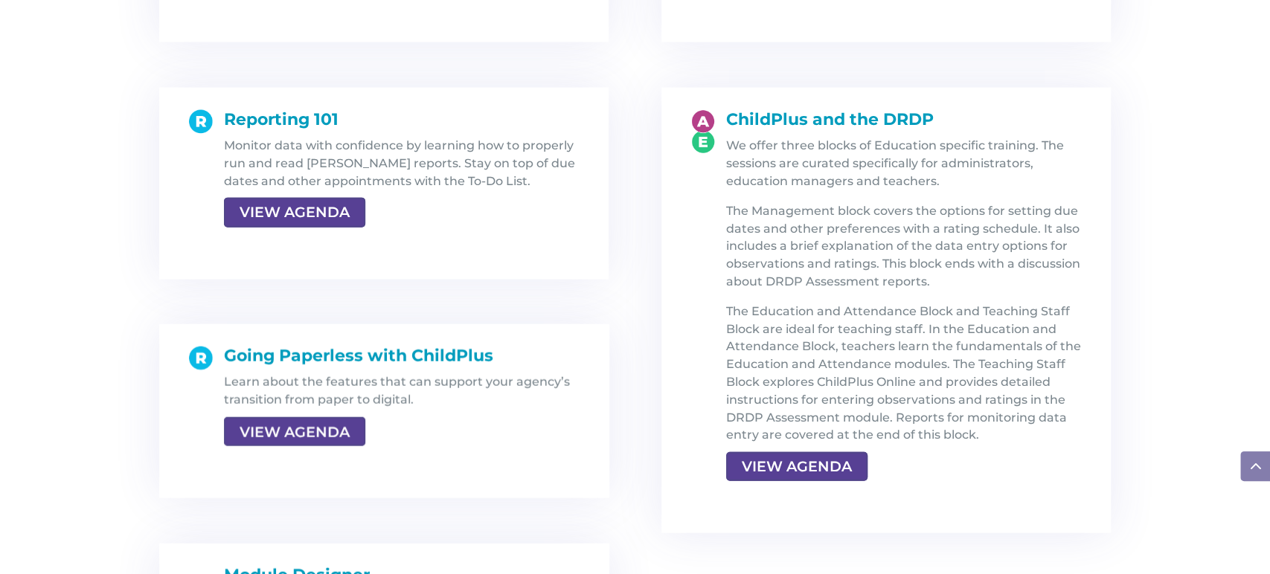
scroll to position [2188, 0]
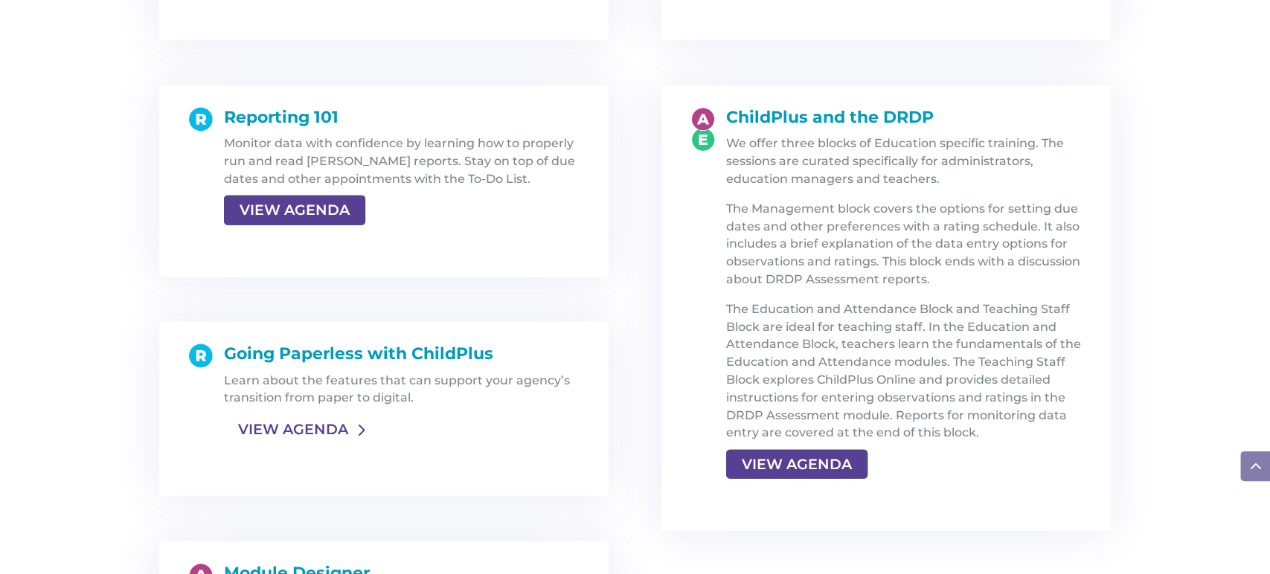
click at [342, 428] on link "VIEW AGENDA" at bounding box center [293, 430] width 138 height 27
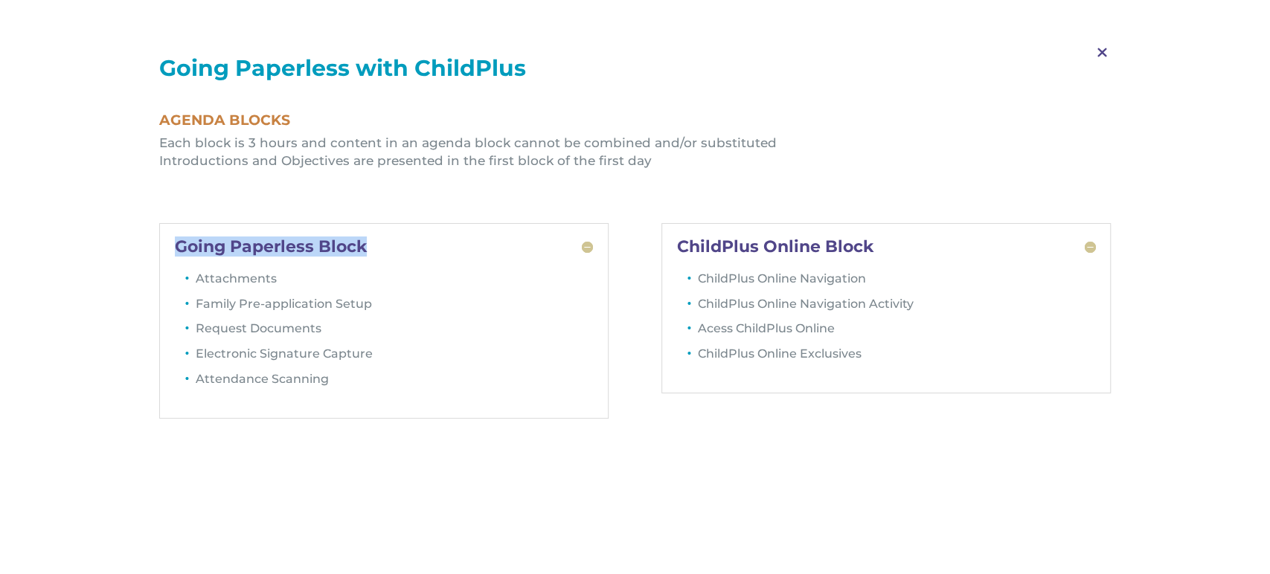
drag, startPoint x: 173, startPoint y: 235, endPoint x: 369, endPoint y: 253, distance: 196.4
click at [369, 253] on div "Going Paperless Block Attachments Family Pre-application Setup Request Document…" at bounding box center [384, 321] width 450 height 196
click at [1098, 51] on span "M" at bounding box center [1102, 52] width 44 height 43
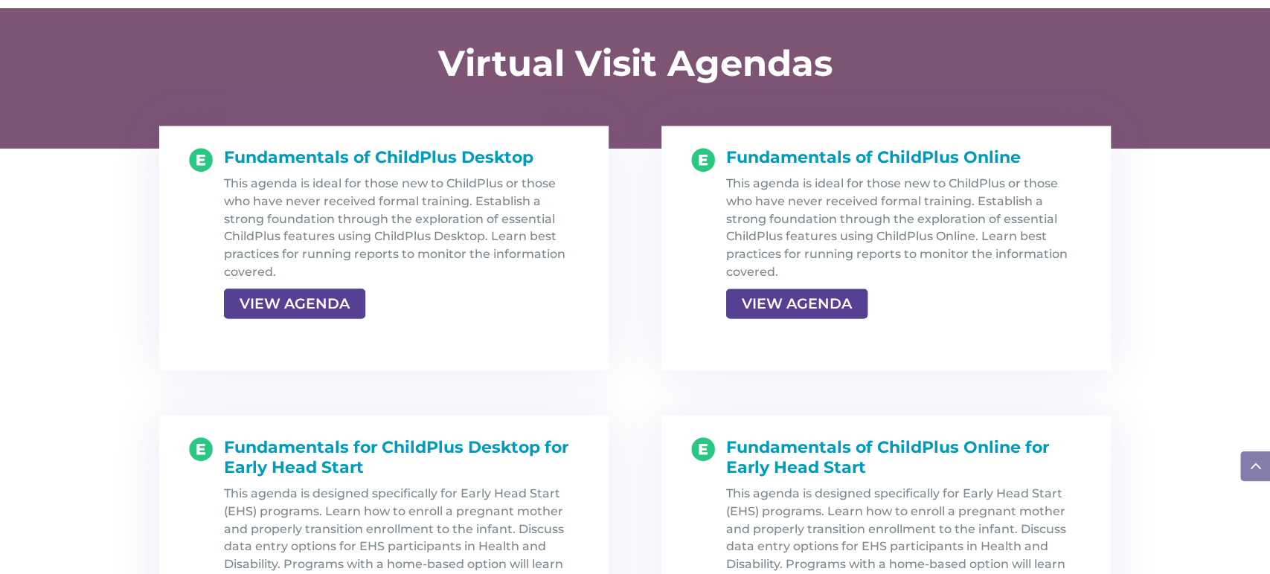
scroll to position [1529, 0]
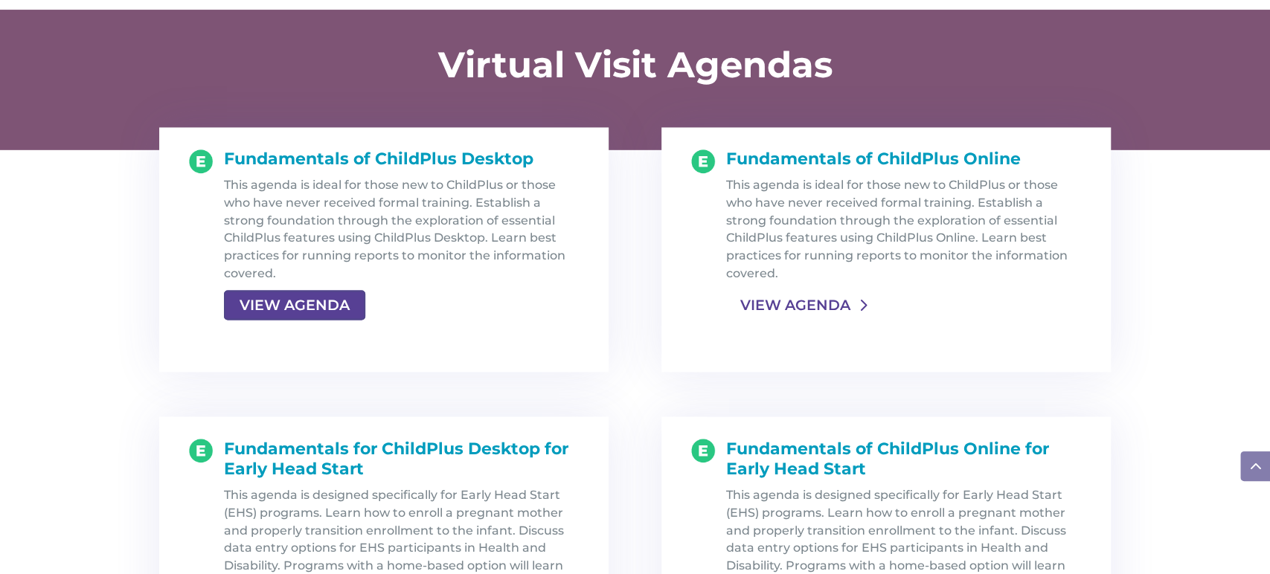
click at [838, 301] on link "VIEW AGENDA" at bounding box center [795, 305] width 138 height 27
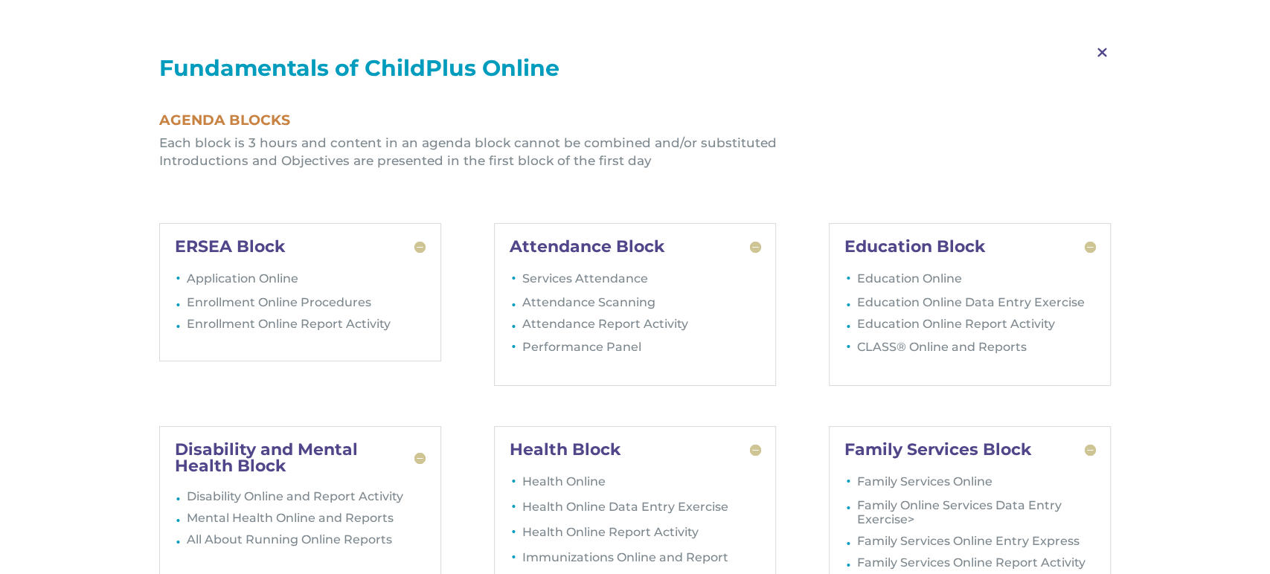
click at [1100, 51] on span "M" at bounding box center [1102, 52] width 44 height 43
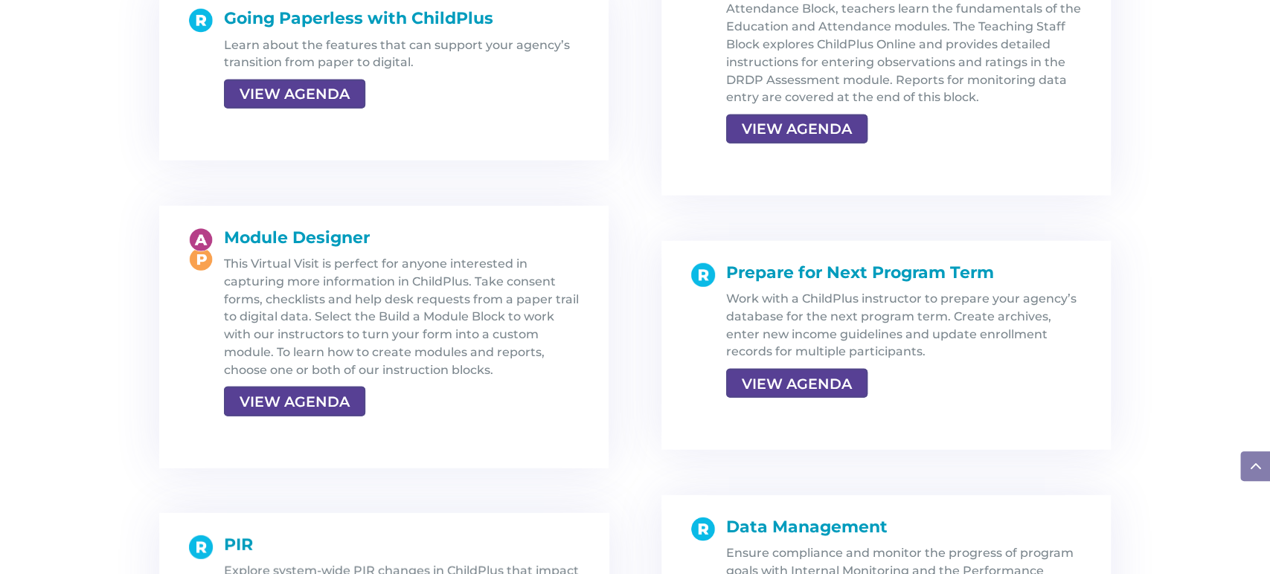
scroll to position [2523, 0]
drag, startPoint x: 731, startPoint y: 269, endPoint x: 1012, endPoint y: 273, distance: 280.5
click at [1010, 273] on h1 "Prepare for Next Program Term" at bounding box center [904, 276] width 356 height 27
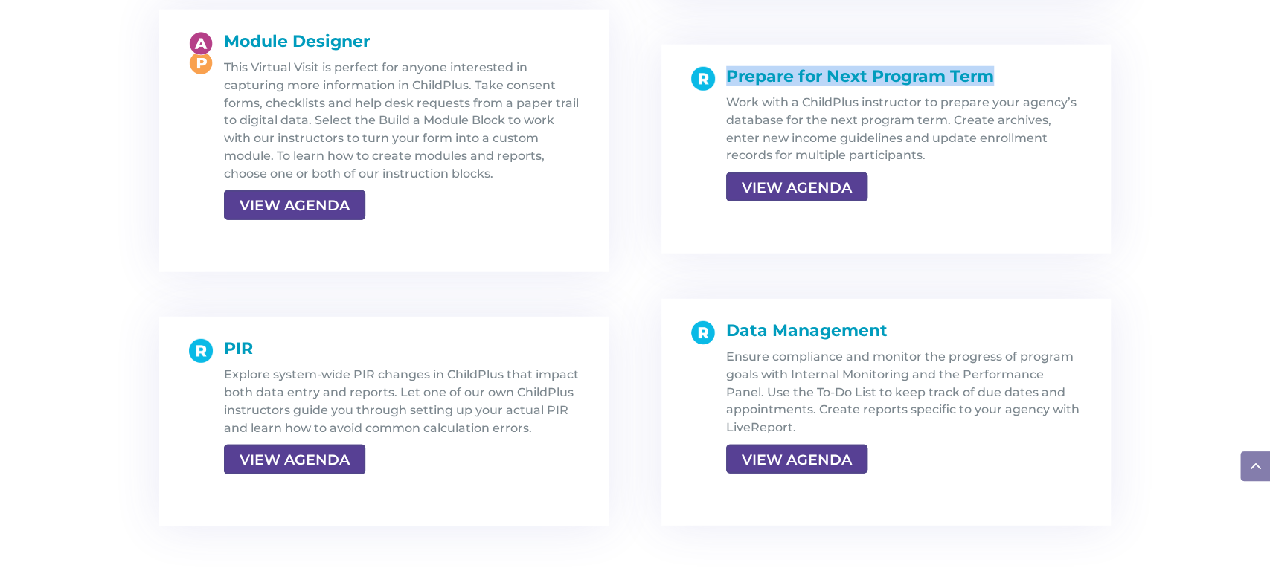
scroll to position [2721, 0]
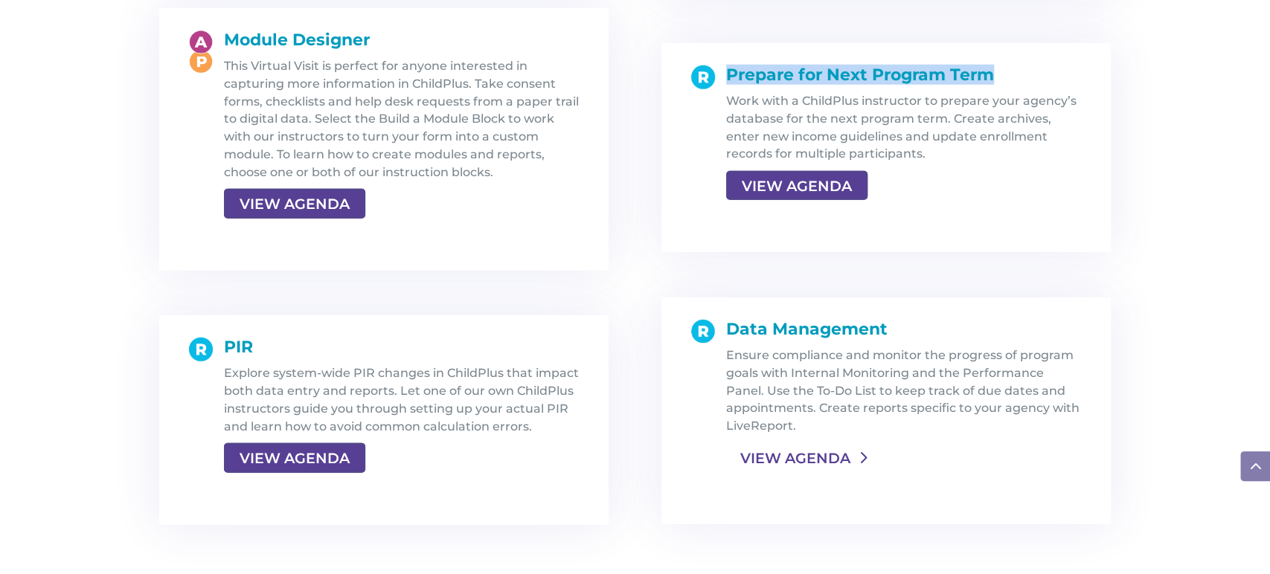
click at [815, 452] on link "VIEW AGENDA" at bounding box center [795, 458] width 138 height 27
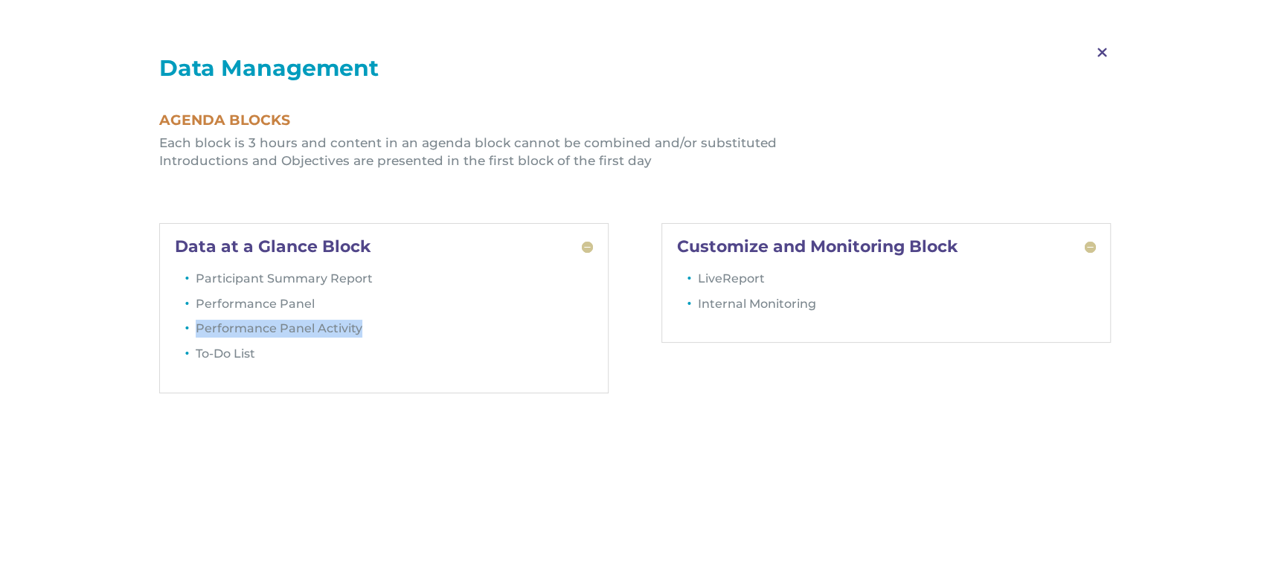
drag, startPoint x: 193, startPoint y: 327, endPoint x: 386, endPoint y: 330, distance: 192.7
click at [385, 330] on li "Performance Panel Activity" at bounding box center [395, 332] width 398 height 25
click at [1100, 51] on span "M" at bounding box center [1102, 52] width 44 height 43
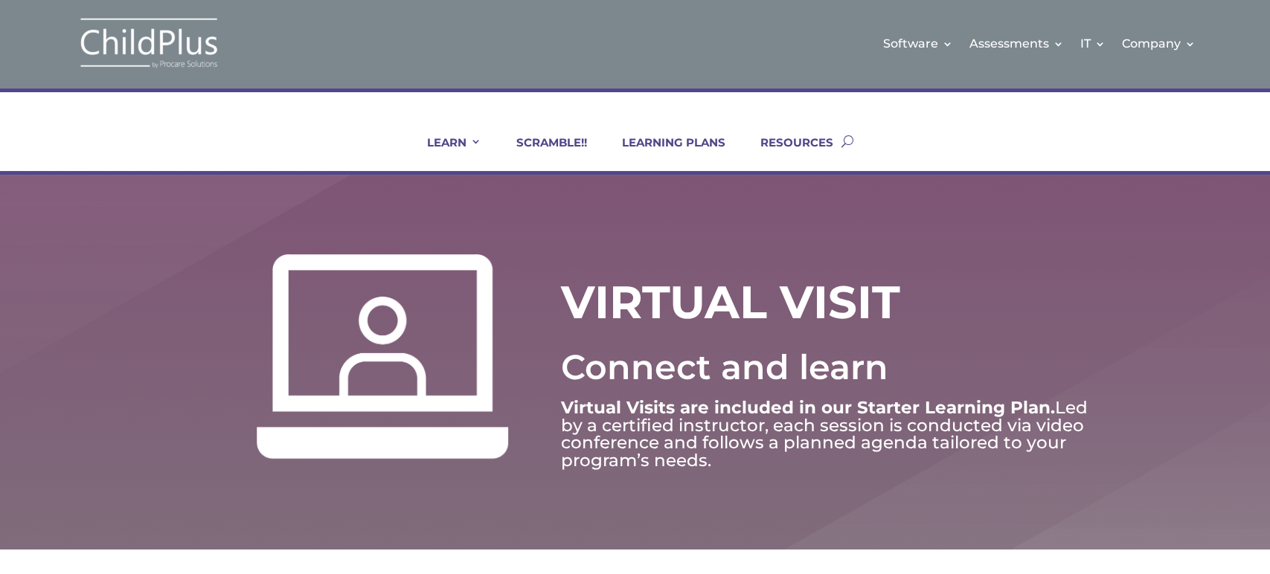
scroll to position [0, 0]
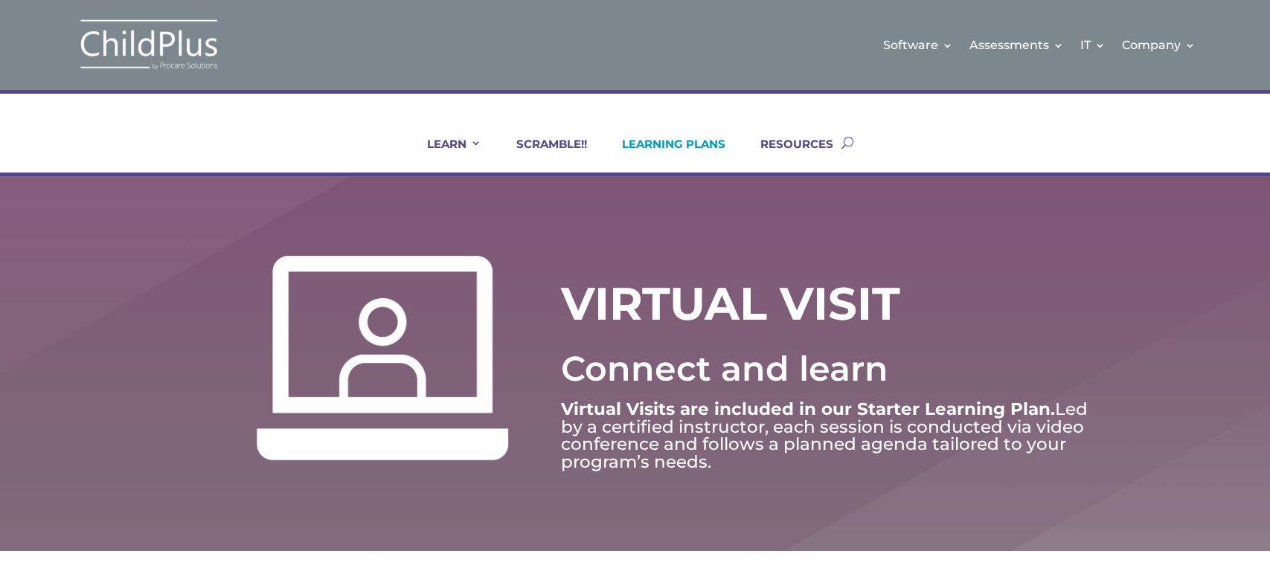
click at [710, 138] on link "LEARNING PLANS" at bounding box center [664, 155] width 122 height 36
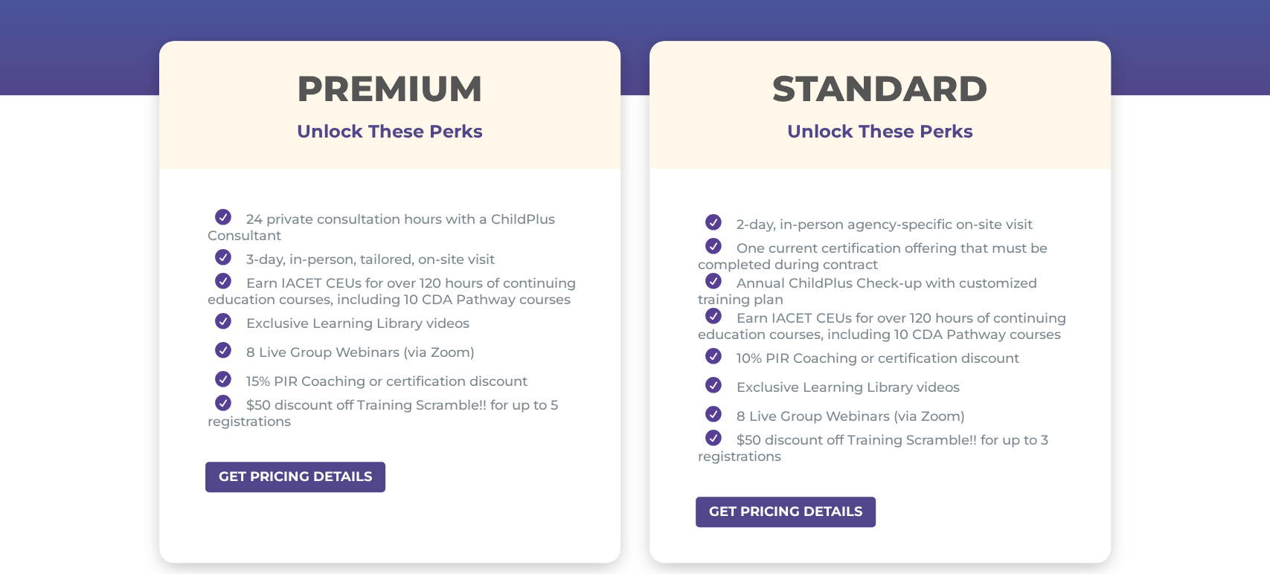
scroll to position [530, 0]
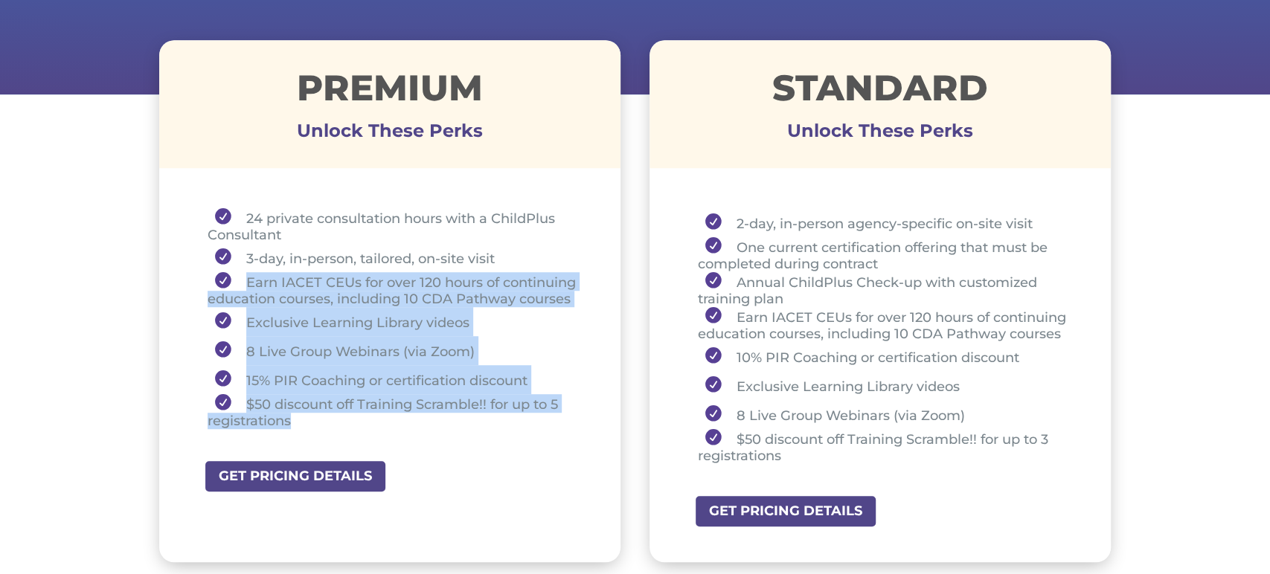
drag, startPoint x: 236, startPoint y: 277, endPoint x: 431, endPoint y: 418, distance: 240.9
click at [429, 417] on ul "24 private consultation hours with a ChildPlus Consultant 3-day, in-person, tai…" at bounding box center [390, 325] width 388 height 234
click at [466, 422] on li "$50 discount off Training Scramble!! for up to 5 registrations" at bounding box center [396, 411] width 376 height 35
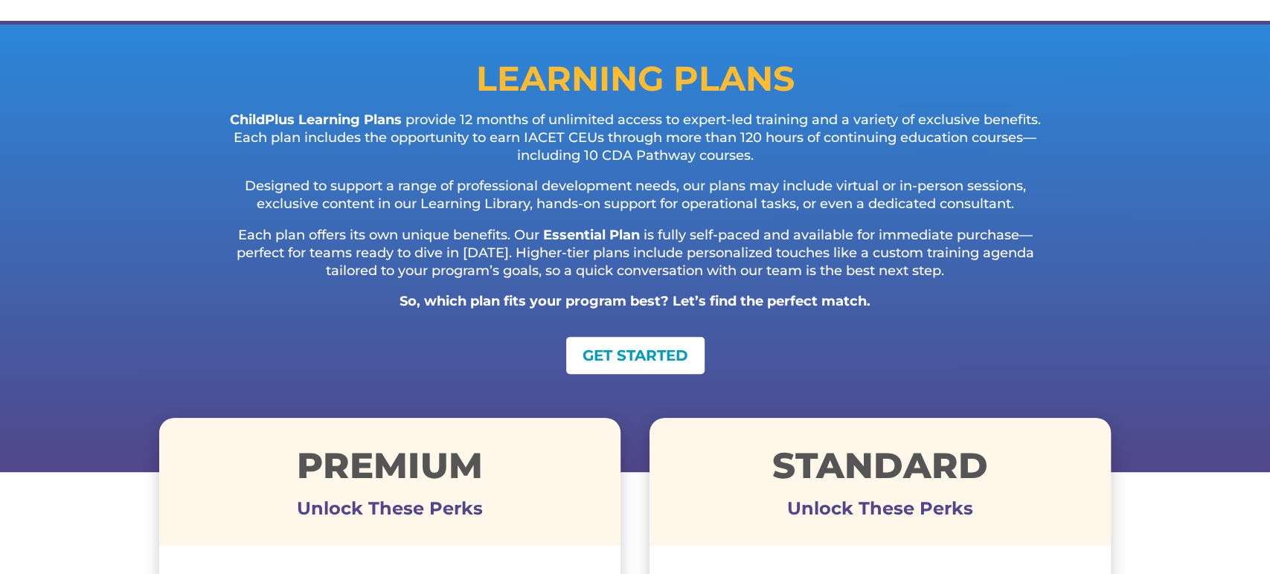
scroll to position [0, 0]
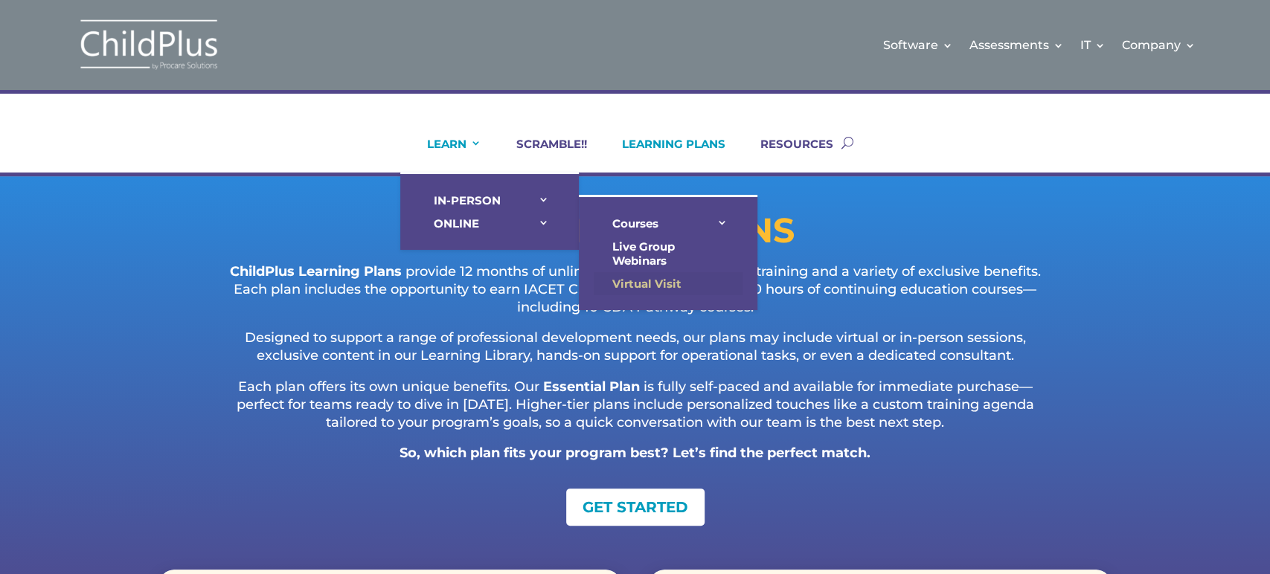
click at [626, 278] on link "Virtual Visit" at bounding box center [668, 283] width 149 height 23
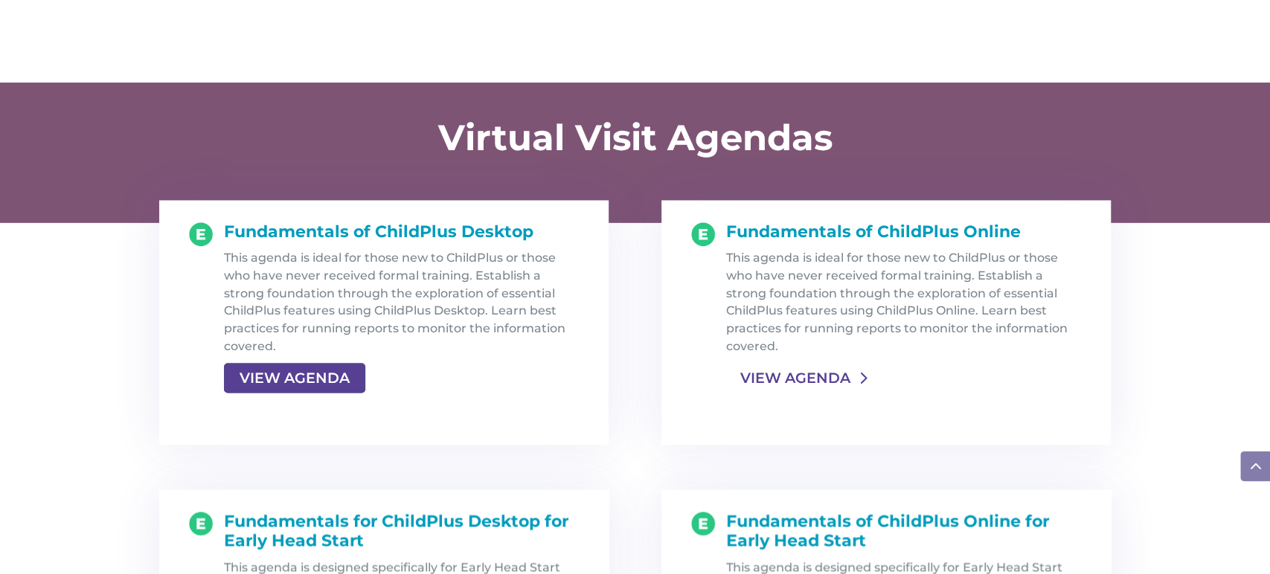
scroll to position [1458, 0]
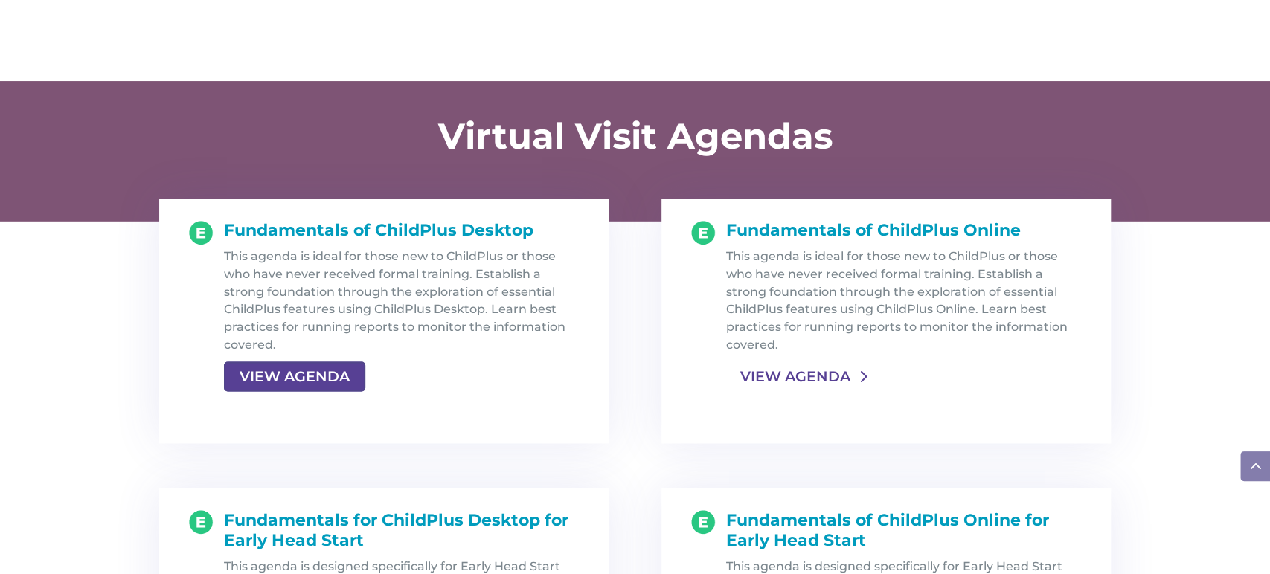
click at [838, 376] on link "VIEW AGENDA" at bounding box center [795, 376] width 138 height 27
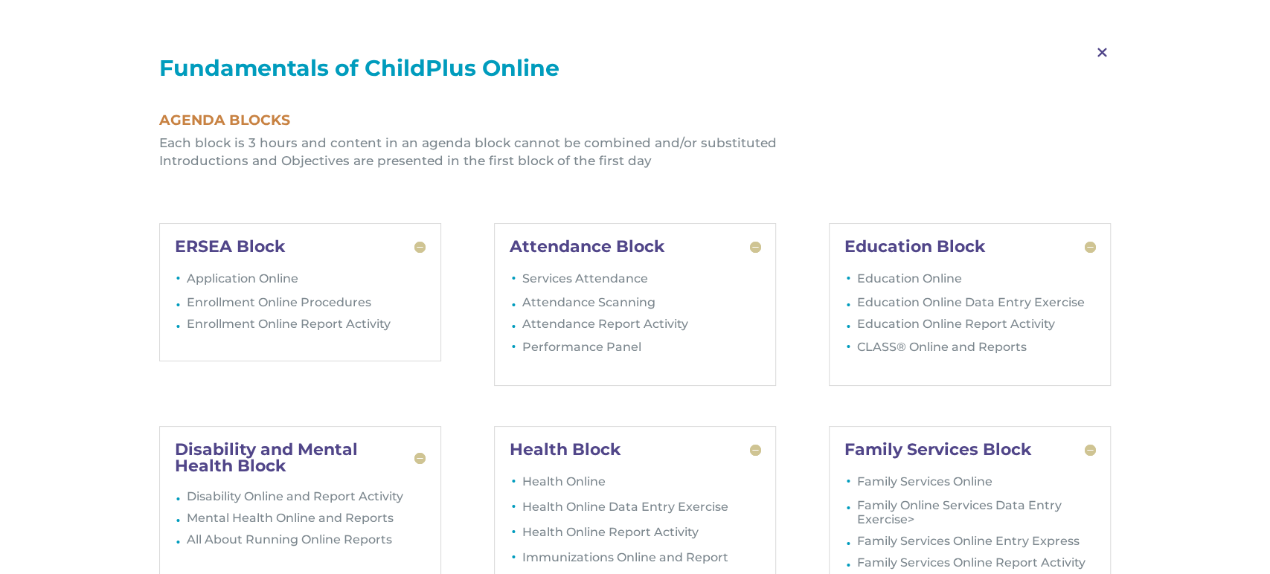
click at [1099, 51] on span "M" at bounding box center [1102, 52] width 44 height 43
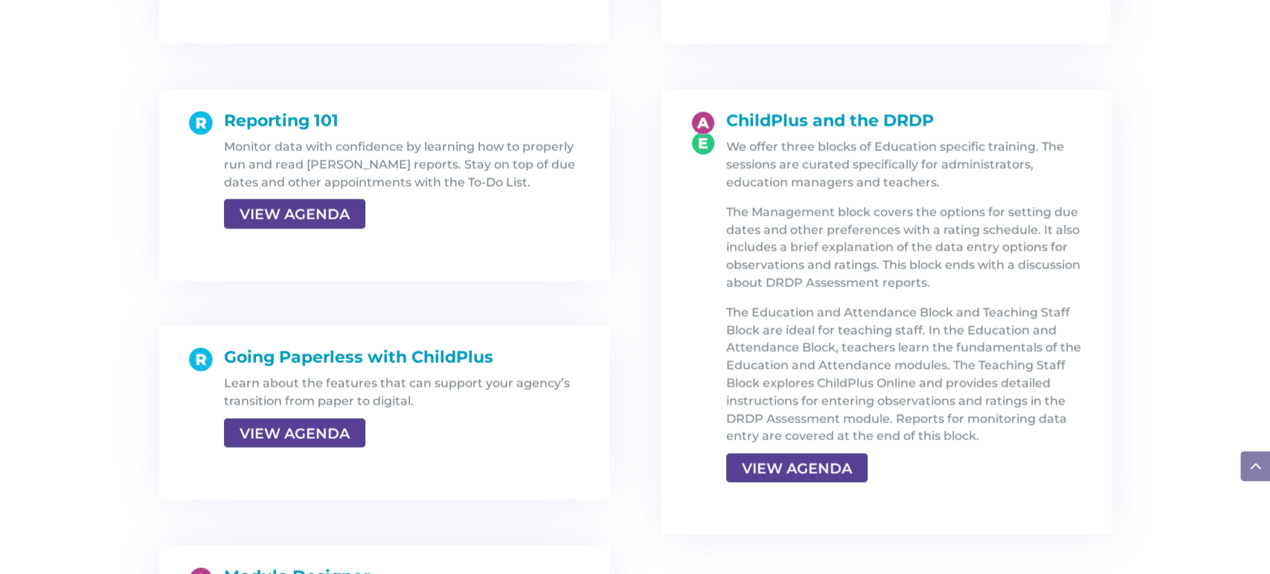
scroll to position [2187, 0]
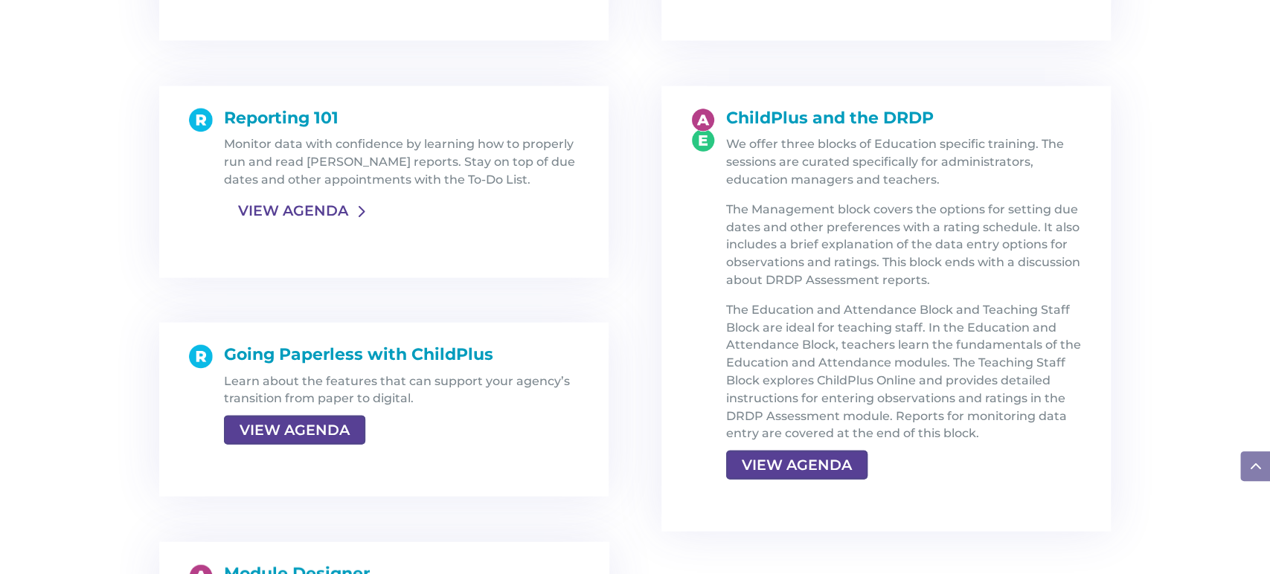
click at [297, 213] on link "VIEW AGENDA" at bounding box center [293, 211] width 138 height 27
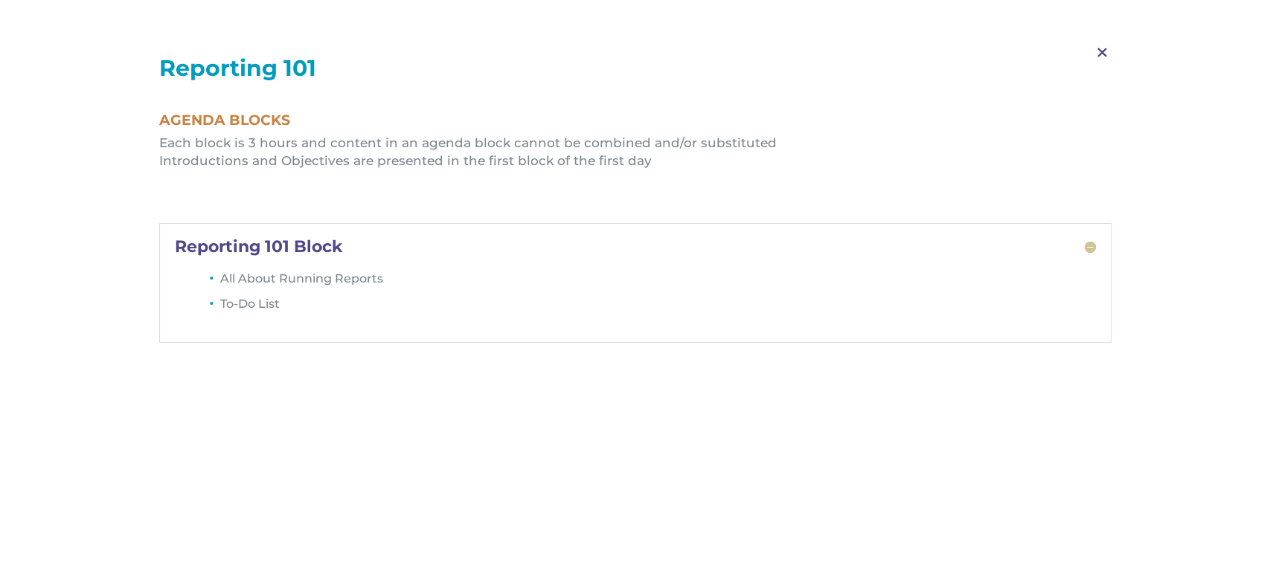
click at [1102, 51] on span "M" at bounding box center [1102, 52] width 44 height 43
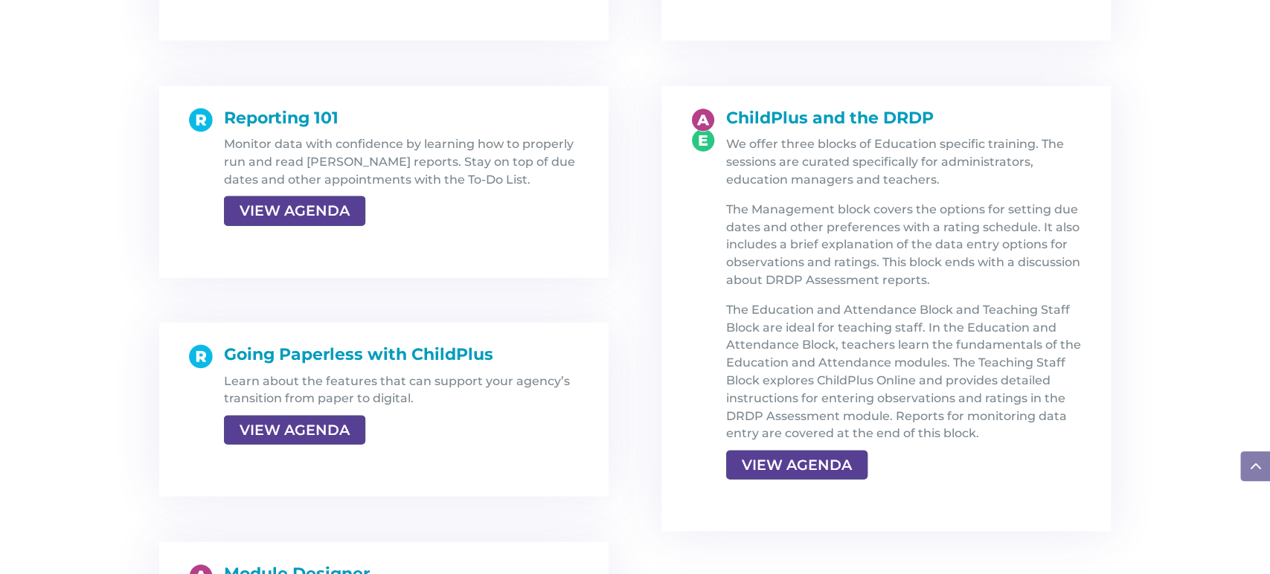
click at [1168, 66] on div "Fundamentals of ChildPlus Desktop This agenda is ideal for those new to ChildPl…" at bounding box center [635, 316] width 1270 height 1575
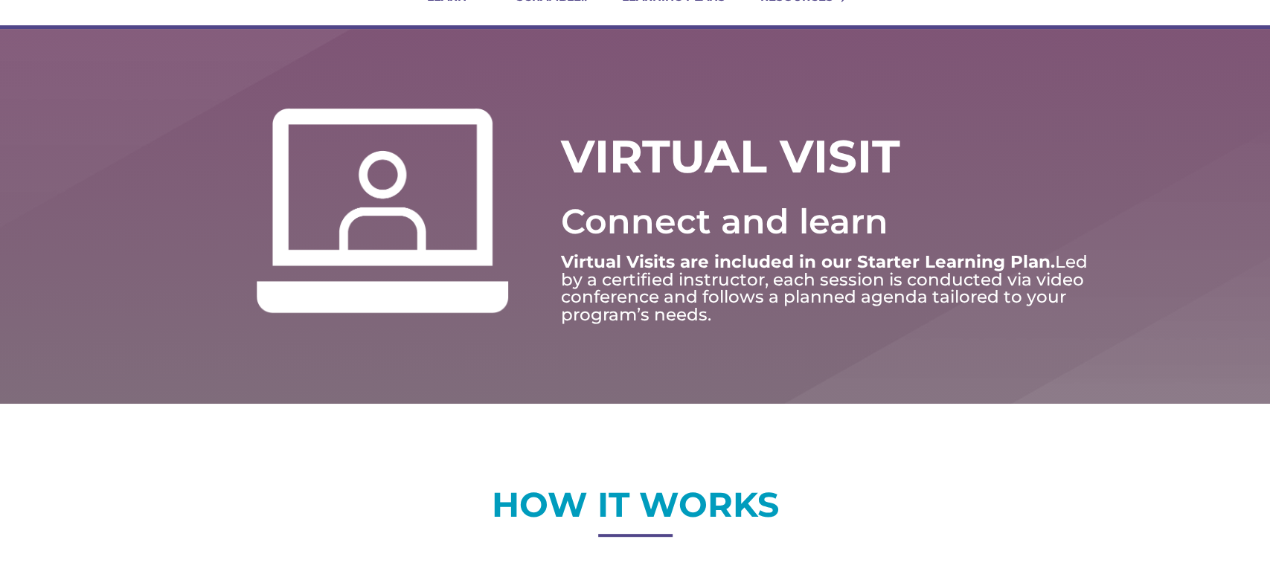
scroll to position [0, 0]
